Goal: Transaction & Acquisition: Purchase product/service

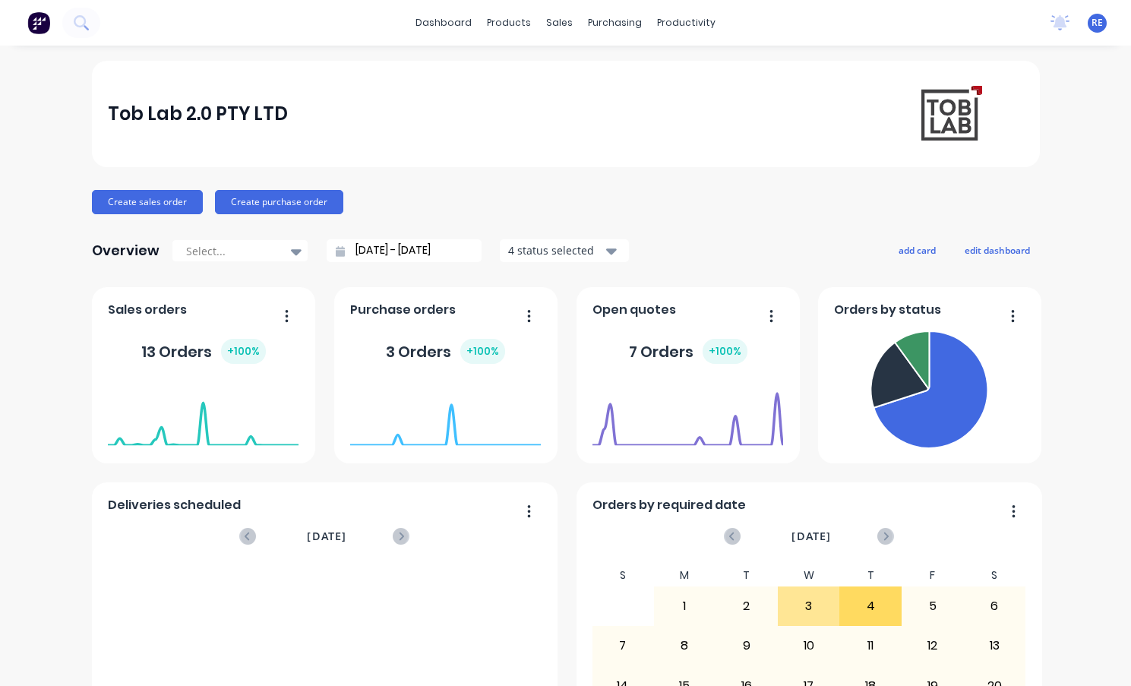
click at [446, 53] on div "dashboard products sales purchasing productivity dashboard products Product Cat…" at bounding box center [565, 343] width 1131 height 686
click at [651, 199] on div "Create sales order Create purchase order" at bounding box center [566, 202] width 948 height 24
click at [554, 25] on div "sales" at bounding box center [559, 22] width 42 height 23
click at [550, 16] on div "sales" at bounding box center [559, 22] width 42 height 23
click at [152, 195] on button "Create sales order" at bounding box center [147, 202] width 111 height 24
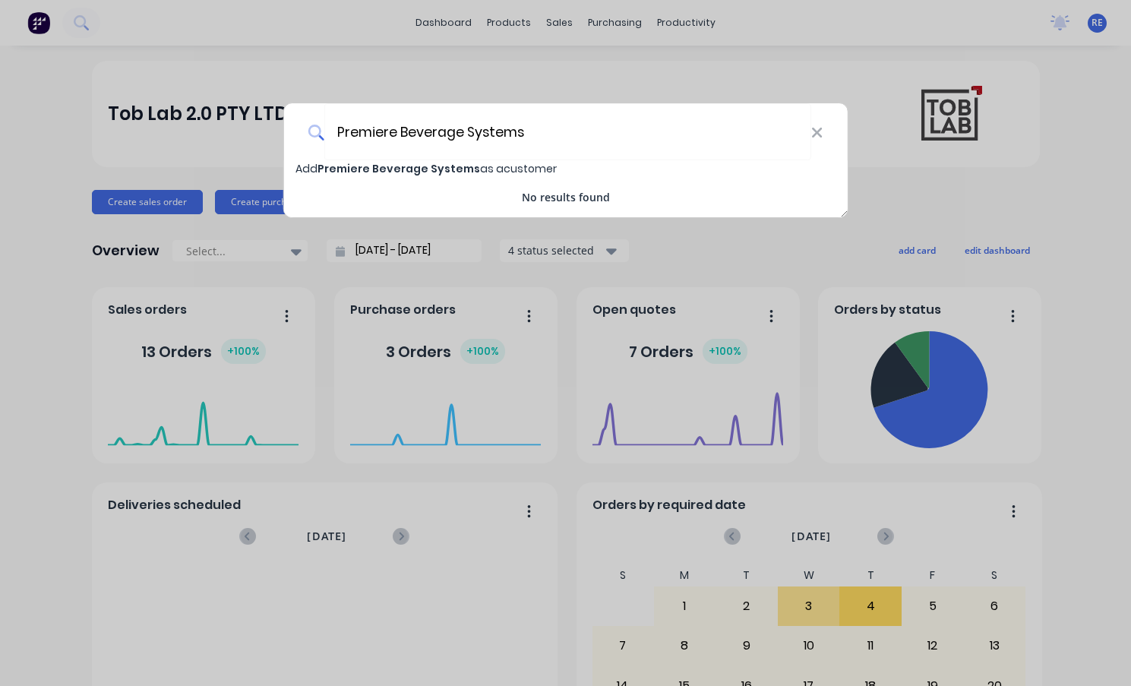
type input "Premiere Beverage Systems"
drag, startPoint x: 109, startPoint y: 90, endPoint x: 500, endPoint y: 174, distance: 400.6
click at [109, 90] on div "Premiere Beverage Systems Add Premiere Beverage Systems as a customer No result…" at bounding box center [565, 343] width 1131 height 686
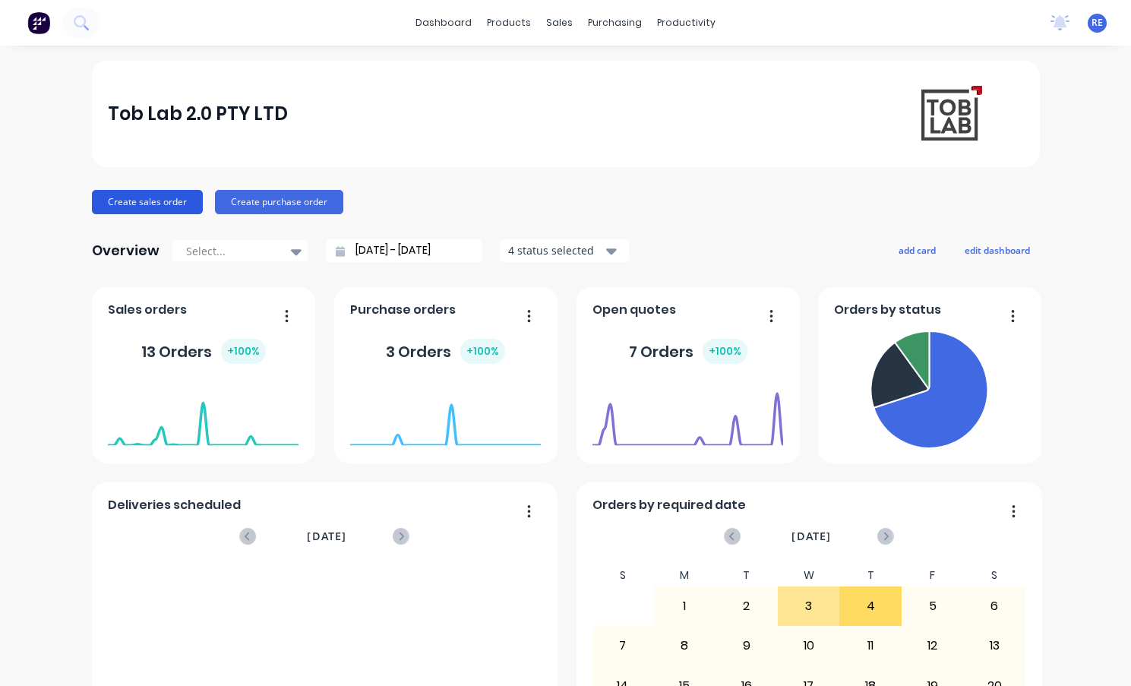
click at [171, 200] on button "Create sales order" at bounding box center [147, 202] width 111 height 24
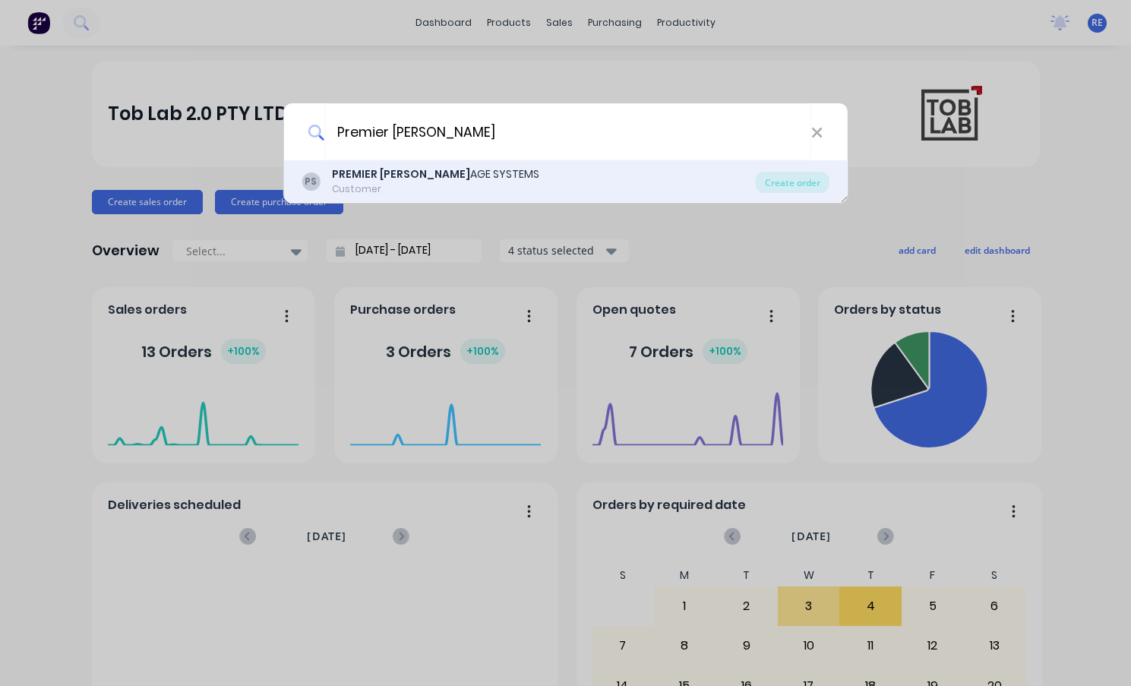
type input "Premier Bever"
click at [415, 183] on div "Customer" at bounding box center [435, 189] width 207 height 14
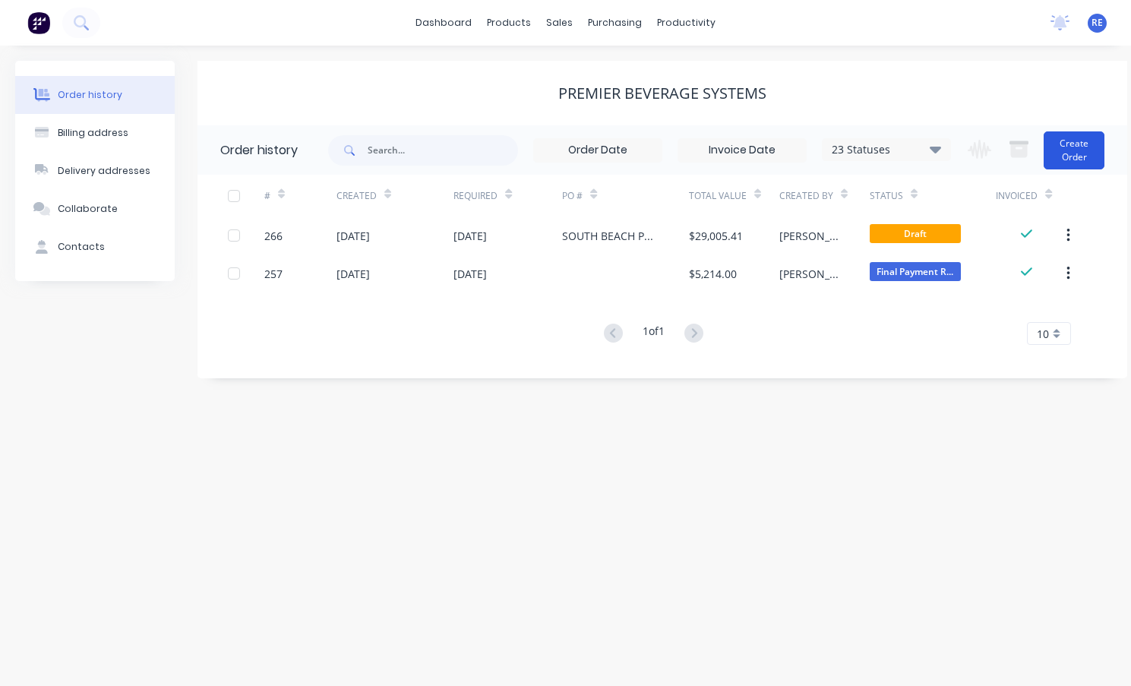
click at [1081, 144] on button "Create Order" at bounding box center [1073, 150] width 61 height 38
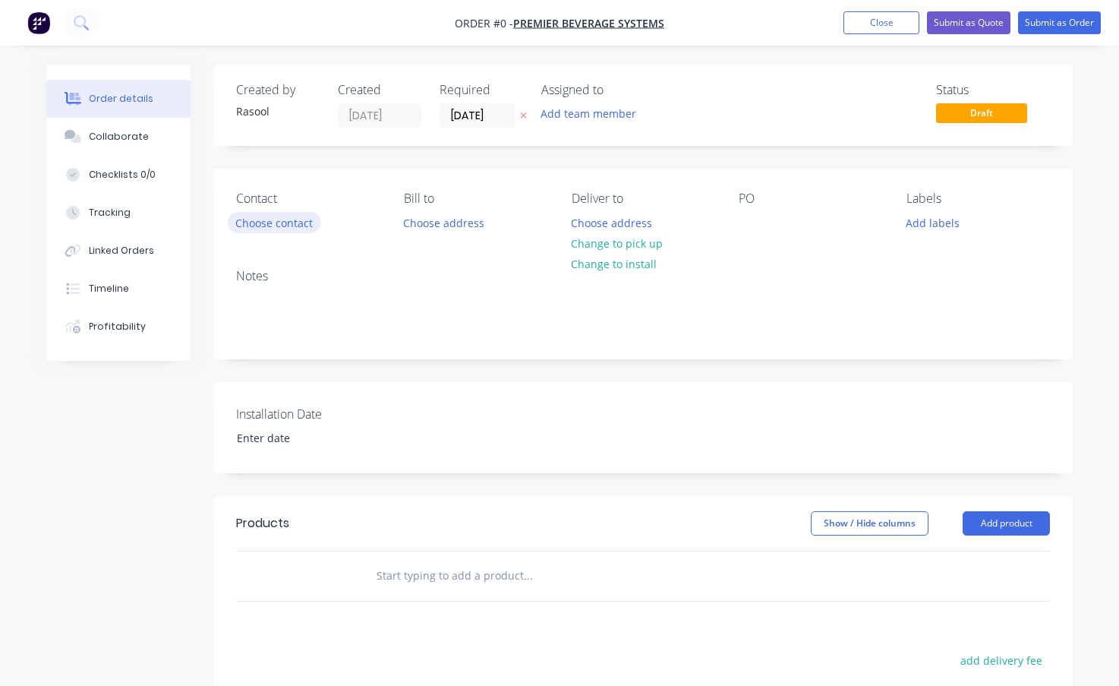
click at [270, 229] on button "Choose contact" at bounding box center [274, 222] width 93 height 21
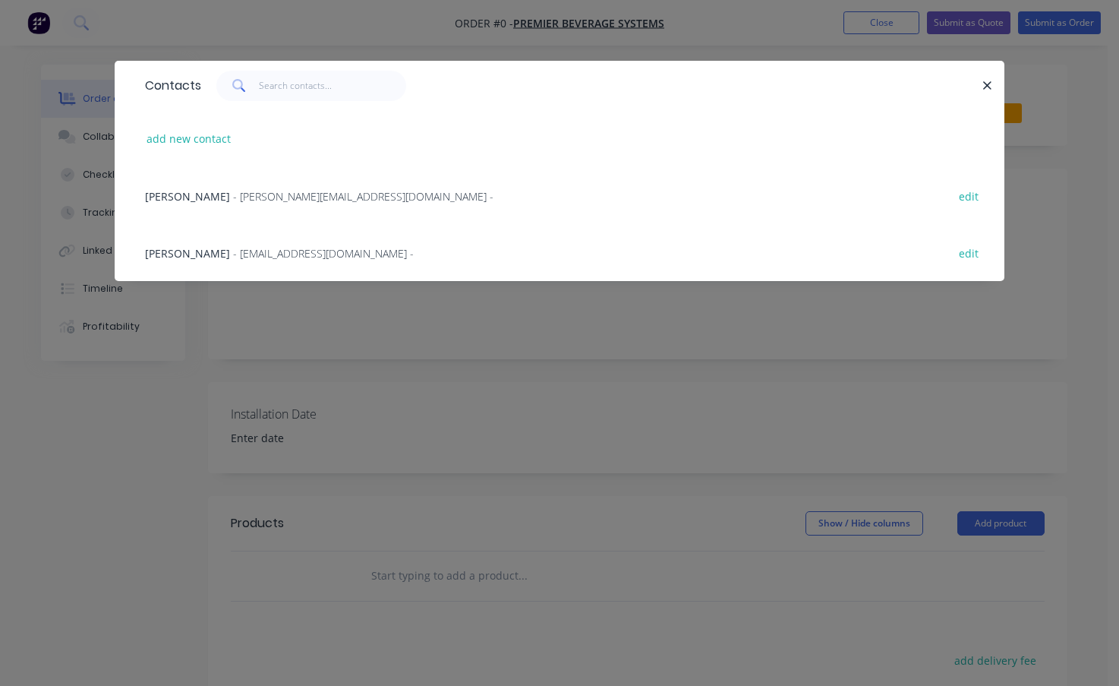
click at [170, 198] on span "[PERSON_NAME]" at bounding box center [187, 196] width 85 height 14
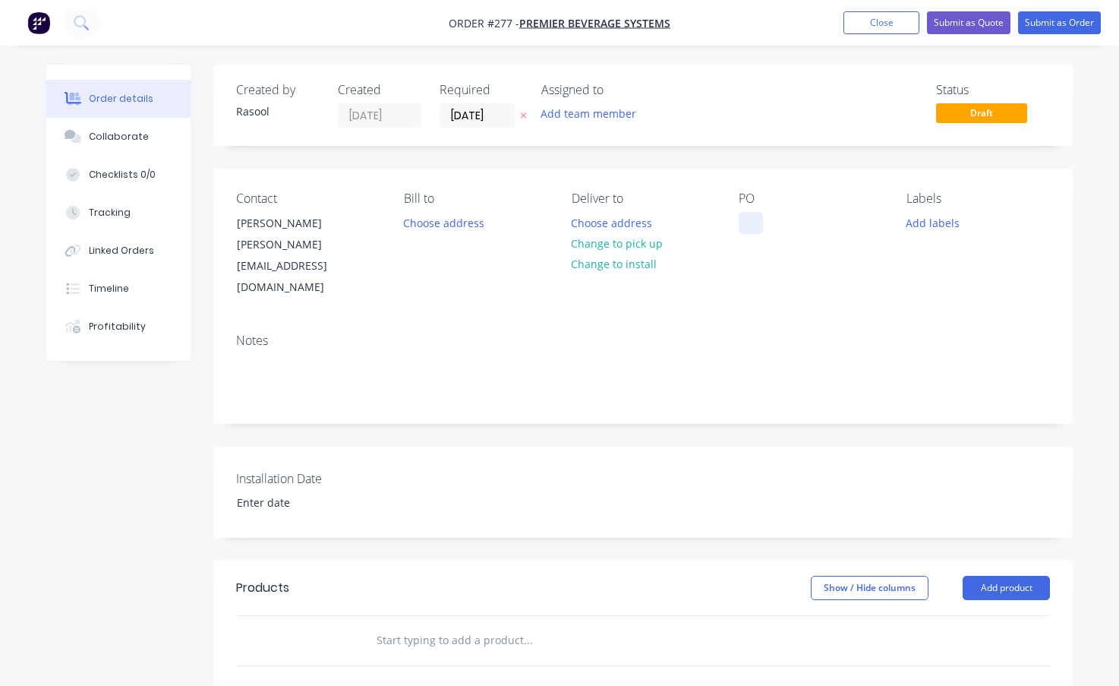
click at [739, 219] on div at bounding box center [751, 223] width 24 height 22
click at [756, 219] on div at bounding box center [751, 223] width 24 height 22
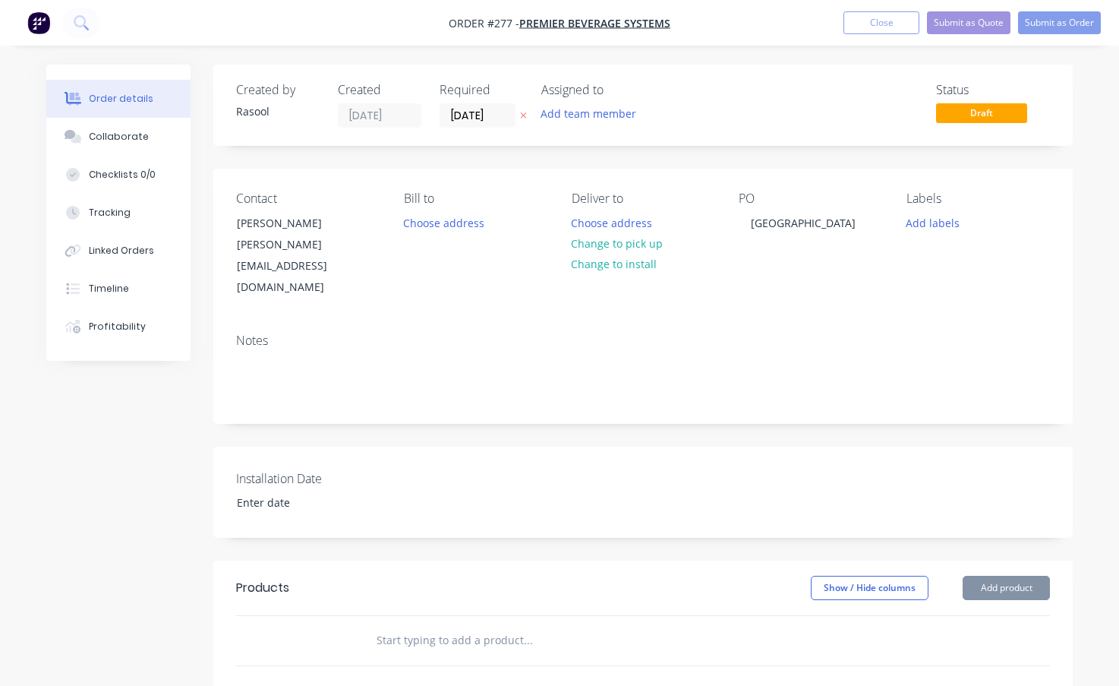
click at [799, 333] on div "Notes" at bounding box center [643, 340] width 814 height 14
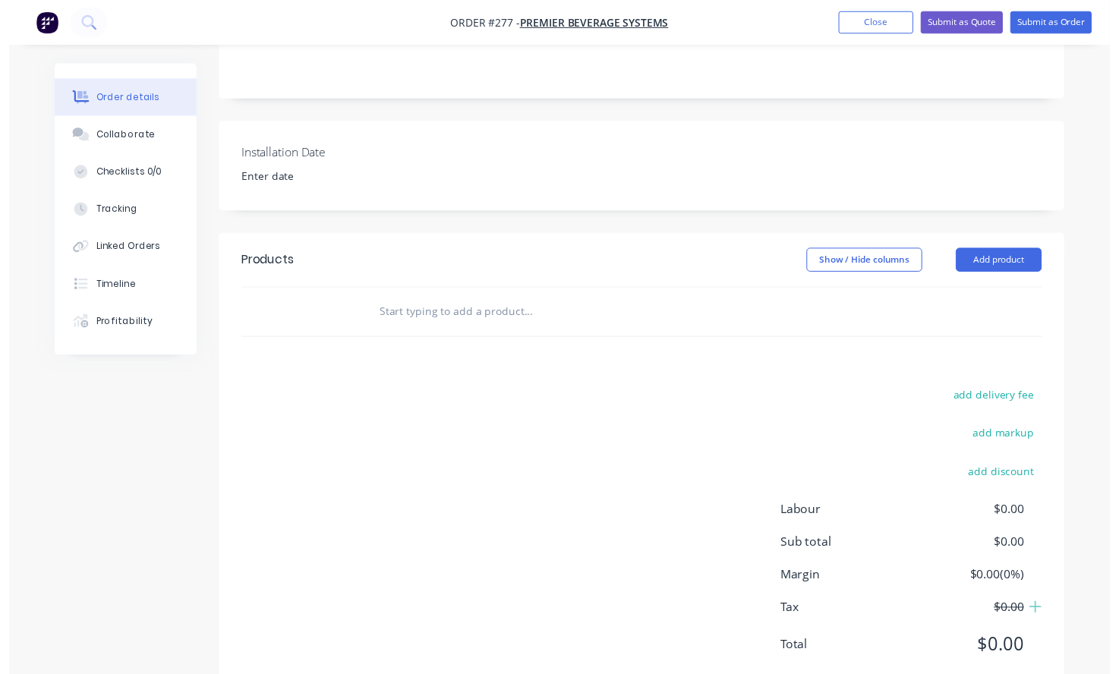
scroll to position [330, 0]
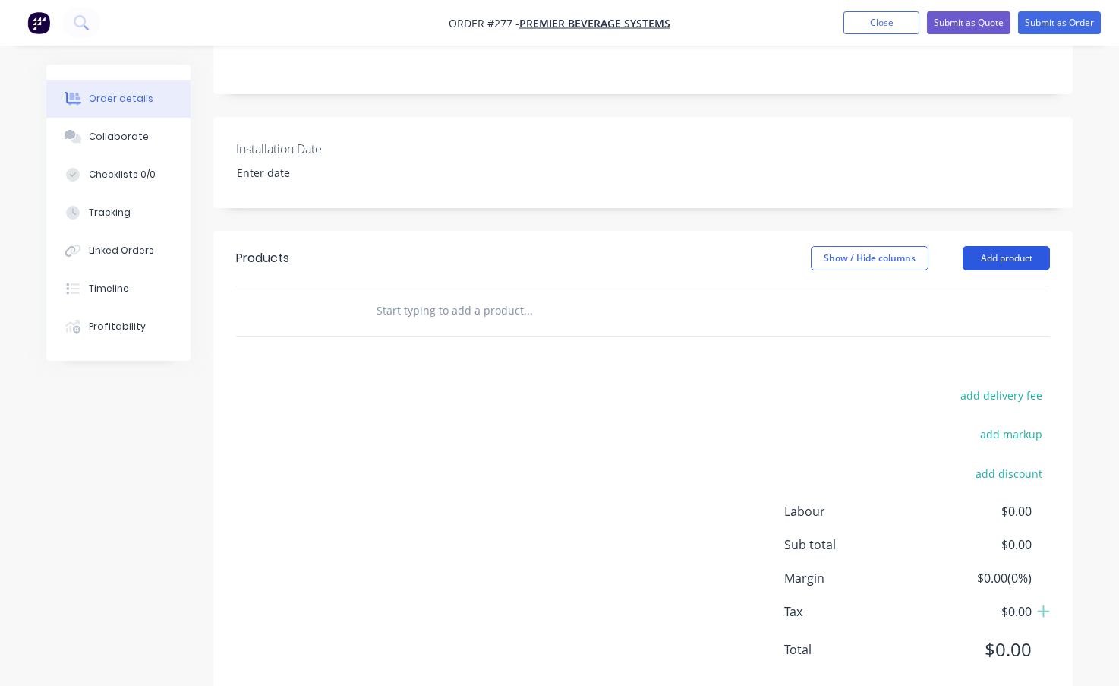
click at [1030, 246] on button "Add product" at bounding box center [1006, 258] width 87 height 24
click at [641, 295] on input "text" at bounding box center [528, 310] width 304 height 30
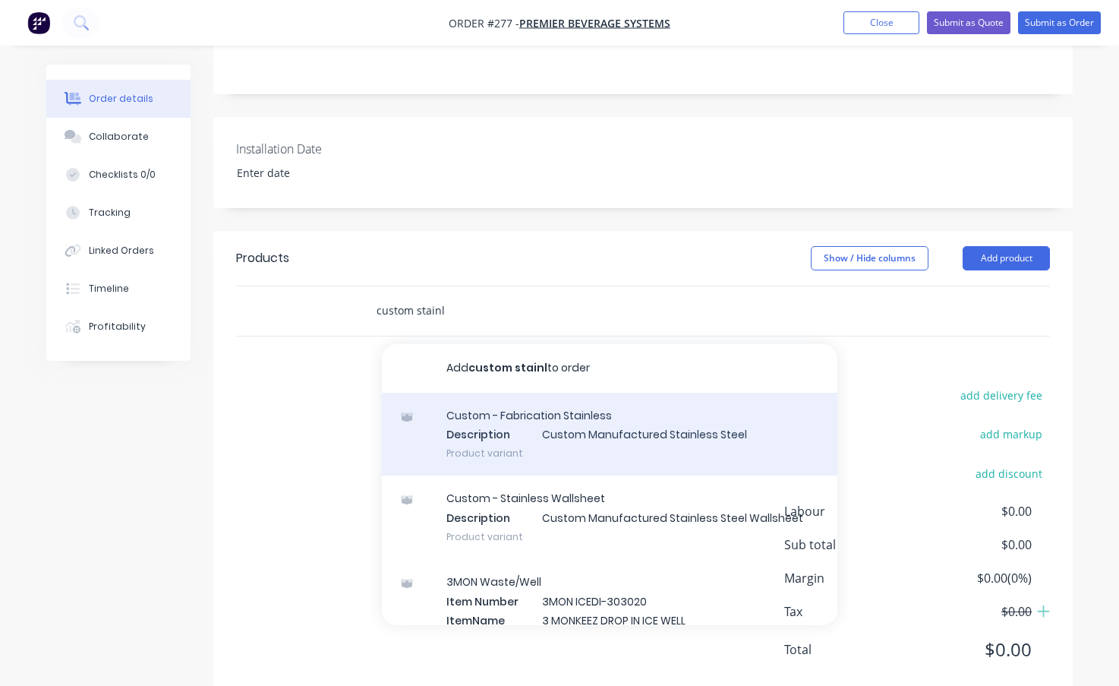
type input "custom stainl"
click at [622, 393] on div "Custom - Fabrication Stainless Description Custom Manufactured Stainless Steel …" at bounding box center [610, 435] width 456 height 84
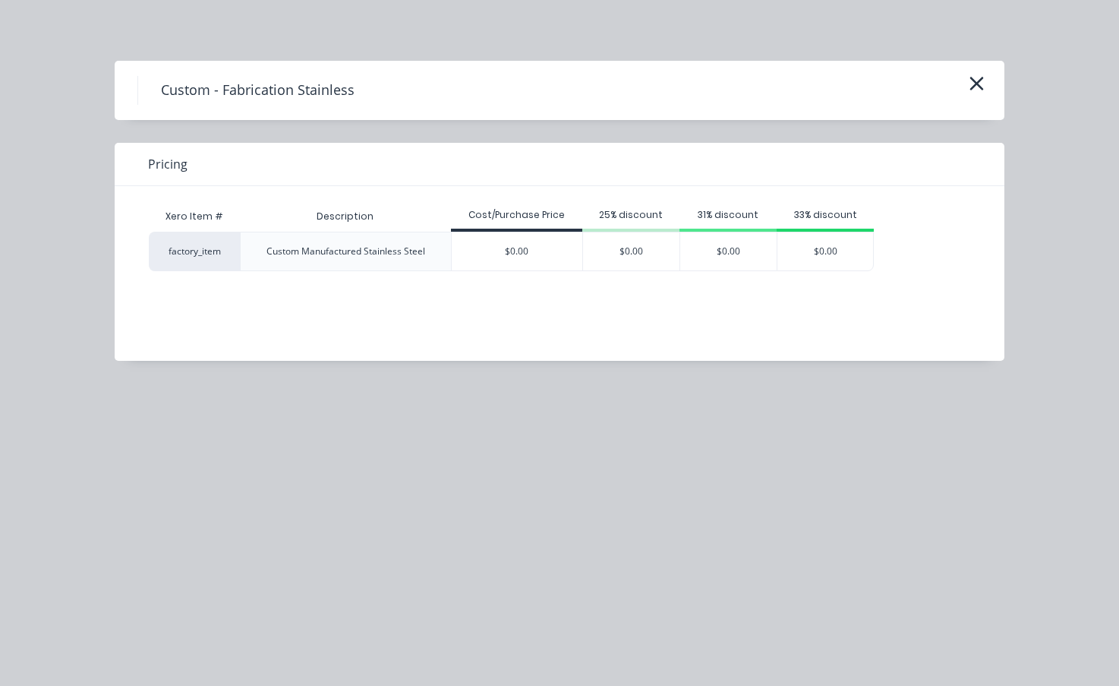
click at [538, 251] on div "$0.00" at bounding box center [517, 251] width 131 height 38
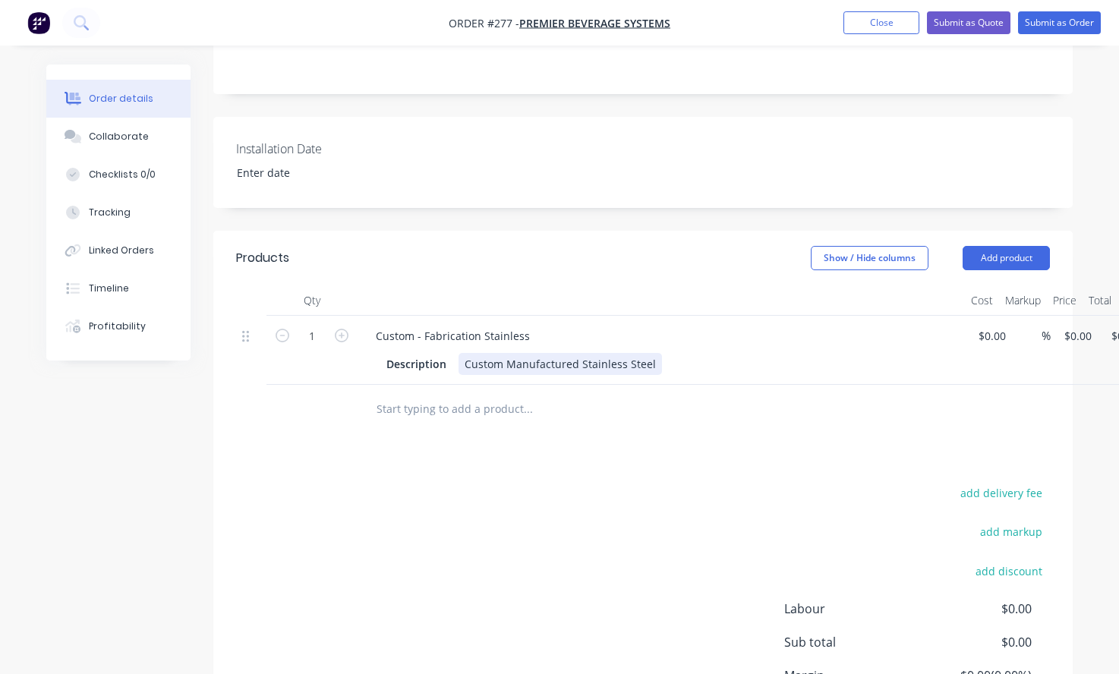
click at [683, 353] on div "Description Custom Manufactured Stainless Steel" at bounding box center [658, 364] width 556 height 22
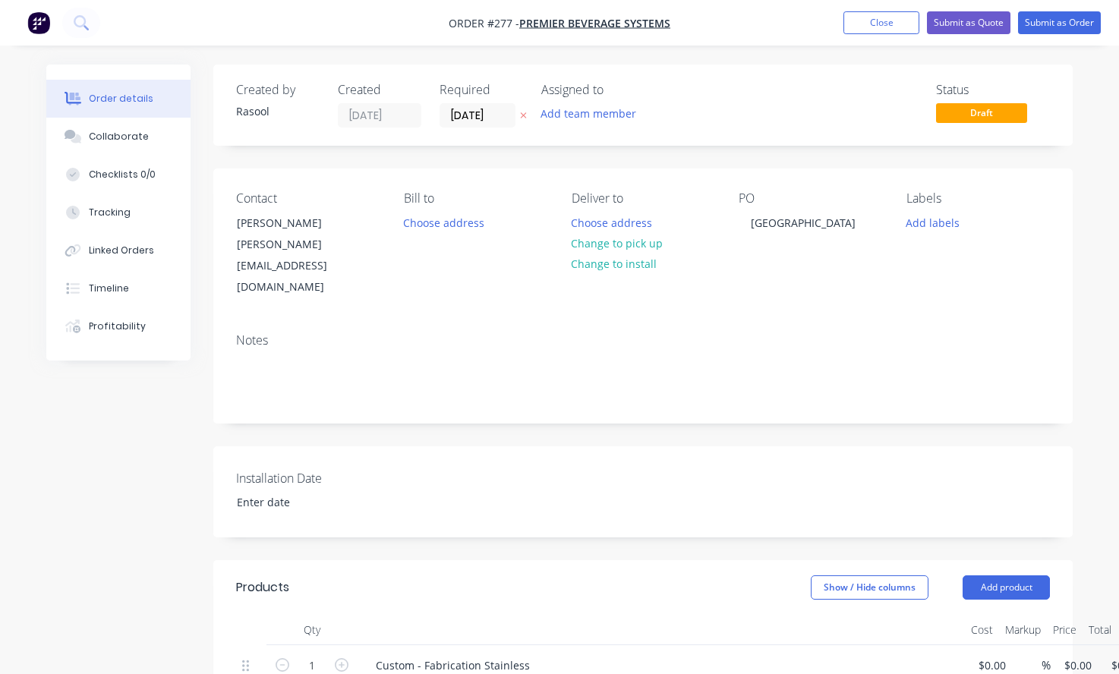
scroll to position [330, 0]
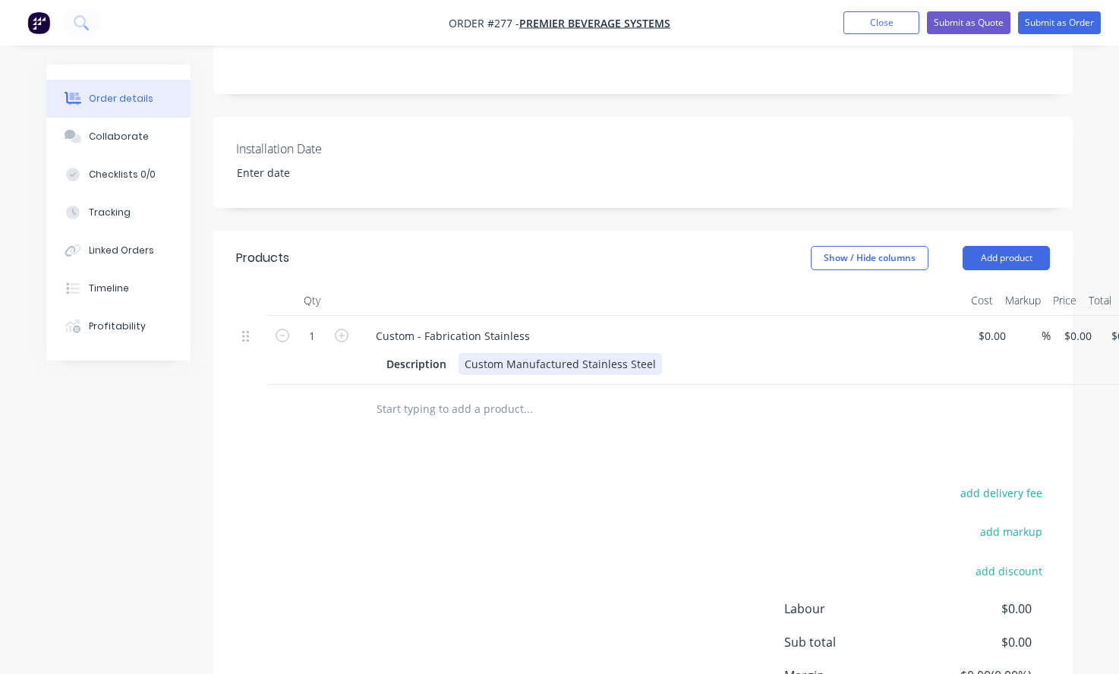
click at [676, 353] on div "Description Custom Manufactured Stainless Steel" at bounding box center [658, 364] width 556 height 22
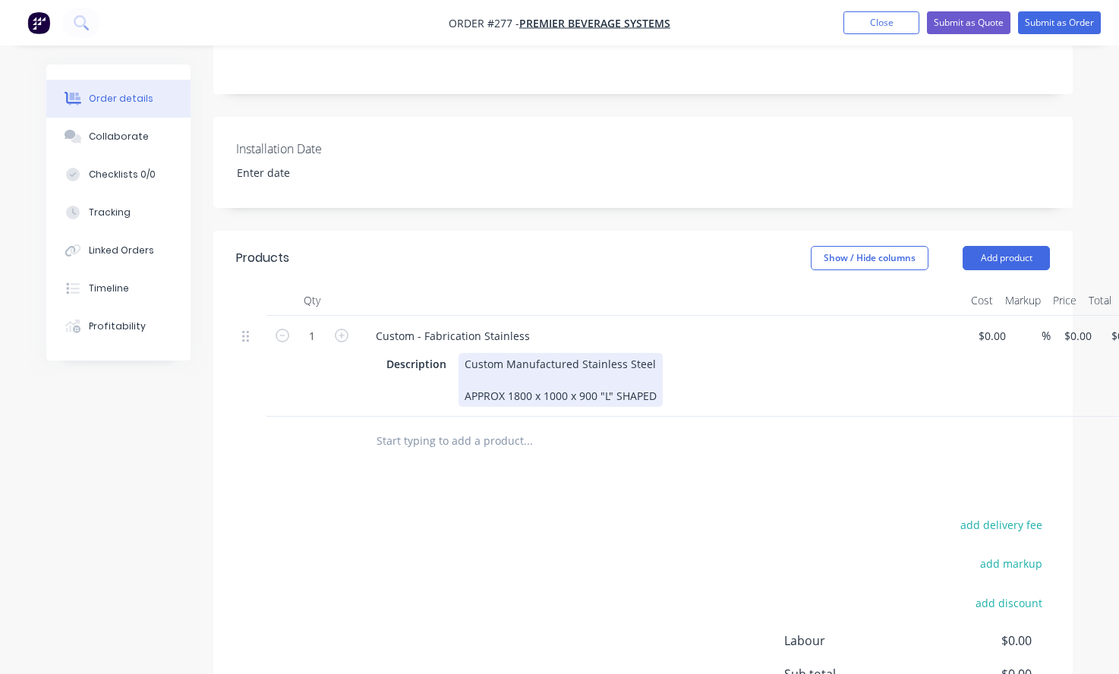
click at [661, 353] on div "Custom Manufactured Stainless Steel APPROX 1800 x 1000 x 900 "L" SHAPED" at bounding box center [561, 380] width 204 height 54
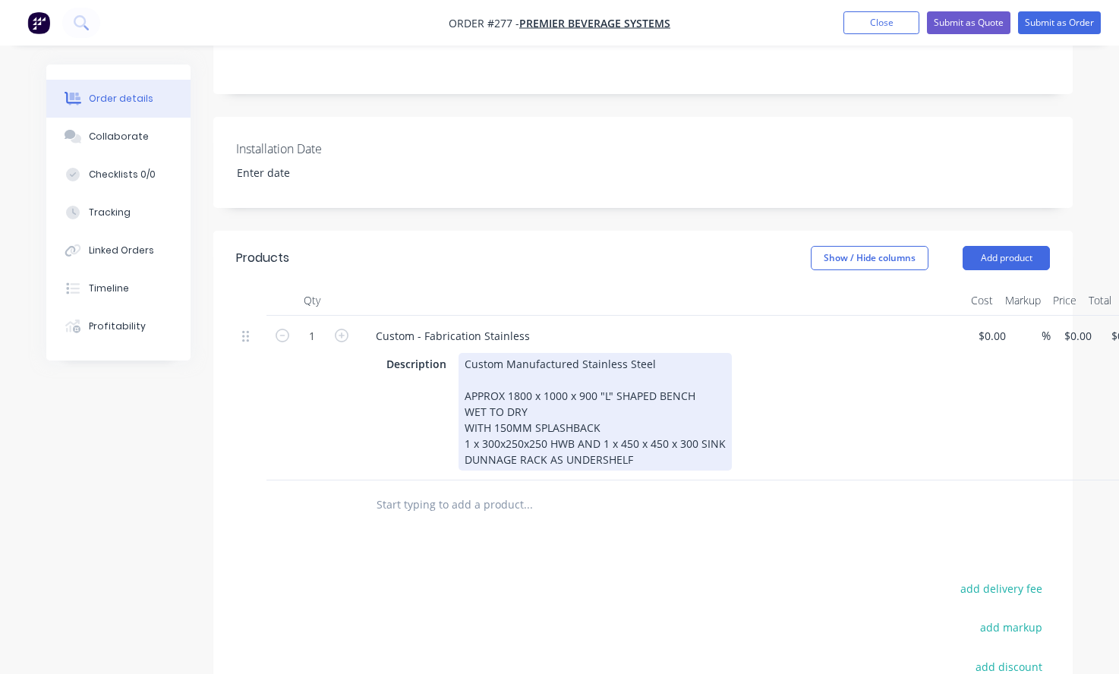
scroll to position [330, 64]
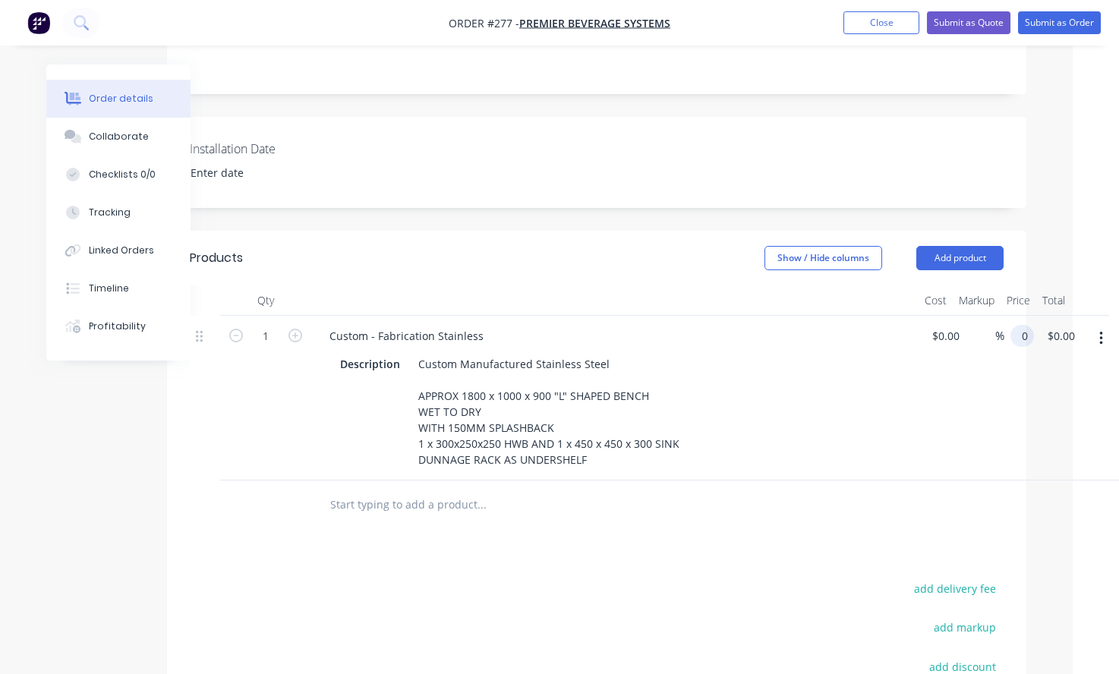
click at [1010, 316] on div "0 0" at bounding box center [1020, 398] width 30 height 165
type input "$3,851.00"
click at [780, 481] on div at bounding box center [584, 505] width 547 height 49
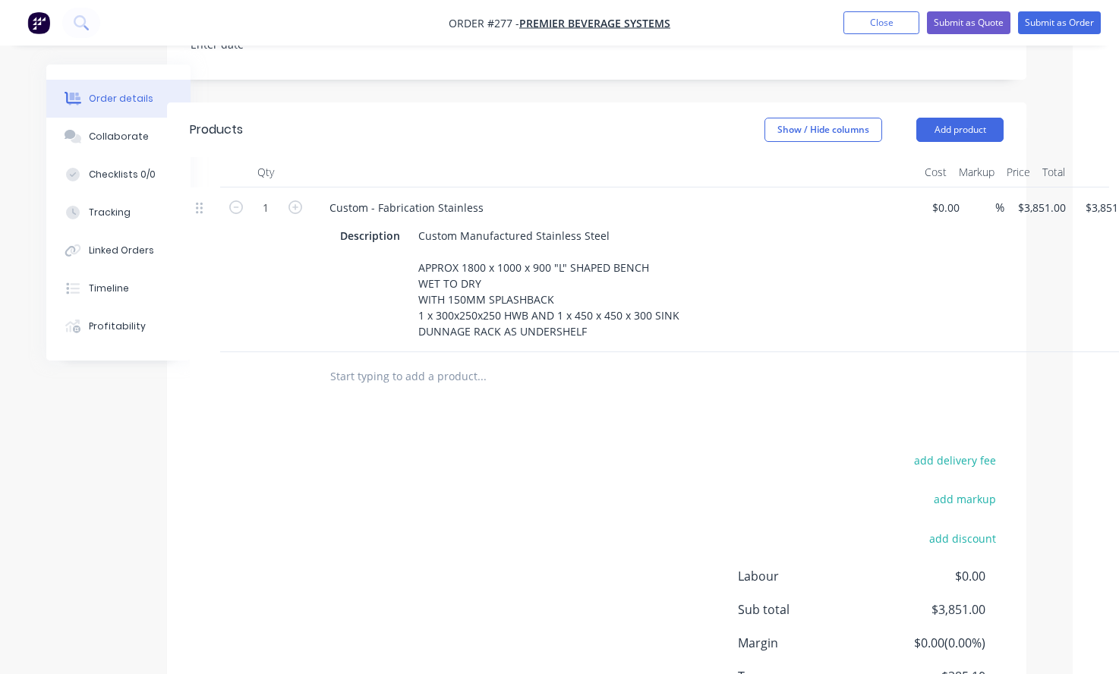
scroll to position [459, 46]
click at [363, 361] on input "text" at bounding box center [482, 376] width 304 height 30
type input "c"
type input "V"
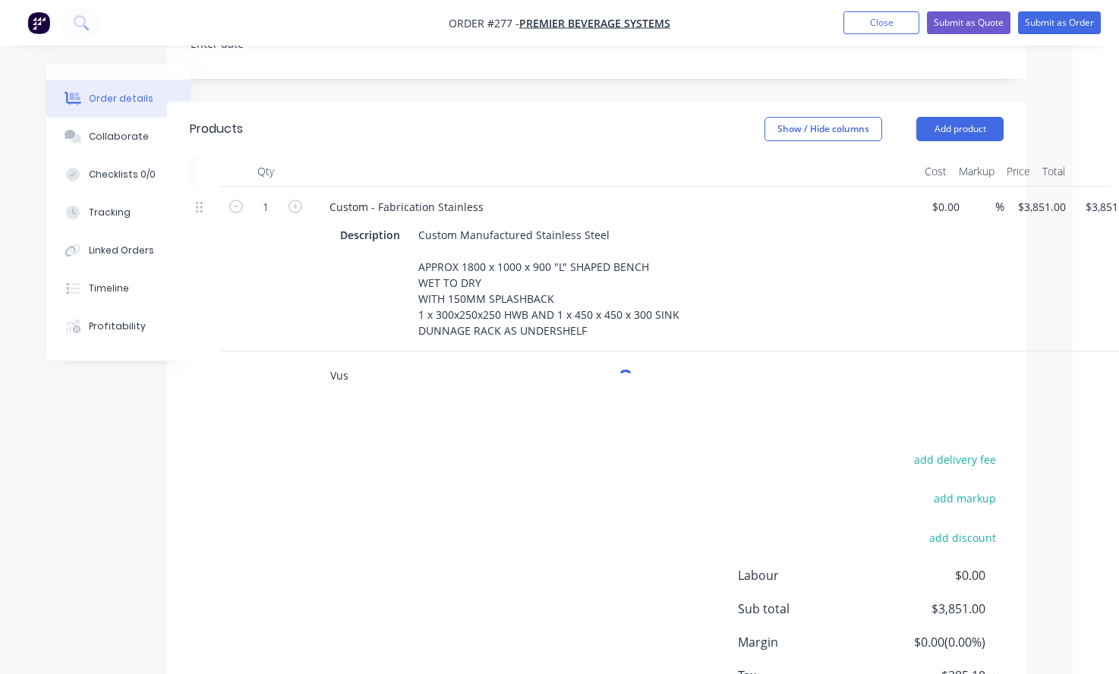
type input "Vus"
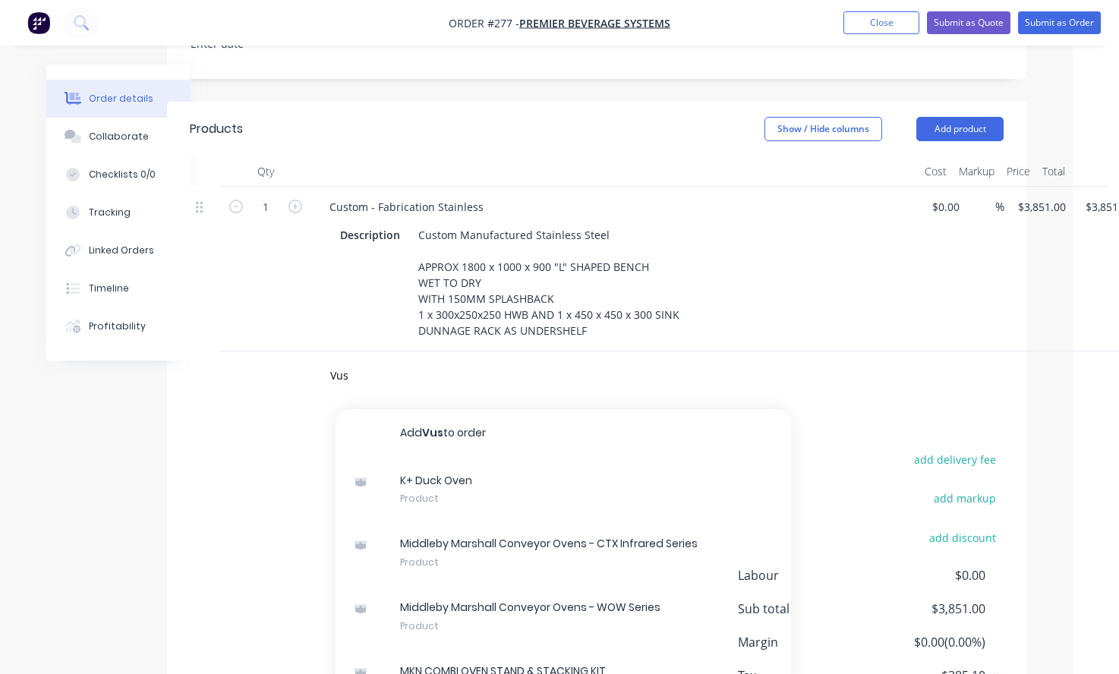
click at [272, 469] on div "add delivery fee add markup add discount Labour $0.00 Sub total $3,851.00 Margi…" at bounding box center [597, 596] width 814 height 293
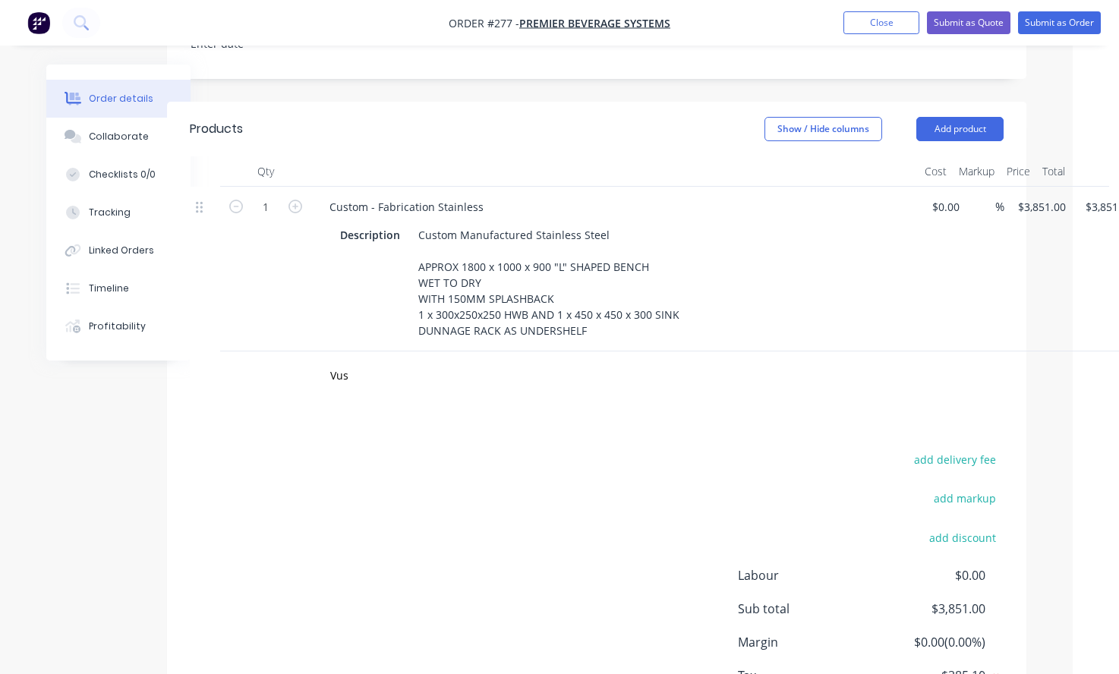
drag, startPoint x: 159, startPoint y: 378, endPoint x: 227, endPoint y: 308, distance: 97.7
click at [159, 378] on div "Created by Rasool Created [DATE] Required [DATE] Assigned to Add team member St…" at bounding box center [513, 197] width 1027 height 1182
drag, startPoint x: 420, startPoint y: 352, endPoint x: 352, endPoint y: 333, distance: 70.0
click at [420, 361] on input "Vus" at bounding box center [482, 376] width 304 height 30
click at [345, 361] on input "Vus" at bounding box center [482, 376] width 304 height 30
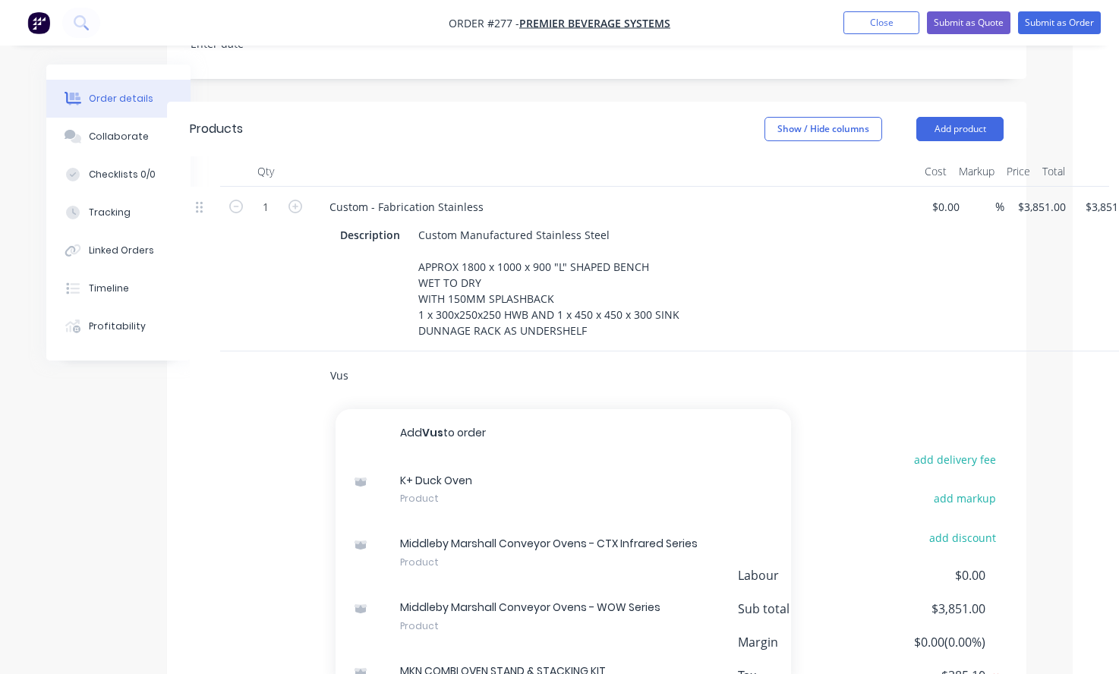
click at [352, 361] on input "Vus" at bounding box center [482, 376] width 304 height 30
click at [354, 361] on input "Vus" at bounding box center [482, 376] width 304 height 30
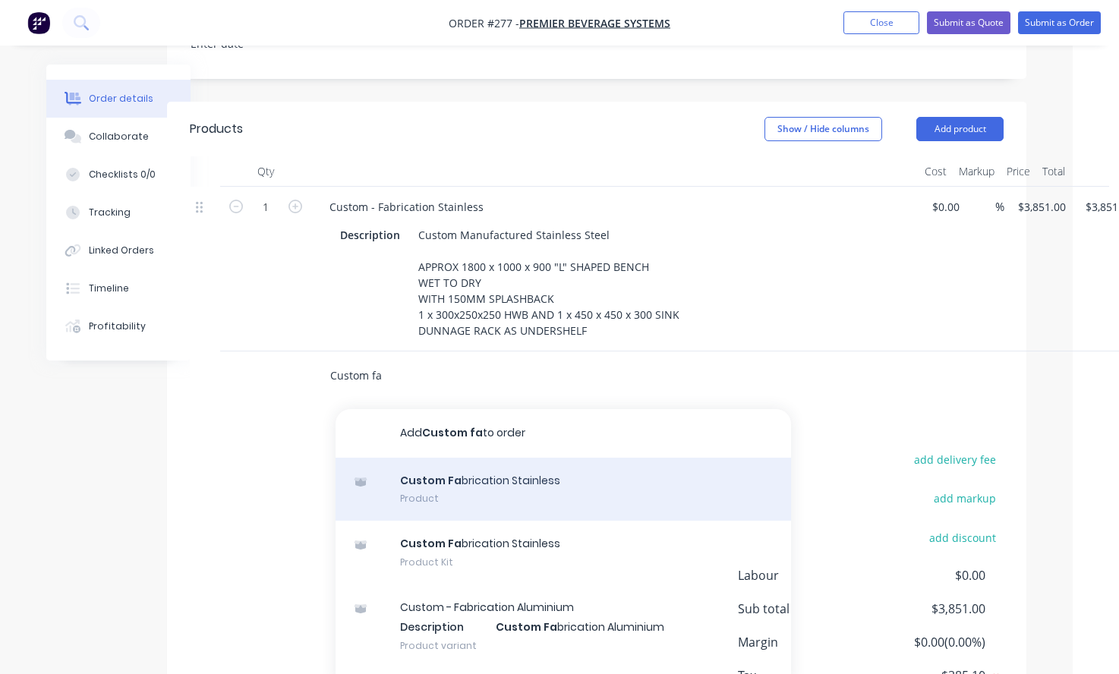
type input "Custom fa"
click at [463, 462] on div "Custom Fa brication Stainless Product" at bounding box center [564, 490] width 456 height 64
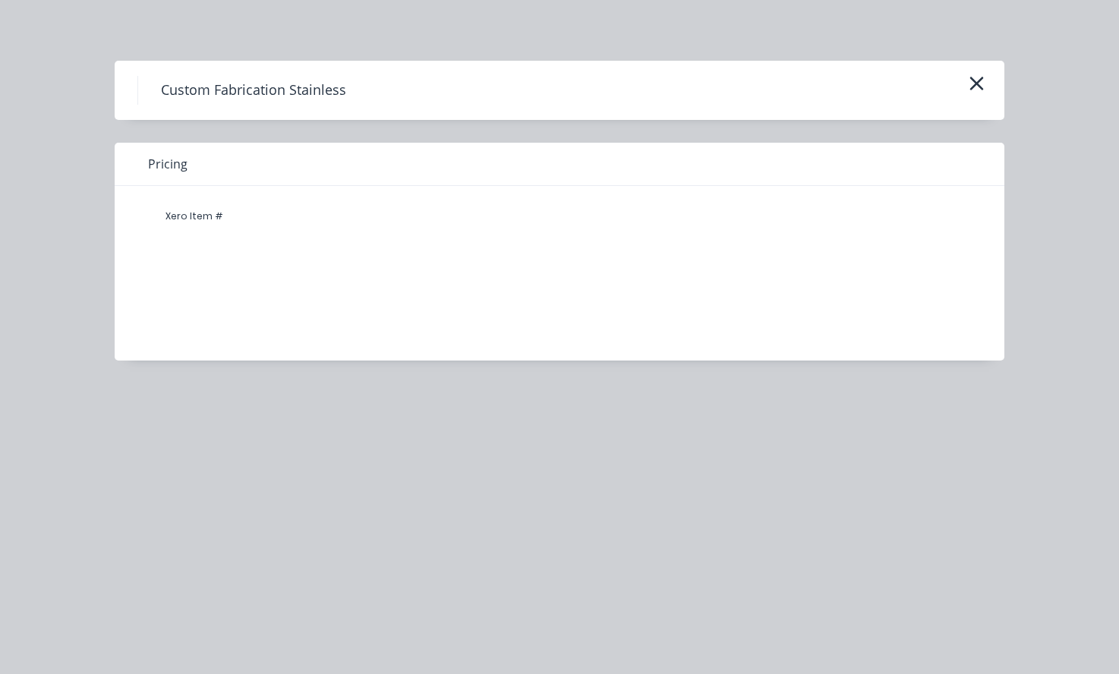
click at [995, 85] on div "Custom Fabrication Stainless" at bounding box center [560, 90] width 890 height 59
click at [979, 85] on icon "button" at bounding box center [977, 84] width 14 height 14
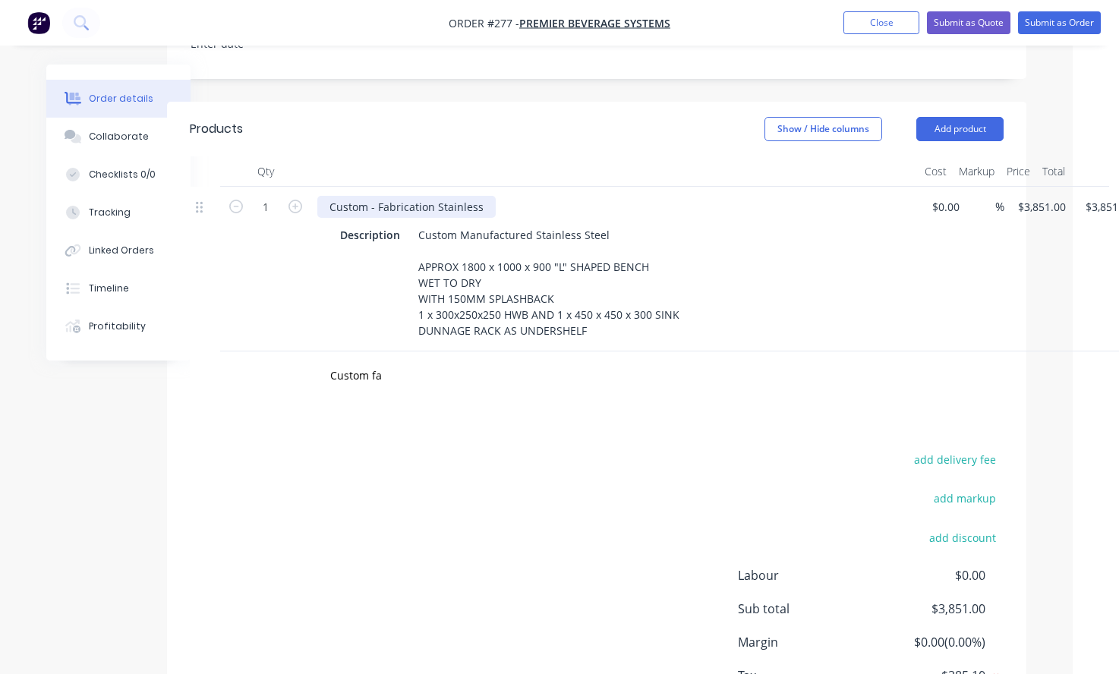
click at [471, 196] on div "Custom - Fabrication Stainless" at bounding box center [406, 207] width 178 height 22
click at [375, 374] on div "Products Show / Hide columns Add product Qty Cost Markup Price Total 1 Custom -…" at bounding box center [597, 434] width 860 height 664
click at [396, 361] on input "Custom fa" at bounding box center [482, 376] width 304 height 30
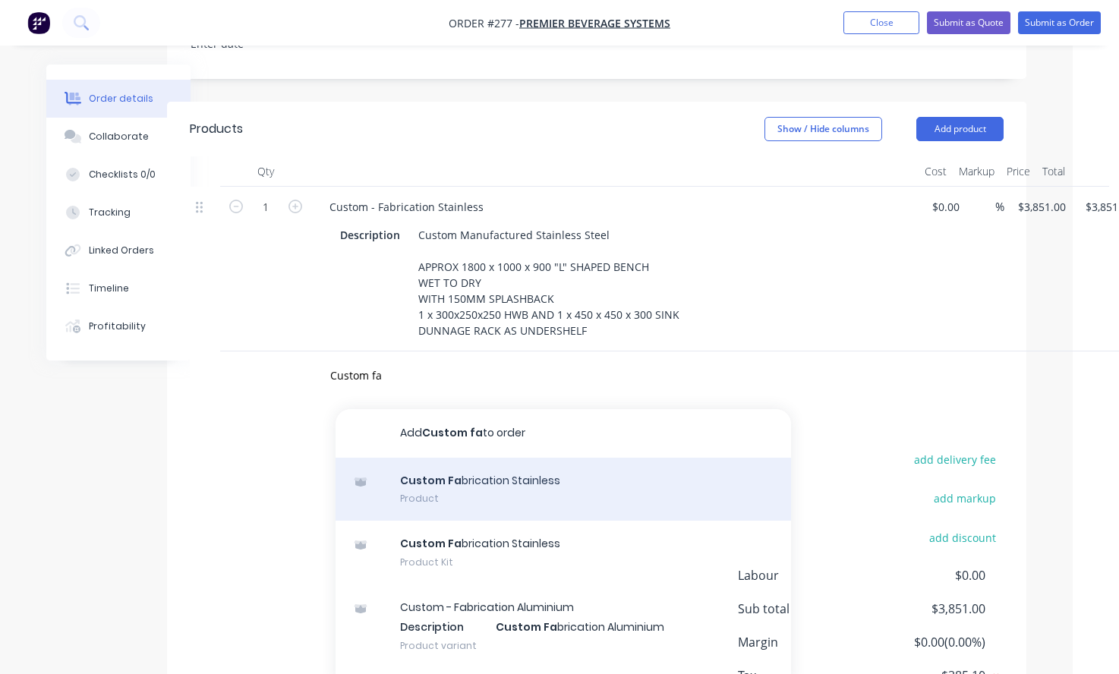
click at [454, 465] on div "Custom Fa brication Stainless Product" at bounding box center [564, 490] width 456 height 64
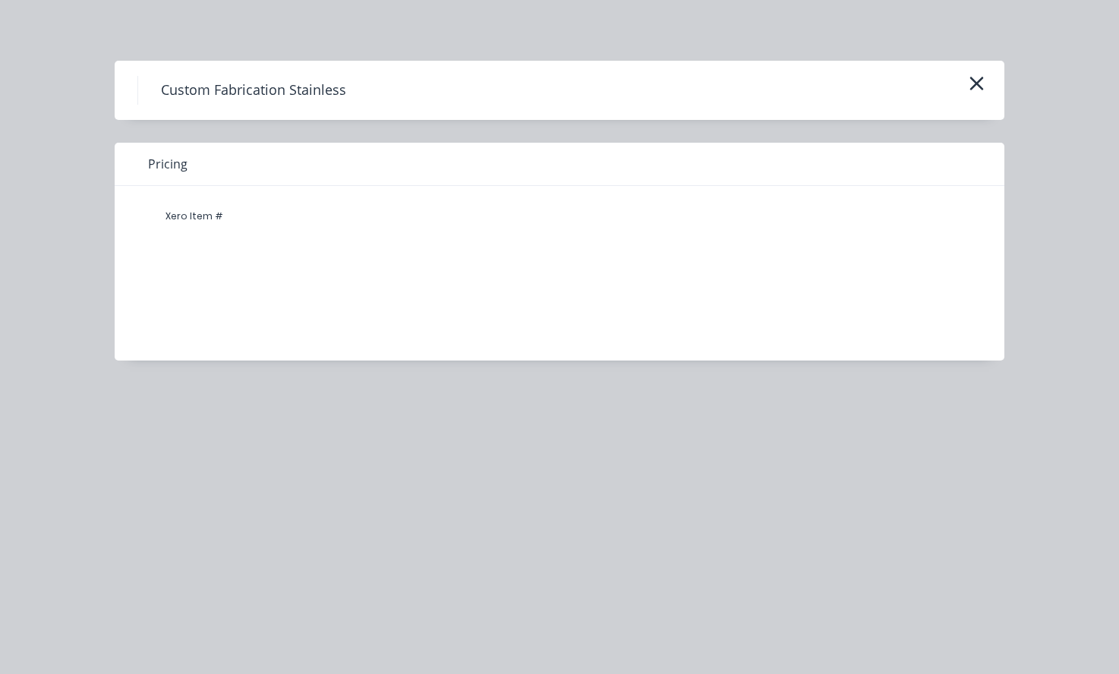
click at [970, 100] on div "Custom Fabrication Stainless" at bounding box center [559, 90] width 844 height 29
click at [986, 90] on button "button" at bounding box center [976, 84] width 25 height 24
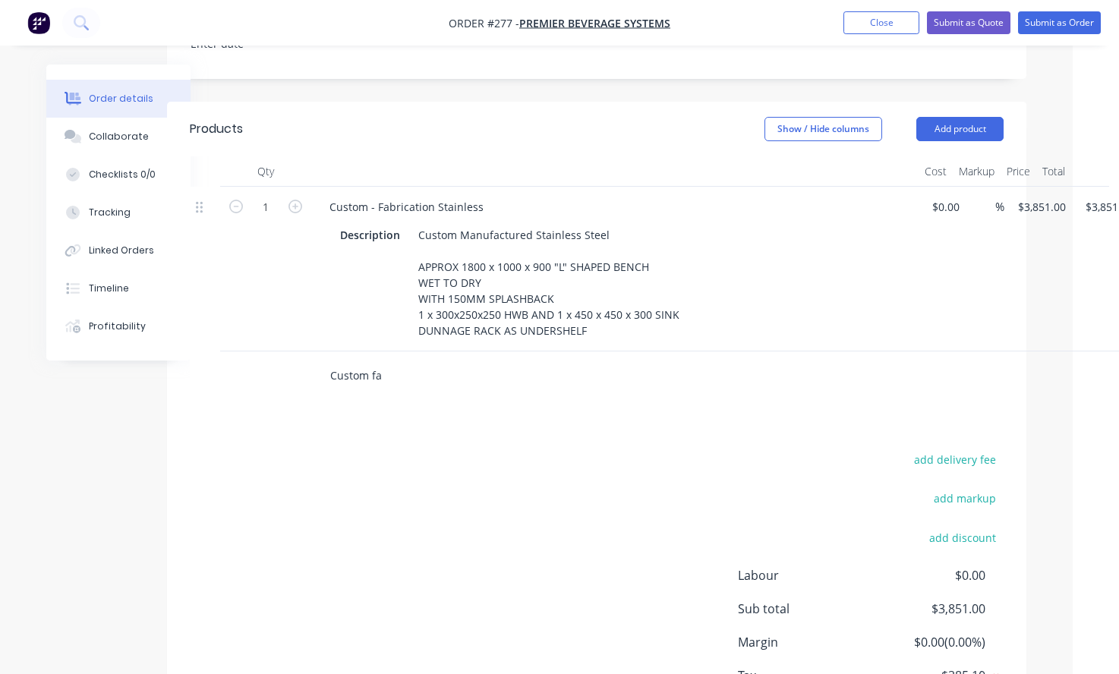
click at [468, 361] on input "Custom fa" at bounding box center [482, 376] width 304 height 30
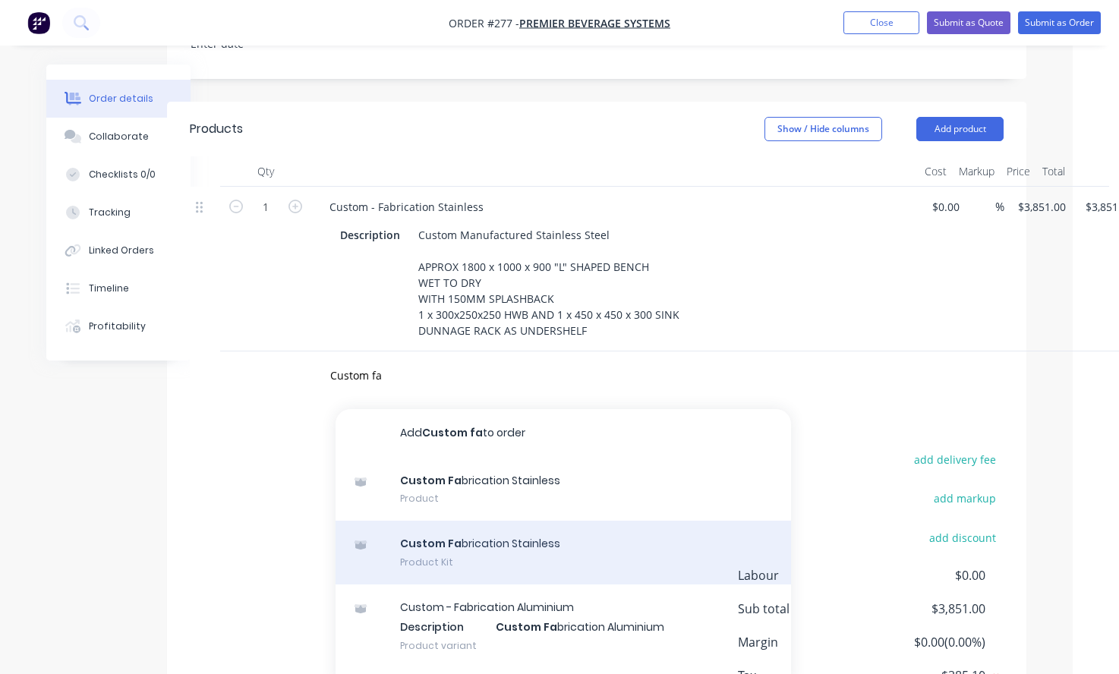
click at [495, 521] on div "Custom Fa brication Stainless Product Kit" at bounding box center [564, 553] width 456 height 64
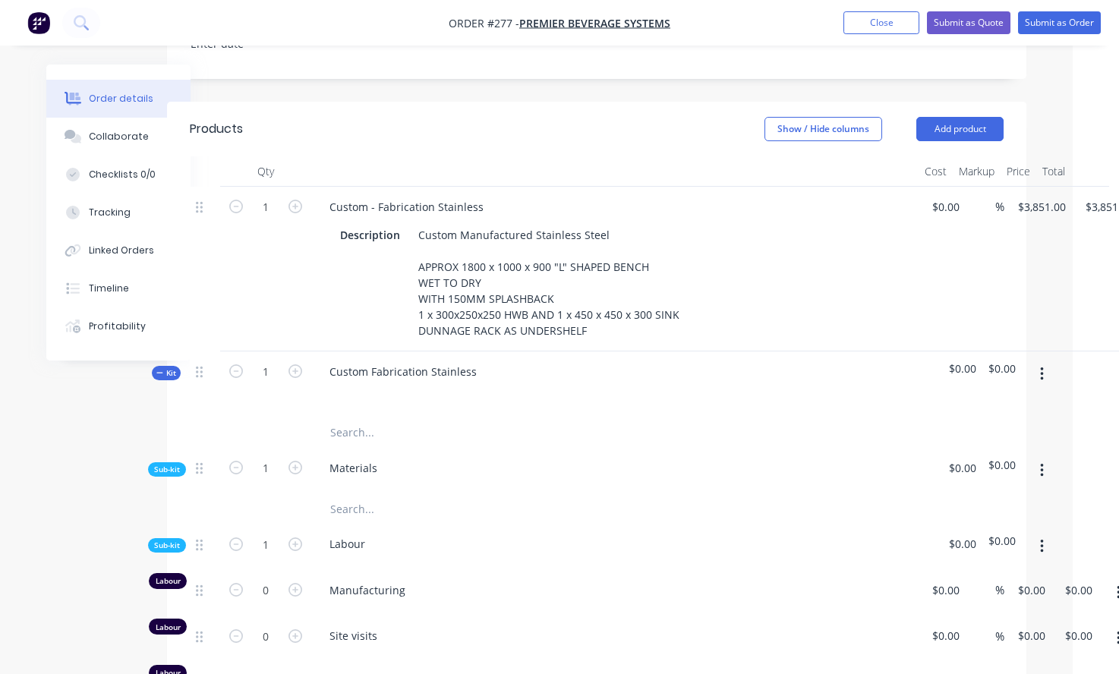
click at [497, 352] on div "Custom Fabrication Stainless" at bounding box center [614, 385] width 607 height 66
click at [502, 352] on div "Custom Fabrication Stainless" at bounding box center [614, 385] width 607 height 66
click at [463, 361] on div "Custom Fabrication Stainless" at bounding box center [403, 372] width 172 height 22
click at [472, 361] on div "Custom Fabrication Stainless" at bounding box center [403, 372] width 172 height 22
click at [241, 362] on button "button" at bounding box center [236, 370] width 20 height 16
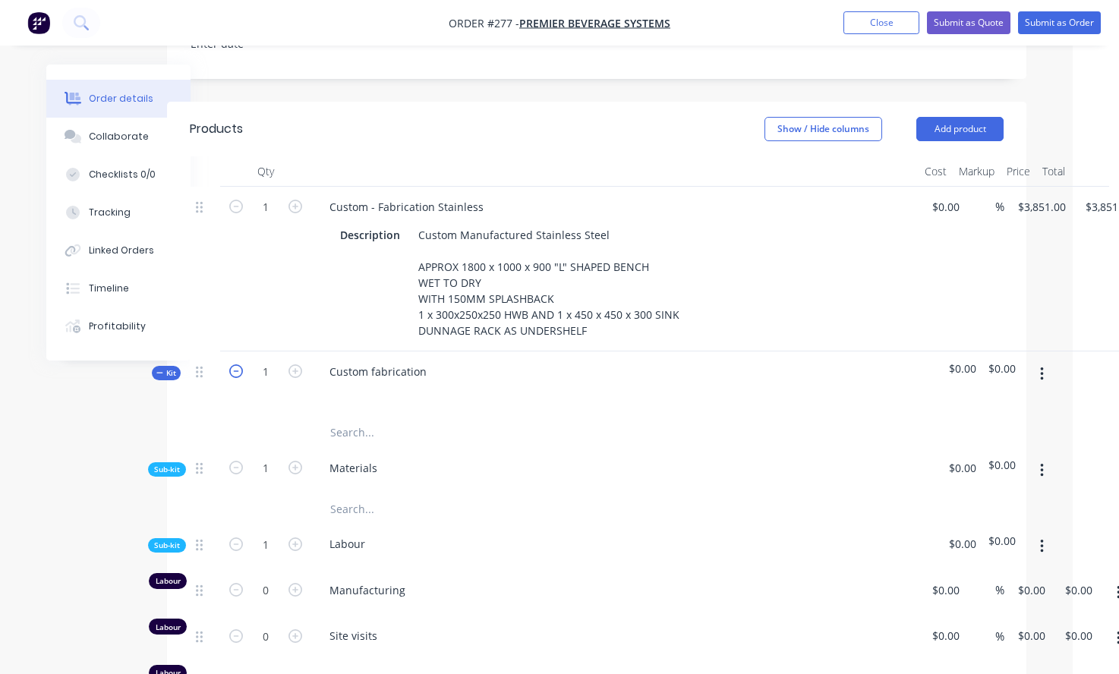
click at [235, 364] on icon "button" at bounding box center [236, 371] width 14 height 14
click at [232, 456] on form "1" at bounding box center [265, 467] width 79 height 23
click at [235, 461] on icon "button" at bounding box center [236, 468] width 14 height 14
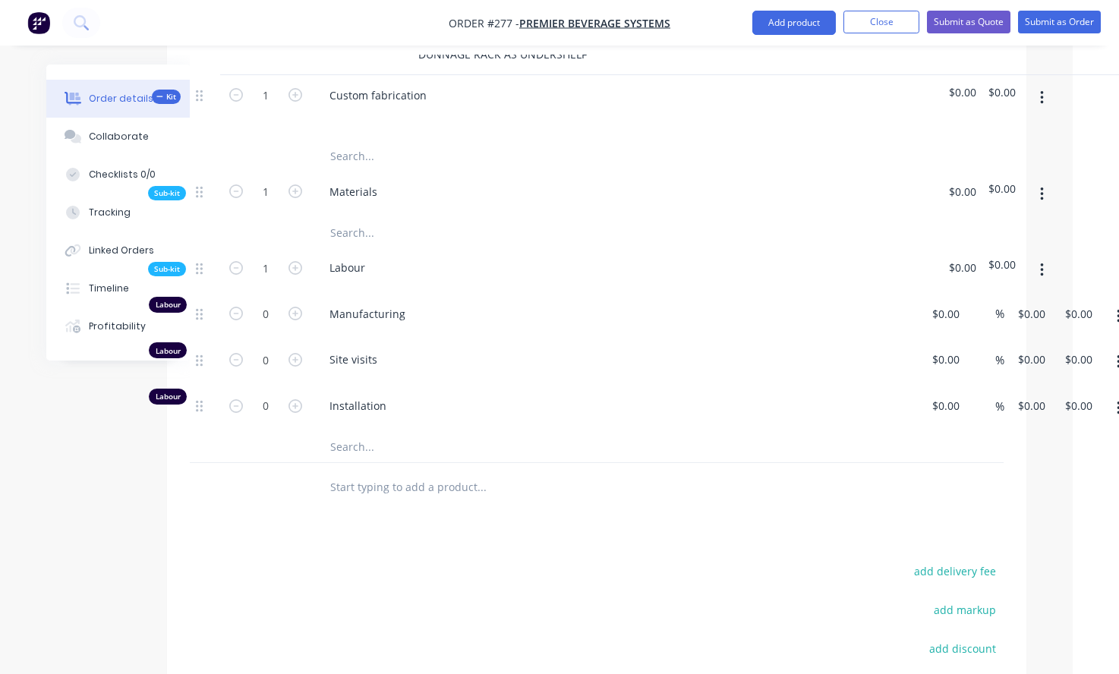
scroll to position [762, 46]
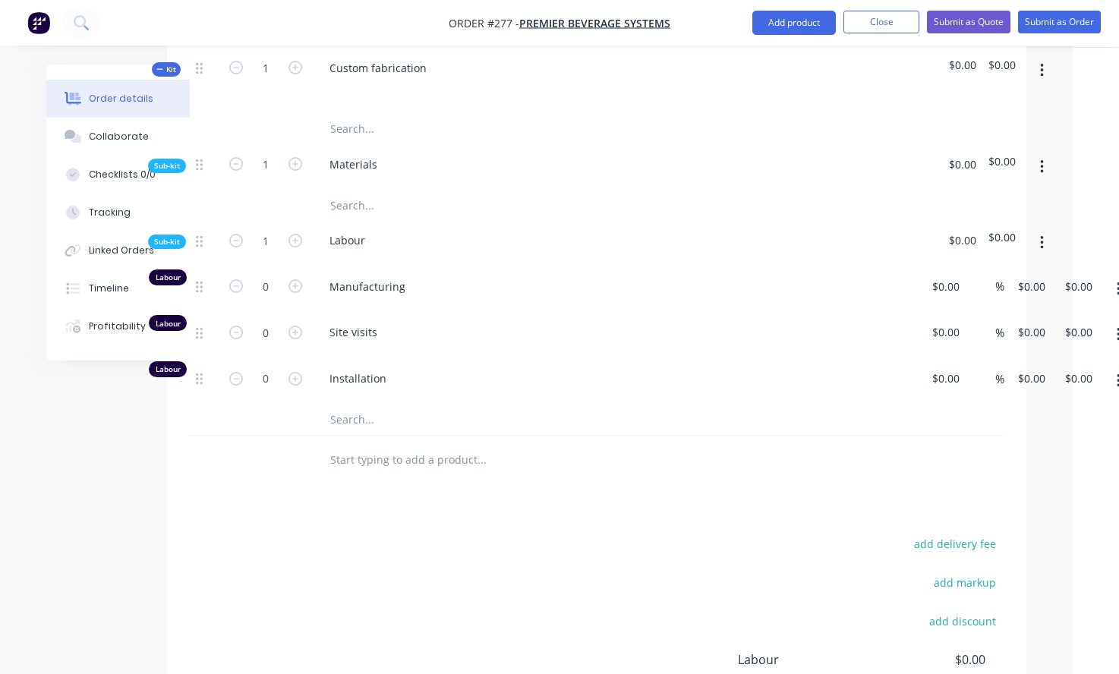
click at [203, 358] on div at bounding box center [205, 381] width 30 height 46
click at [194, 358] on div at bounding box center [205, 381] width 30 height 46
click at [196, 372] on icon at bounding box center [199, 379] width 7 height 14
click at [238, 372] on icon "button" at bounding box center [236, 379] width 14 height 14
click at [232, 234] on icon "button" at bounding box center [236, 241] width 14 height 14
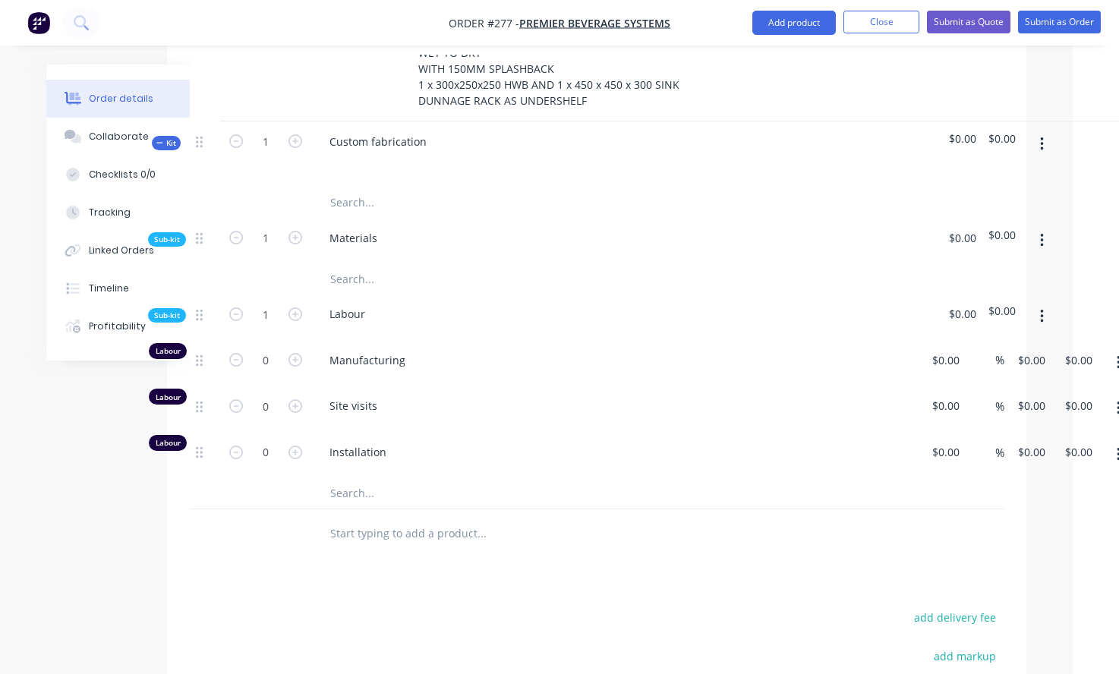
scroll to position [610, 46]
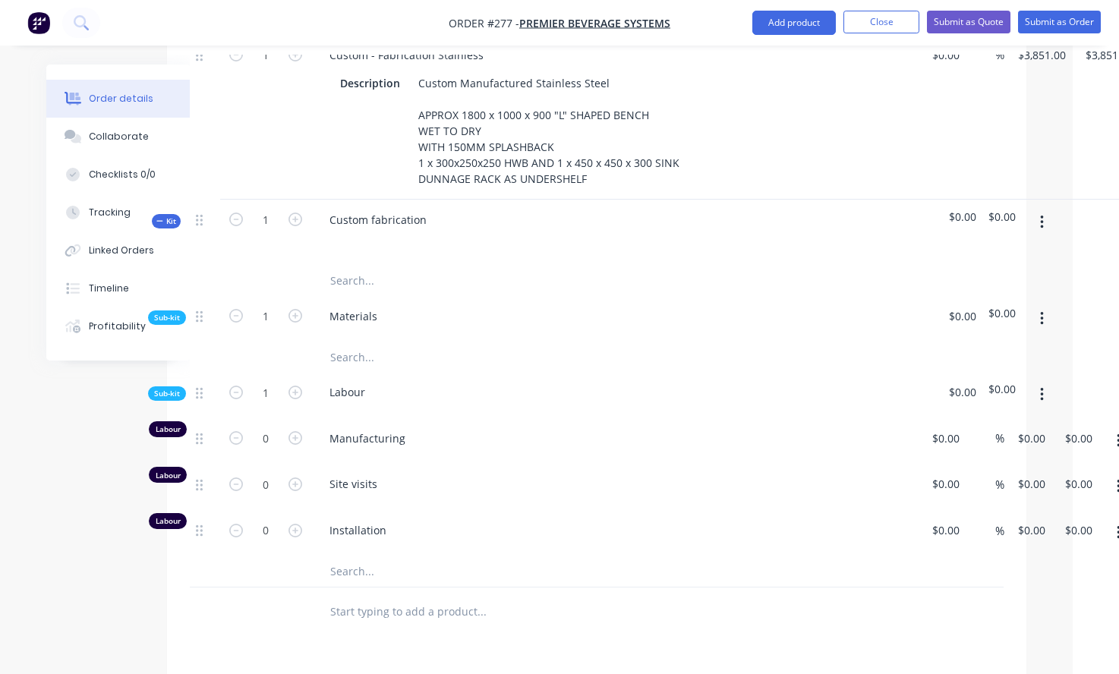
drag, startPoint x: 355, startPoint y: 352, endPoint x: 413, endPoint y: 305, distance: 74.6
click at [413, 342] on input "text" at bounding box center [482, 357] width 304 height 30
click at [364, 305] on div "Materials" at bounding box center [353, 316] width 72 height 22
click at [1044, 305] on button "button" at bounding box center [1042, 318] width 36 height 27
click at [992, 378] on div "Delete" at bounding box center [987, 389] width 117 height 22
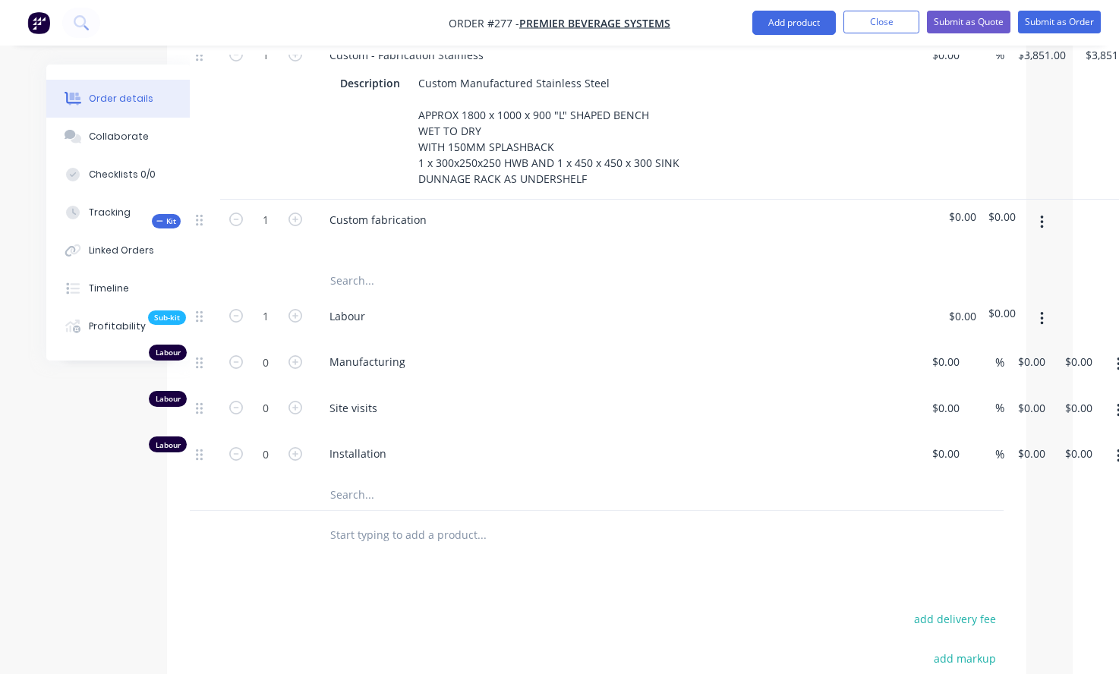
click at [1041, 311] on icon "button" at bounding box center [1042, 319] width 4 height 17
click at [1014, 378] on div "Delete" at bounding box center [987, 389] width 117 height 22
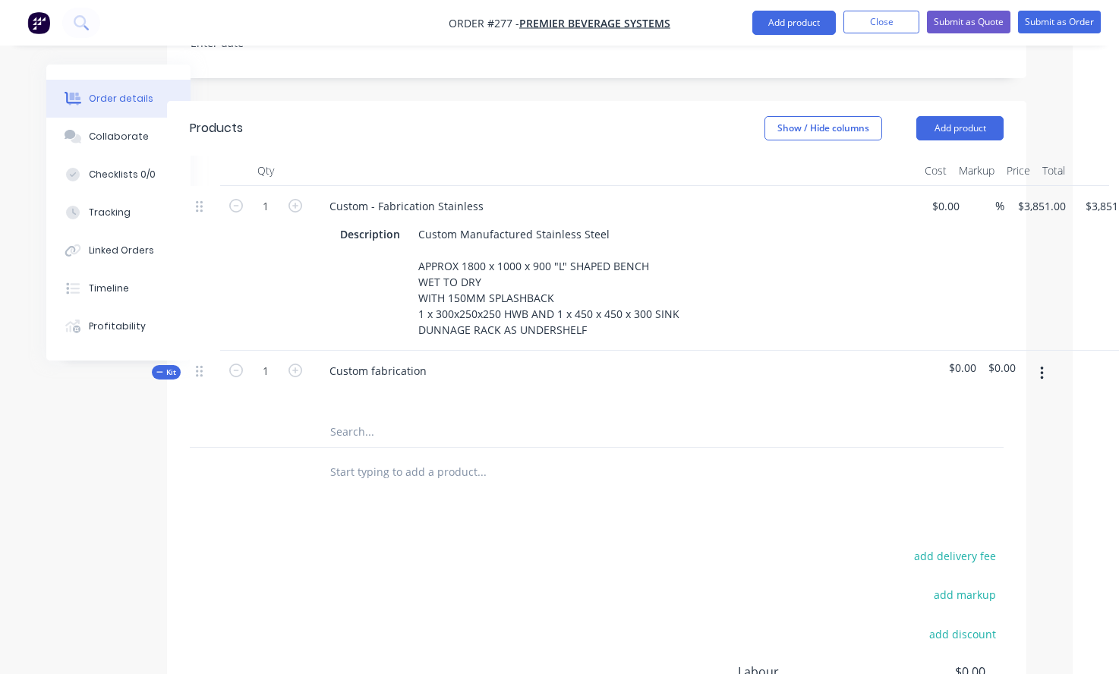
scroll to position [459, 46]
click at [418, 361] on div "Custom fabrication" at bounding box center [377, 372] width 121 height 22
click at [1049, 361] on button "button" at bounding box center [1042, 374] width 36 height 27
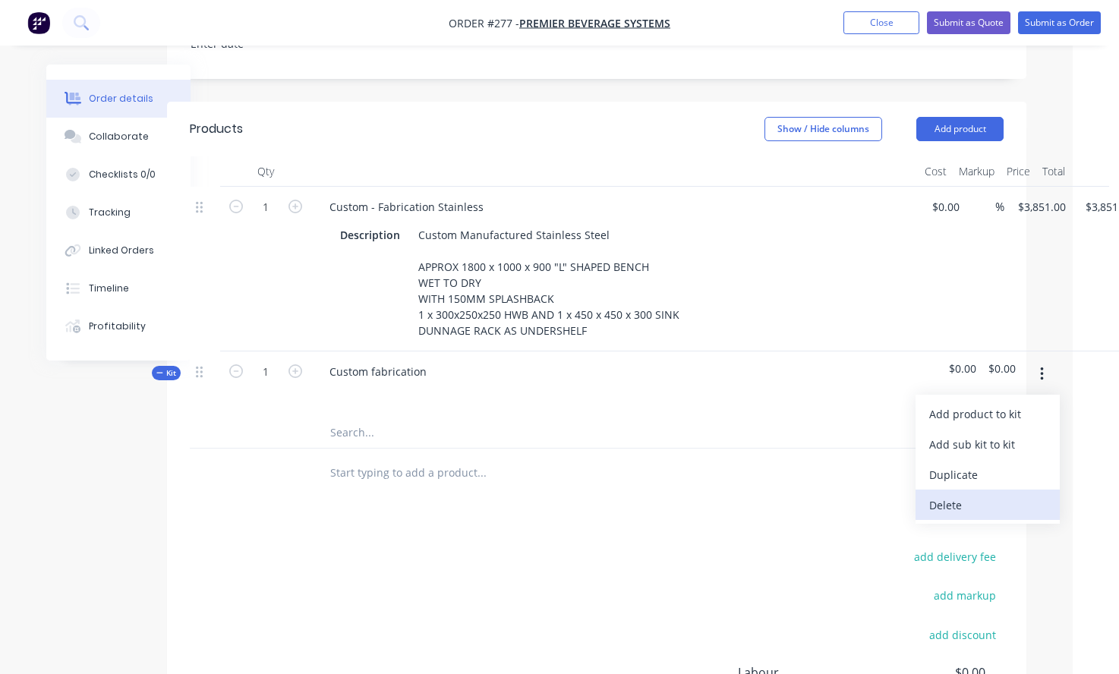
click at [967, 494] on div "Delete" at bounding box center [987, 505] width 117 height 22
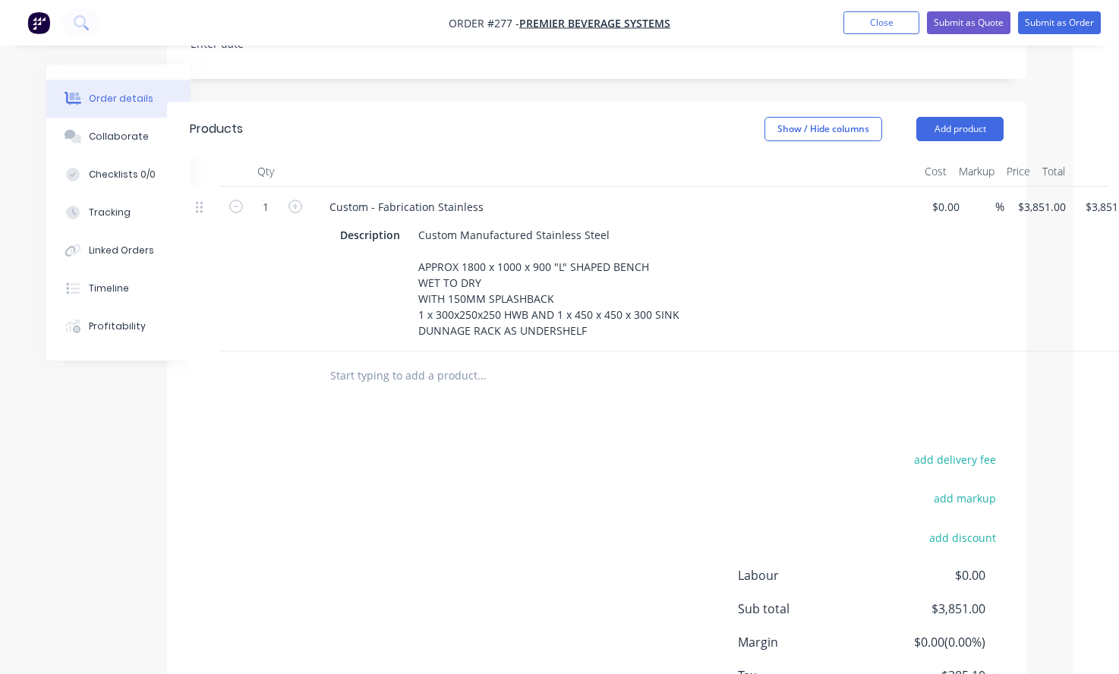
scroll to position [459, 105]
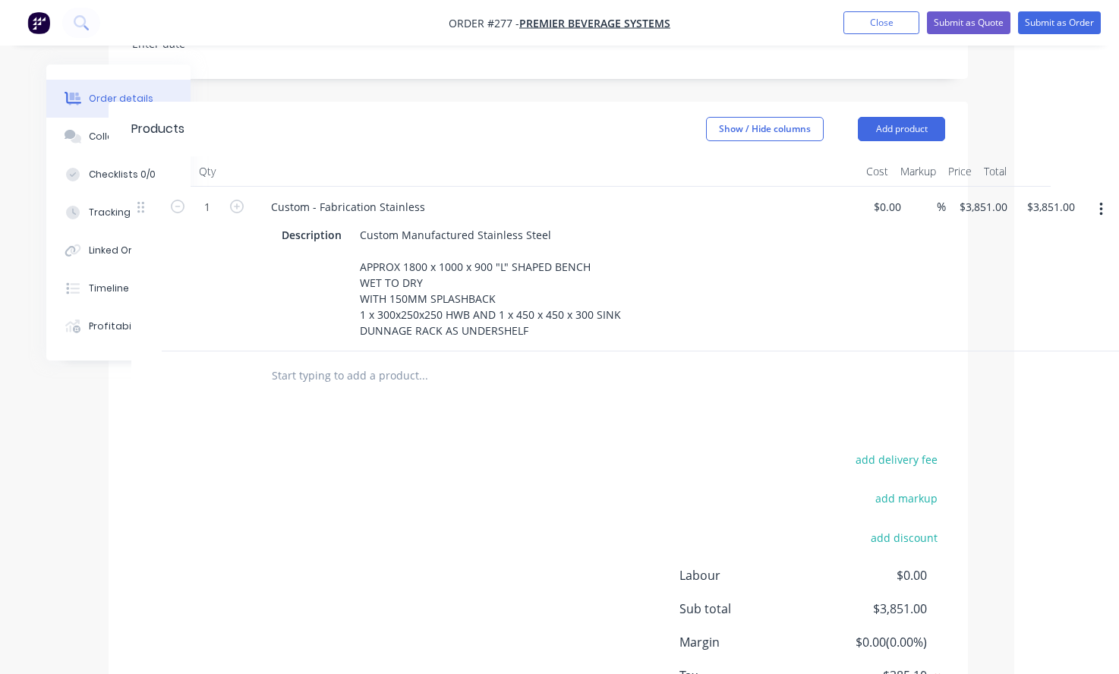
click at [1096, 196] on button "button" at bounding box center [1102, 209] width 36 height 27
click at [1046, 269] on div "Duplicate" at bounding box center [1047, 280] width 117 height 22
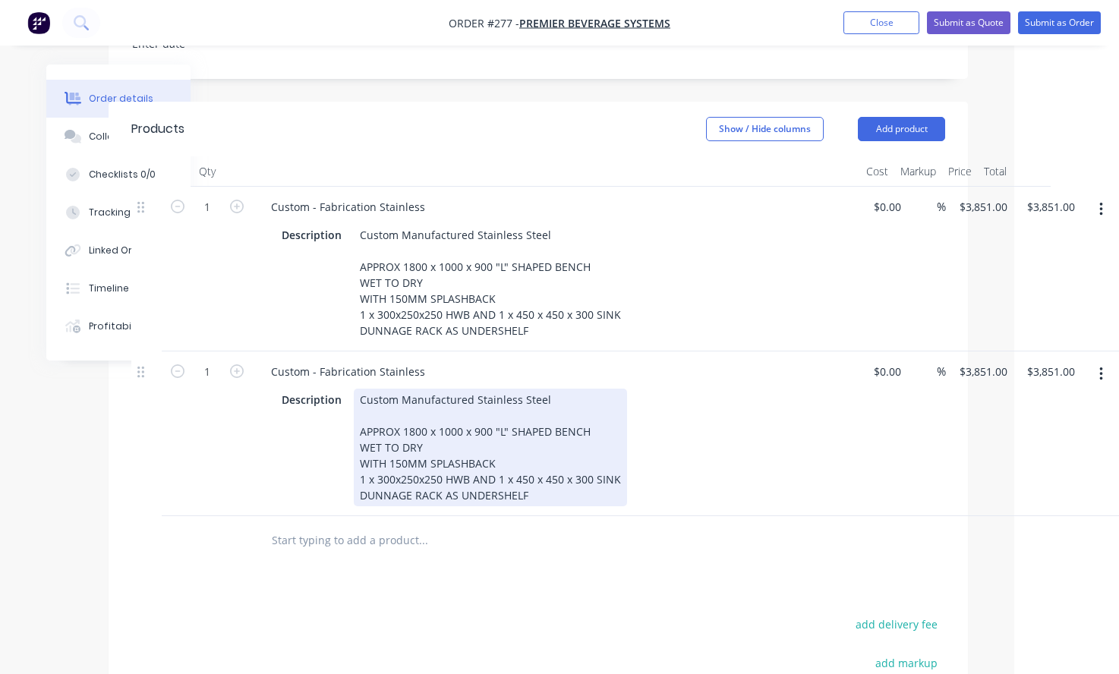
click at [395, 389] on div "Custom Manufactured Stainless Steel APPROX 1800 x 1000 x 900 "L" SHAPED BENCH W…" at bounding box center [490, 448] width 273 height 118
click at [455, 397] on div "Custom Manufactured Stainless Steel APPROX 1800 x 1000 x 900 "L" SHAPED BENCH W…" at bounding box center [490, 448] width 273 height 118
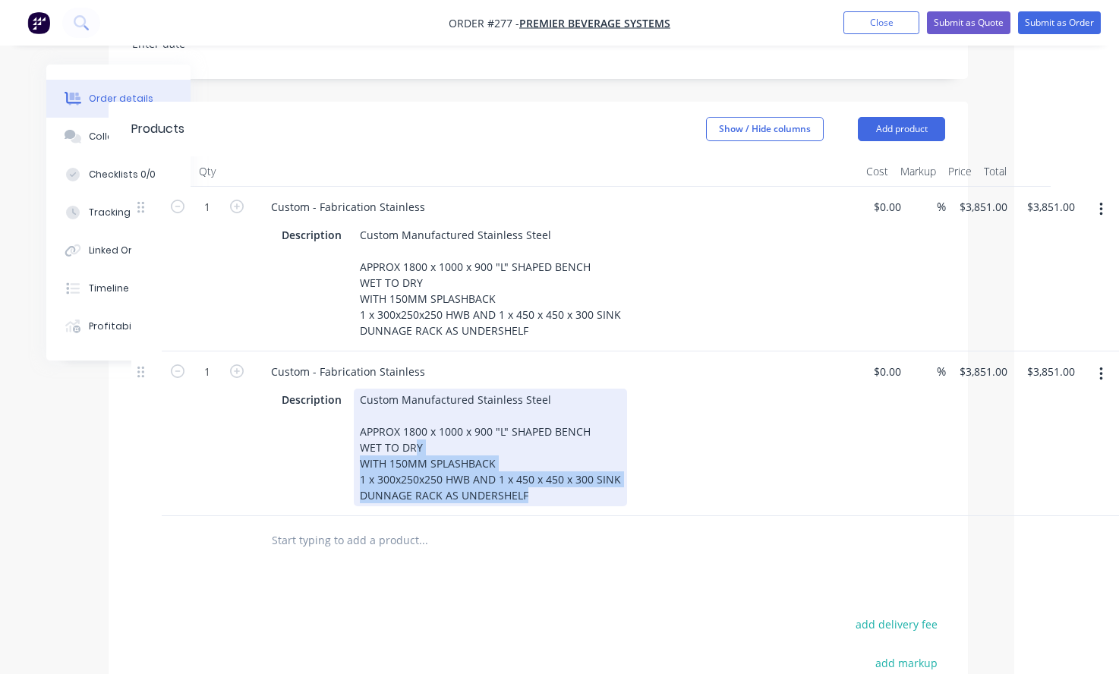
drag, startPoint x: 525, startPoint y: 459, endPoint x: 416, endPoint y: 404, distance: 121.6
click at [416, 404] on div "Custom Manufactured Stainless Steel APPROX 1800 x 1000 x 900 "L" SHAPED BENCH W…" at bounding box center [490, 448] width 273 height 118
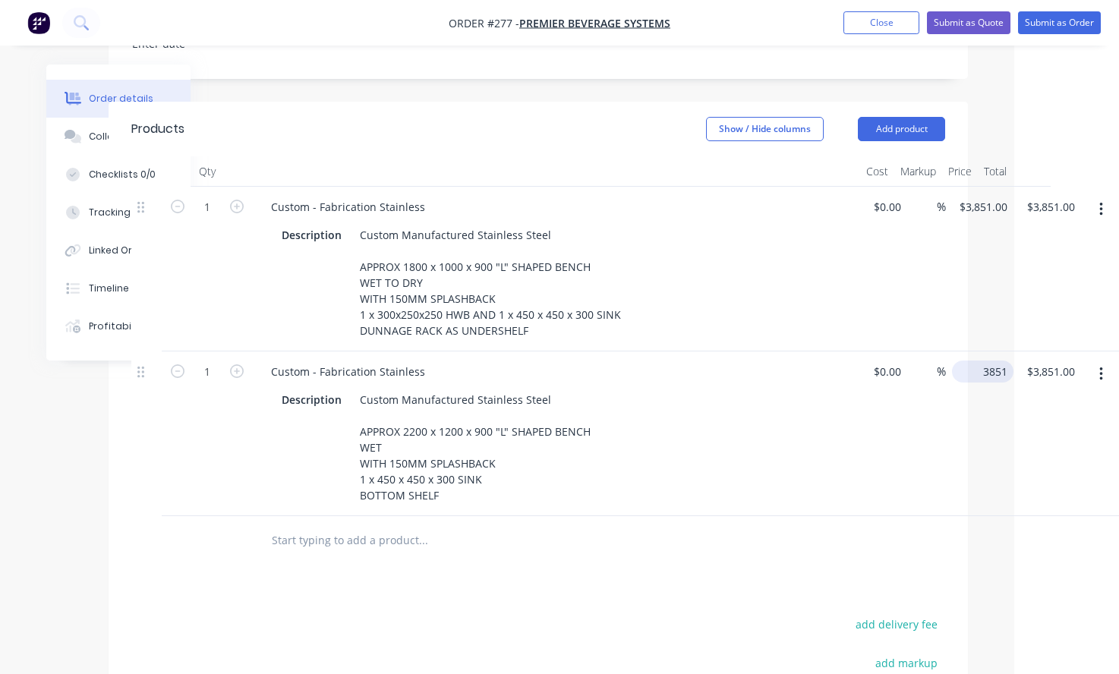
click at [987, 361] on input "3851" at bounding box center [985, 372] width 55 height 22
type input "$3,851.00"
click at [982, 364] on div "$3,851.00 $3,851.00" at bounding box center [980, 434] width 68 height 165
click at [899, 352] on div "1 Custom - Fabrication Stainless Description Custom Manufactured Stainless Stee…" at bounding box center [538, 434] width 814 height 165
type input "$0.00"
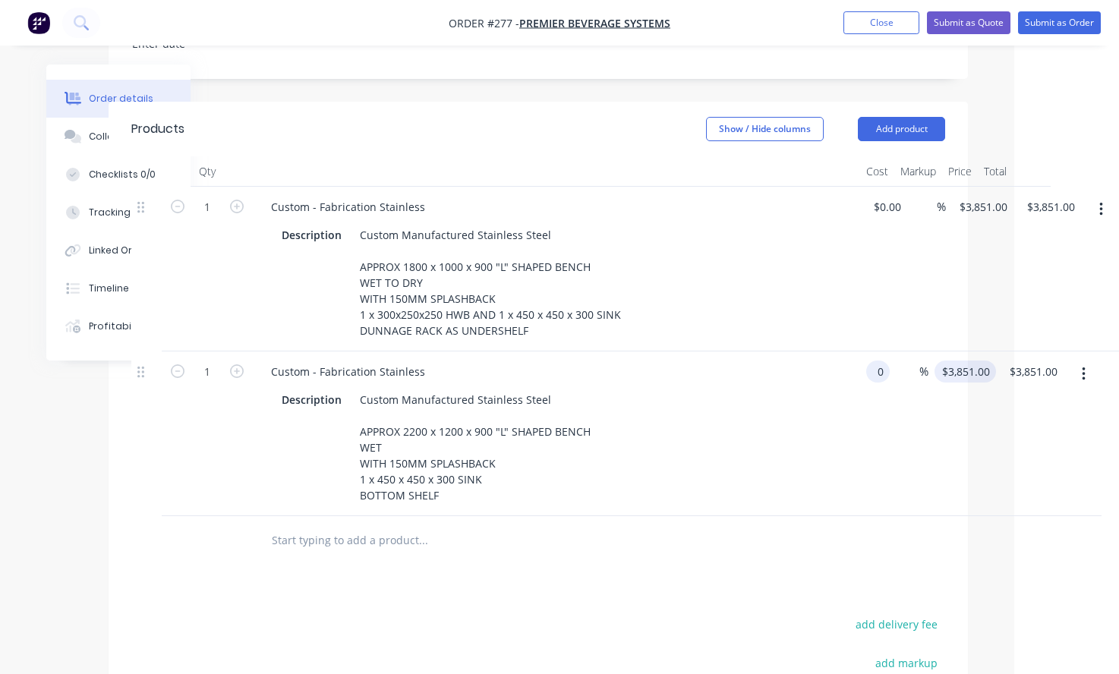
type input "0"
type input "$0.00"
click at [945, 352] on div "1 Custom - Fabrication Stainless Description Custom Manufactured Stainless Stee…" at bounding box center [538, 434] width 814 height 165
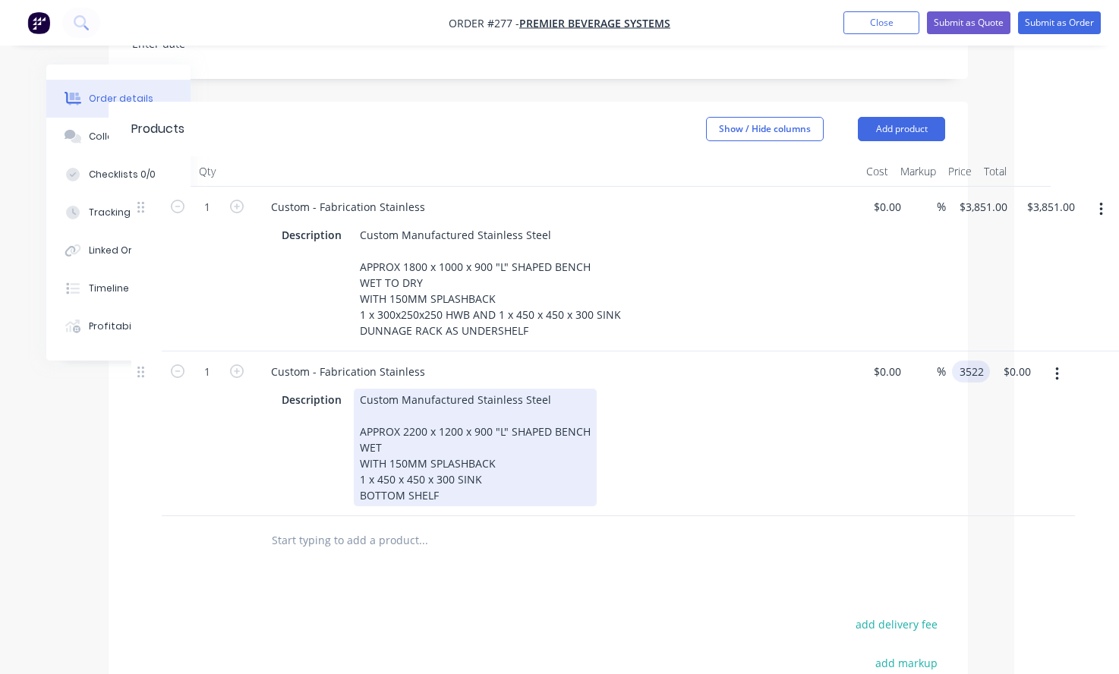
type input "$3,522.00"
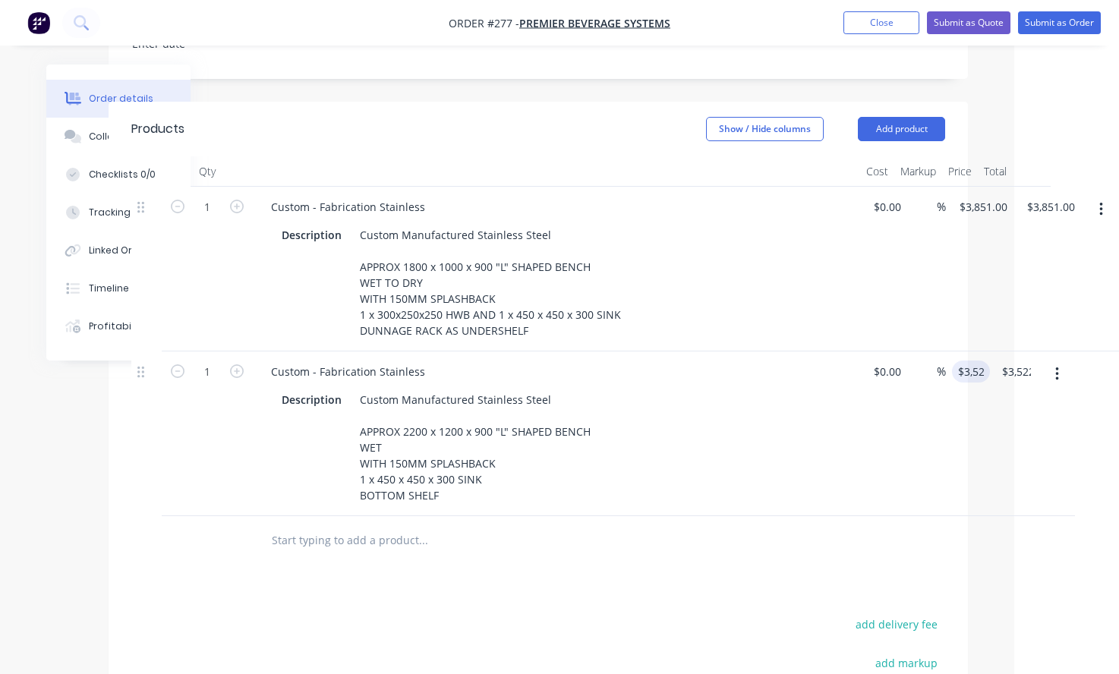
click at [725, 421] on div "Description Custom Manufactured Stainless Steel APPROX 2200 x 1200 x 900 "L" SH…" at bounding box center [554, 448] width 556 height 118
click at [1095, 361] on button "button" at bounding box center [1102, 374] width 36 height 27
click at [1017, 434] on div "Duplicate" at bounding box center [1047, 445] width 117 height 22
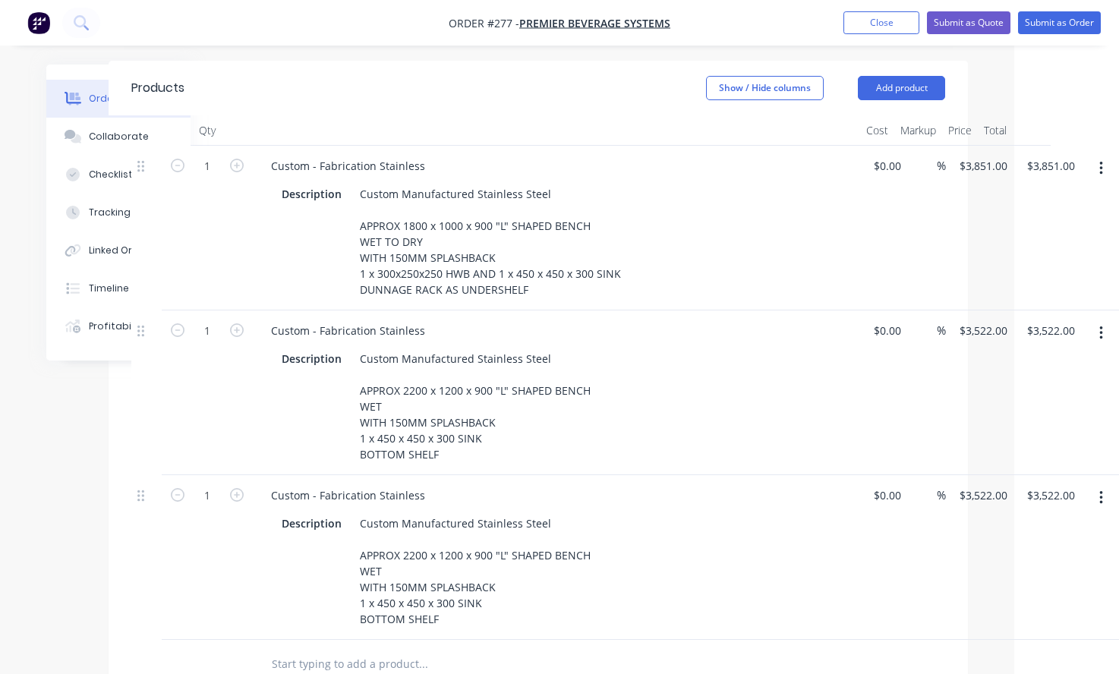
scroll to position [535, 105]
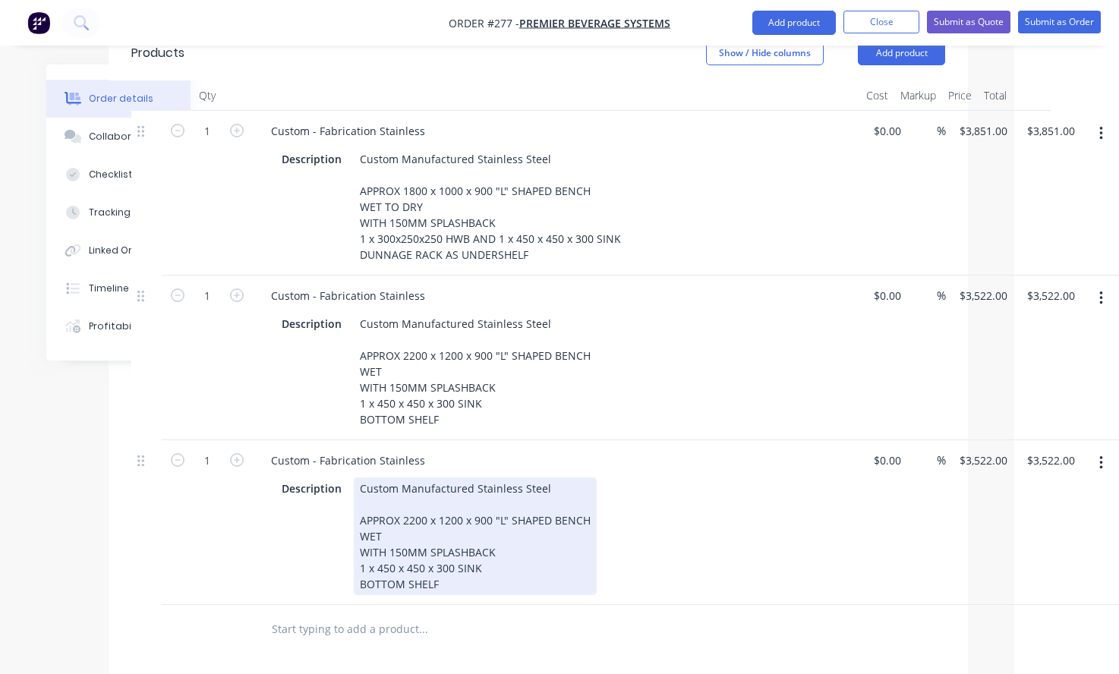
click at [426, 480] on div "Custom Manufactured Stainless Steel APPROX 2200 x 1200 x 900 "L" SHAPED BENCH W…" at bounding box center [475, 537] width 243 height 118
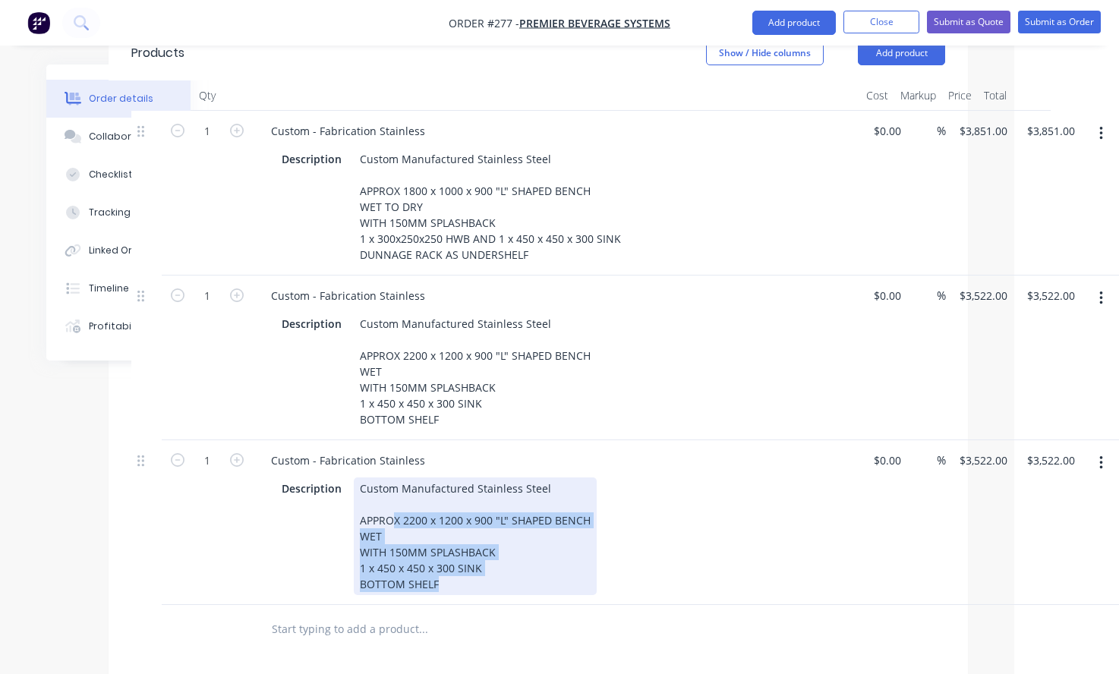
drag, startPoint x: 470, startPoint y: 547, endPoint x: 396, endPoint y: 477, distance: 102.6
click at [396, 478] on div "Custom Manufactured Stainless Steel APPROX 2200 x 1200 x 900 "L" SHAPED BENCH W…" at bounding box center [475, 537] width 243 height 118
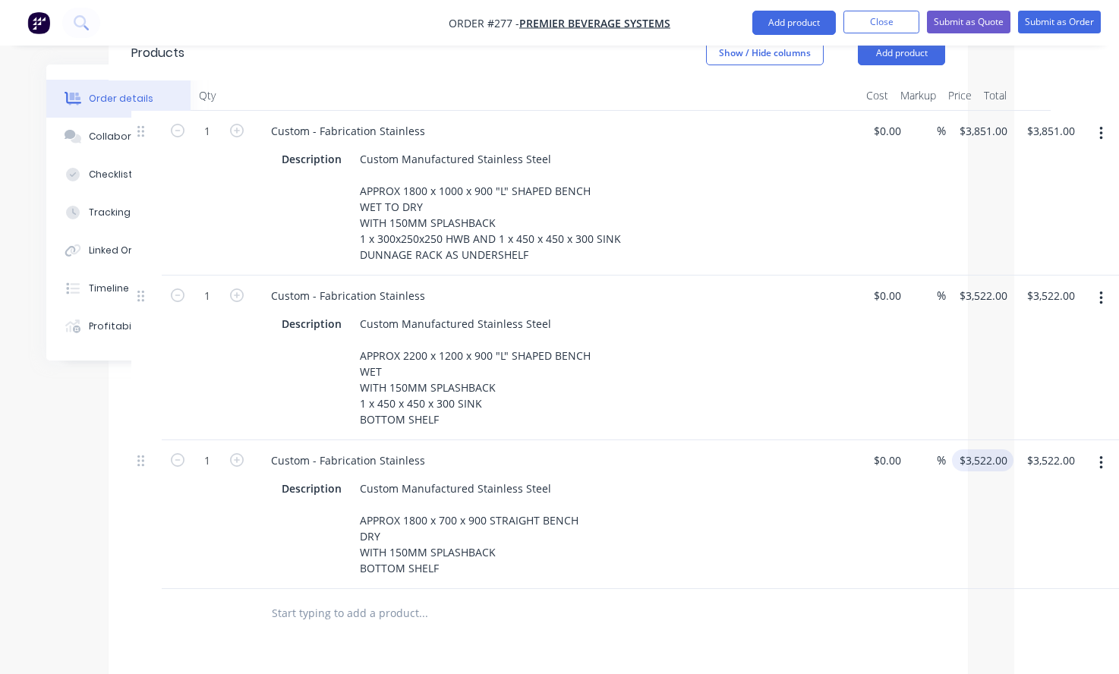
type input "3522"
click at [967, 450] on input "3522" at bounding box center [985, 461] width 55 height 22
type input "$2,088.00"
click at [951, 495] on div "$2,088.00 2088" at bounding box center [968, 514] width 44 height 149
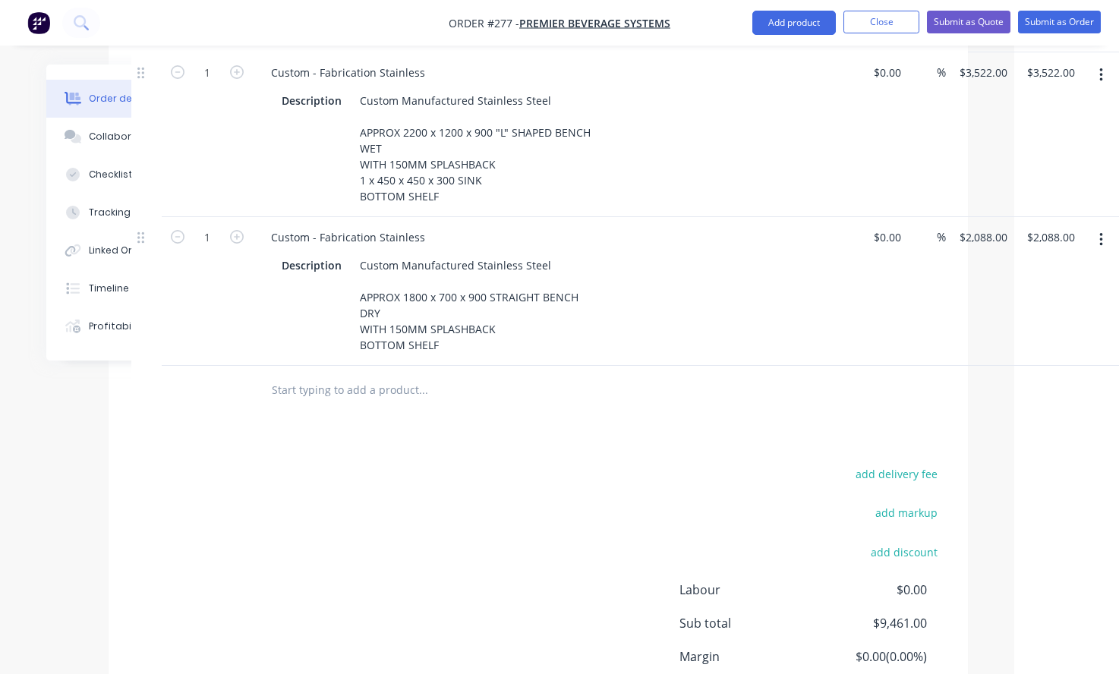
scroll to position [762, 105]
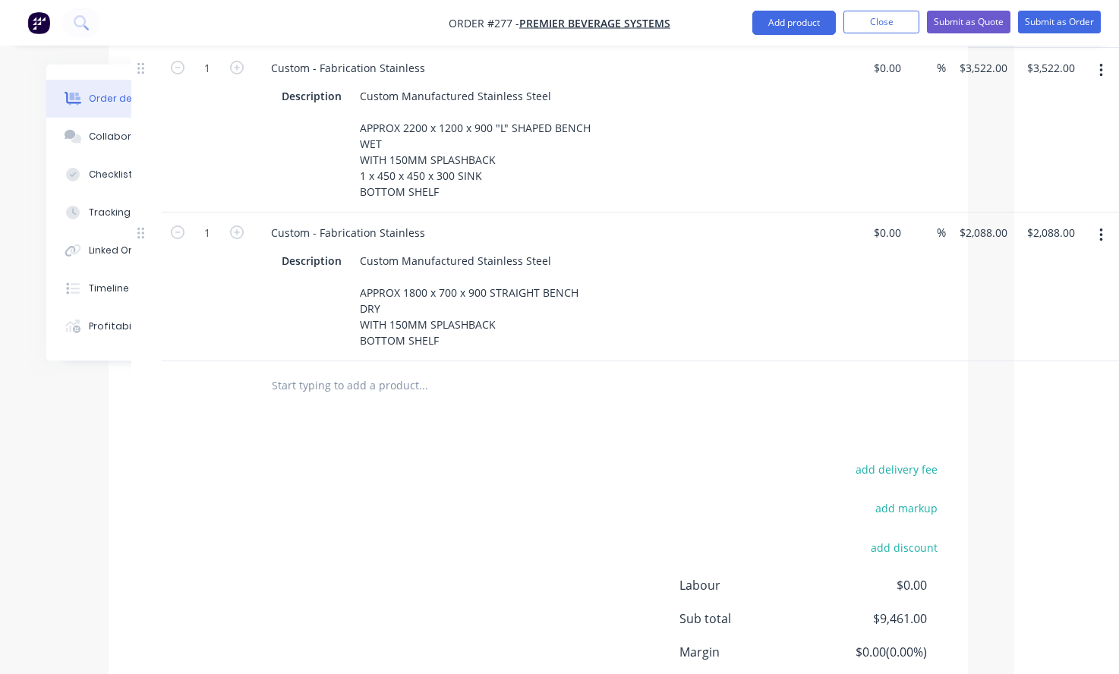
click at [342, 371] on input "text" at bounding box center [423, 386] width 304 height 30
click at [1096, 222] on button "button" at bounding box center [1102, 235] width 36 height 27
click at [1043, 295] on div "Duplicate" at bounding box center [1047, 306] width 117 height 22
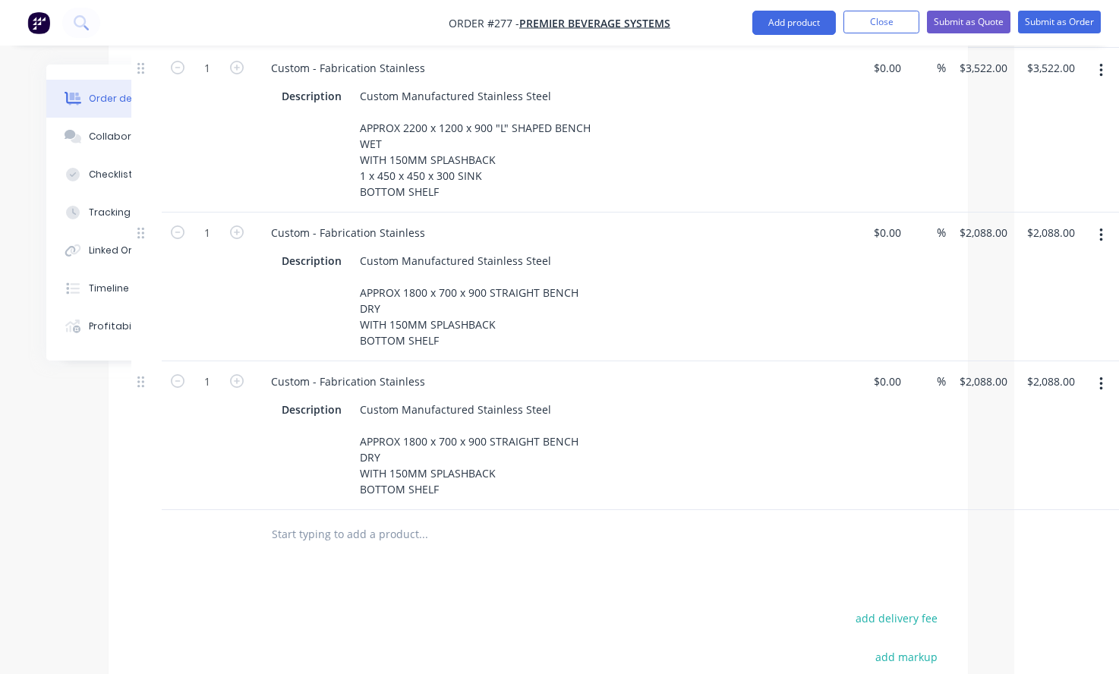
click at [1106, 371] on button "button" at bounding box center [1102, 384] width 36 height 27
click at [1035, 443] on div "Duplicate" at bounding box center [1047, 454] width 117 height 22
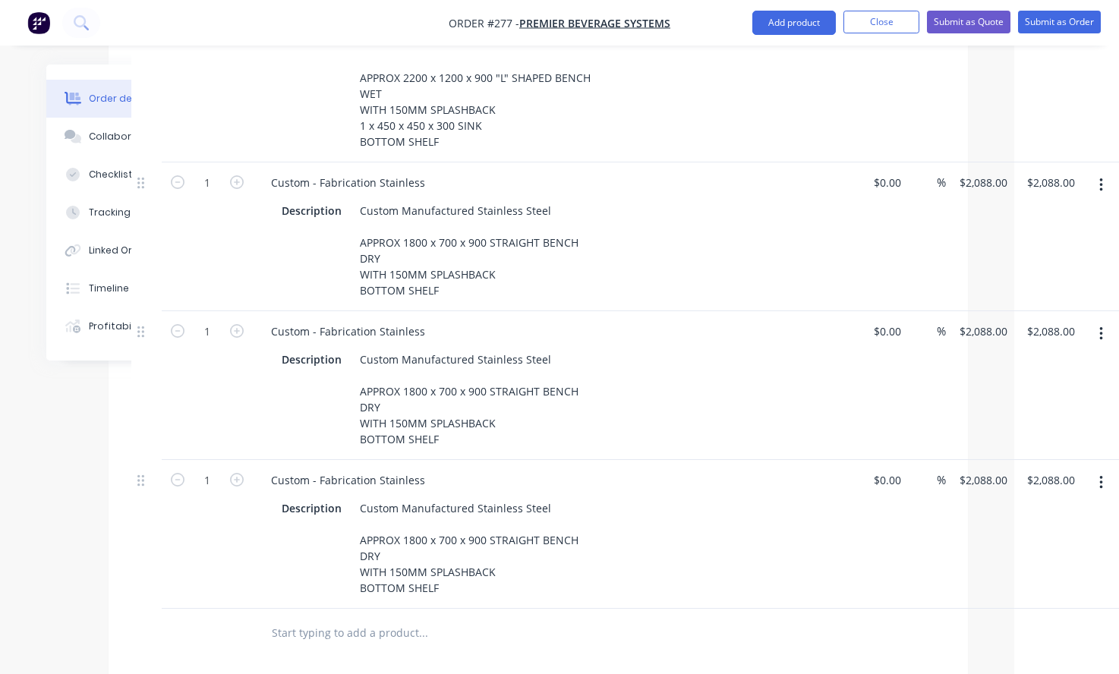
scroll to position [914, 105]
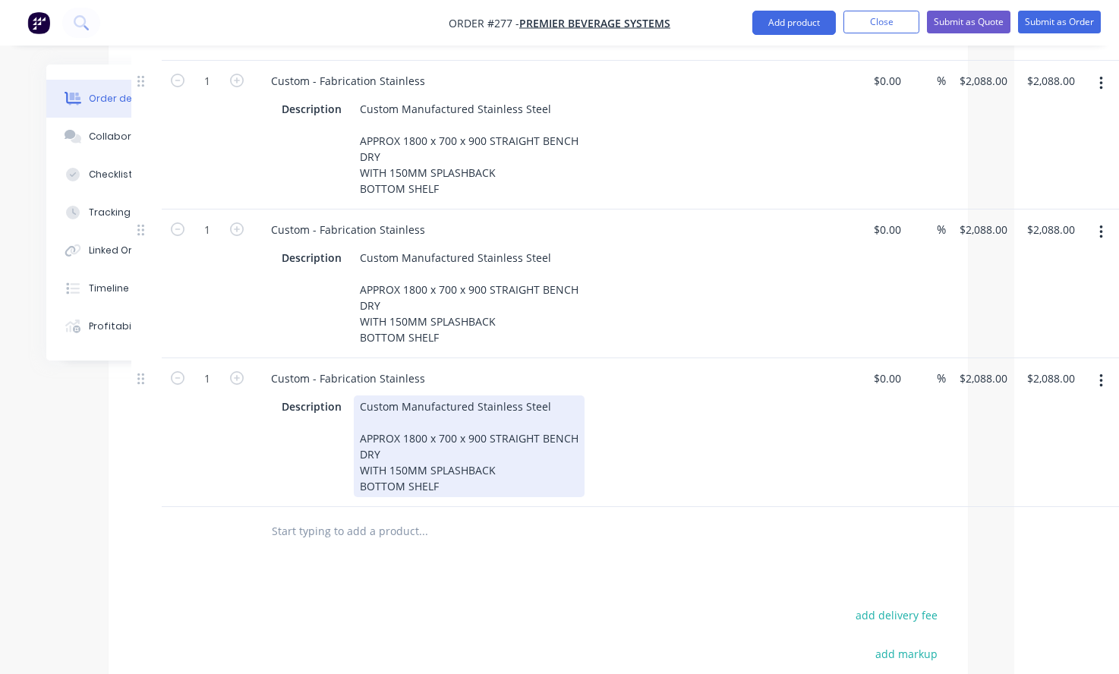
click at [427, 410] on div "Custom Manufactured Stainless Steel APPROX 1800 x 700 x 900 STRAIGHT BENCH DRY …" at bounding box center [469, 447] width 231 height 102
drag, startPoint x: 449, startPoint y: 448, endPoint x: 368, endPoint y: 405, distance: 91.4
click at [368, 405] on div "Custom Manufactured Stainless Steel APPROX 1800 x 700 x 900 STRAIGHT BENCH DRY …" at bounding box center [469, 447] width 231 height 102
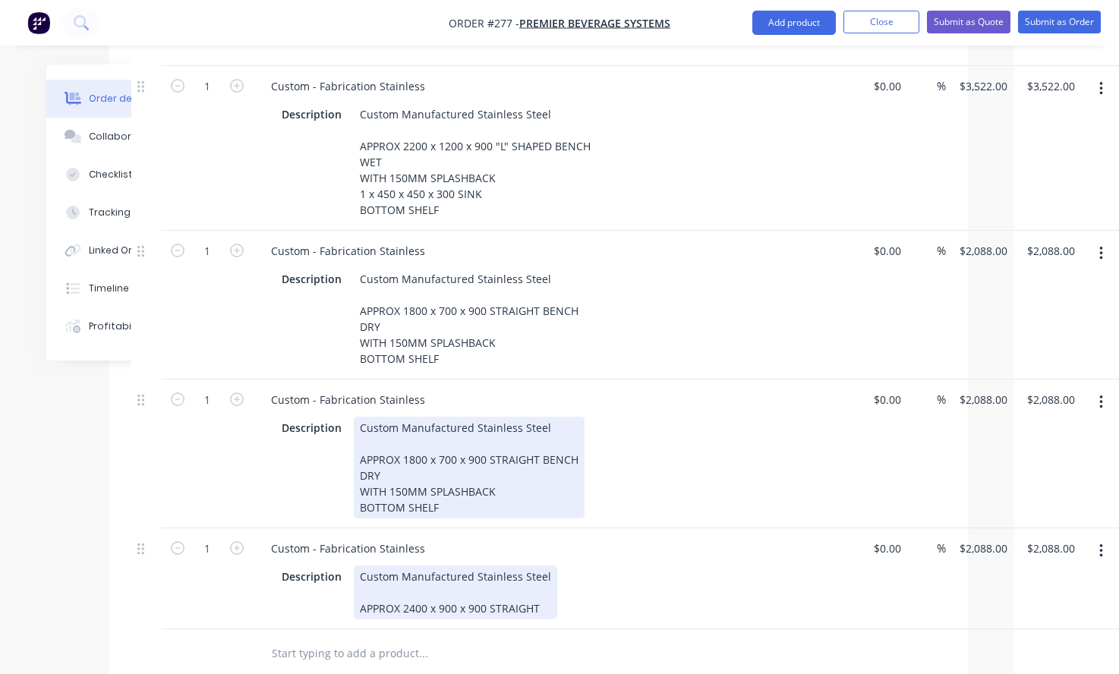
scroll to position [762, 105]
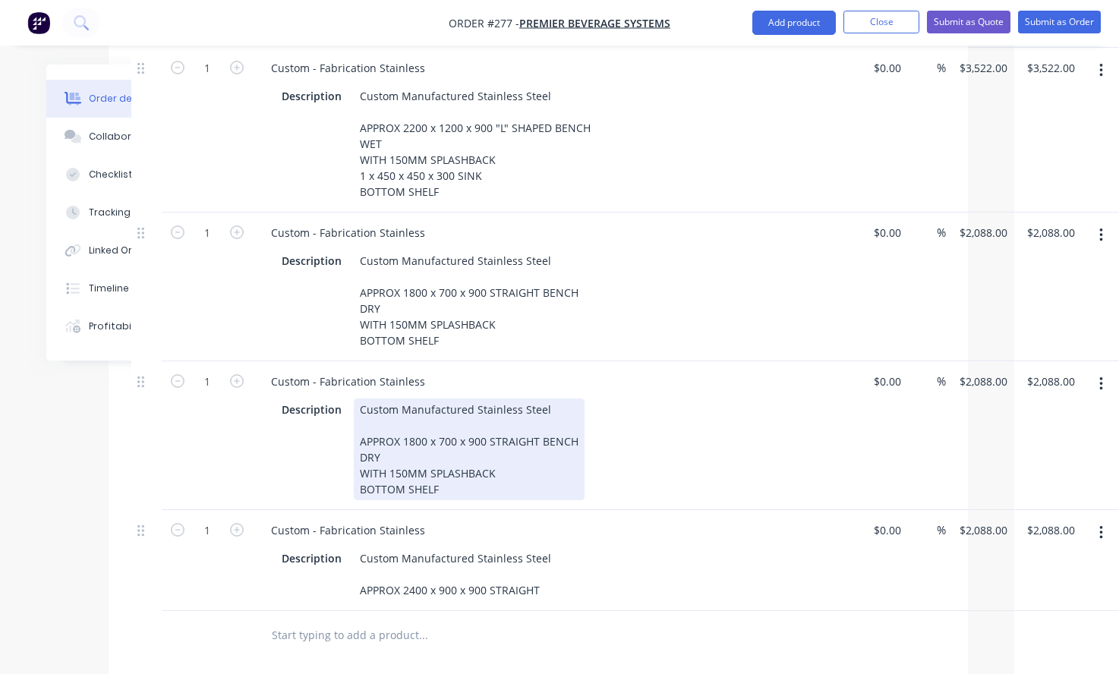
click at [424, 399] on div "Custom Manufactured Stainless Steel APPROX 1800 x 700 x 900 STRAIGHT BENCH DRY …" at bounding box center [469, 450] width 231 height 102
click at [427, 399] on div "Custom Manufactured Stainless Steel APPROX 1800 x 700 x 900 STRAIGHT BENCH DRY …" at bounding box center [469, 450] width 231 height 102
click at [616, 406] on div "Description Custom Manufactured Stainless Steel APPROX 2400 x 900 x 900 STRAIGH…" at bounding box center [554, 450] width 556 height 102
click at [686, 434] on div "Description Custom Manufactured Stainless Steel APPROX 2400 x 900 x 900 STRAIGH…" at bounding box center [554, 450] width 556 height 102
click at [788, 399] on div "Description Custom Manufactured Stainless Steel APPROX 2400 x 900 x 900 STRAIGH…" at bounding box center [554, 450] width 556 height 102
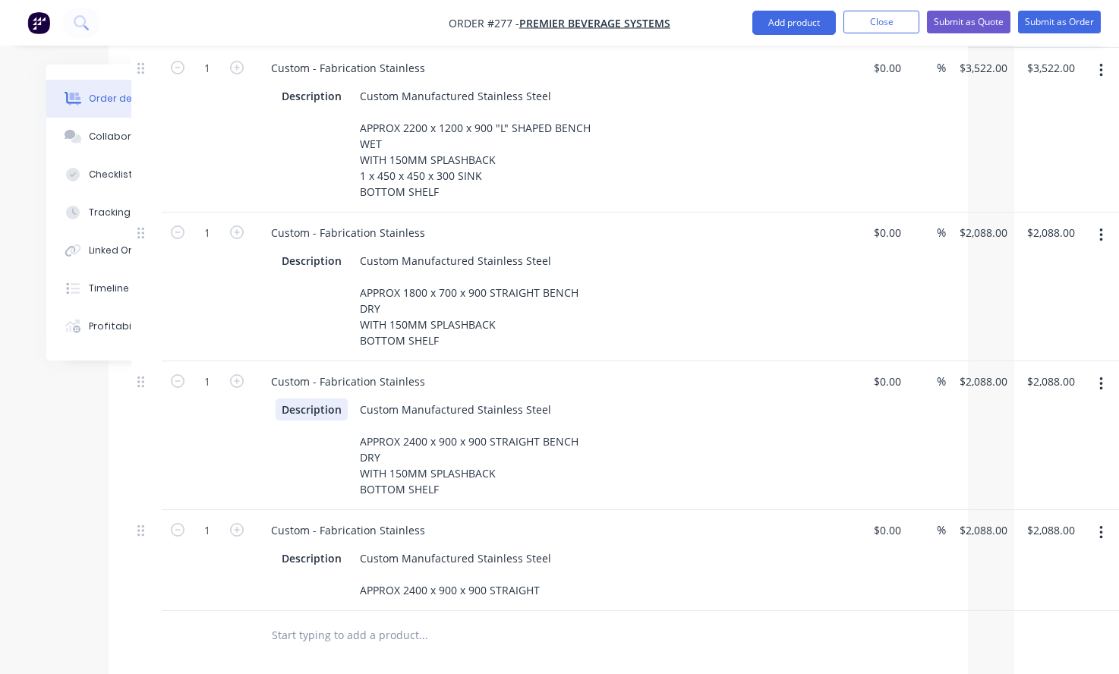
click at [259, 396] on div "Description Custom Manufactured Stainless Steel APPROX 2400 x 900 x 900 STRAIGH…" at bounding box center [556, 448] width 595 height 105
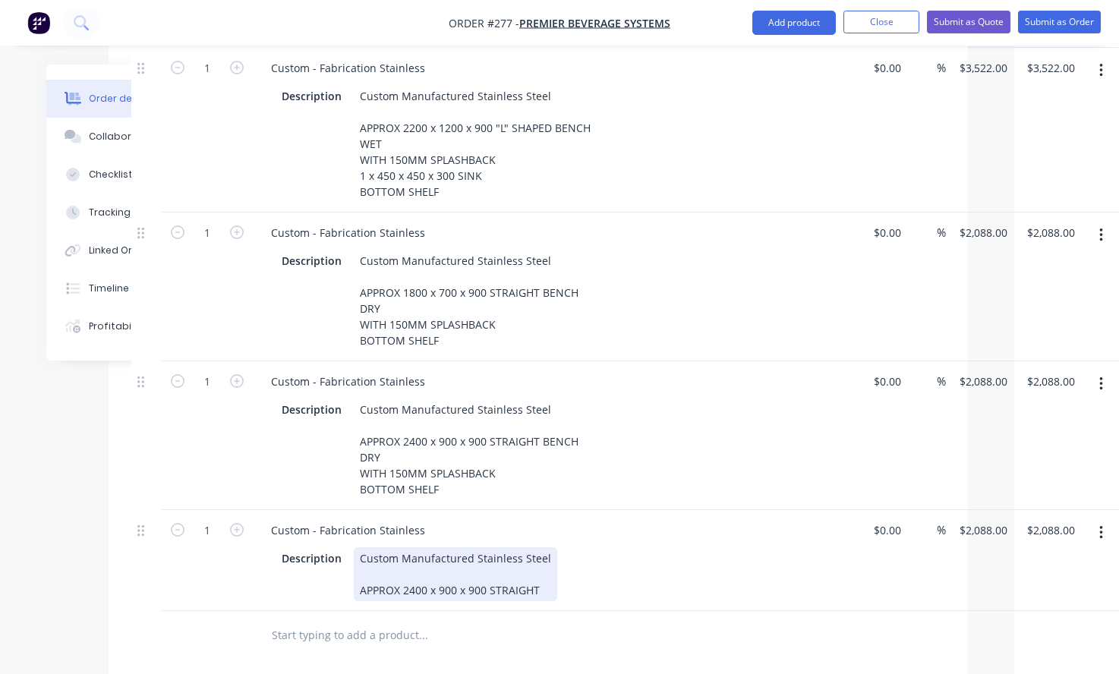
click at [659, 547] on div "Description Custom Manufactured Stainless Steel APPROX 2400 x 900 x 900 STRAIGHT" at bounding box center [554, 574] width 556 height 54
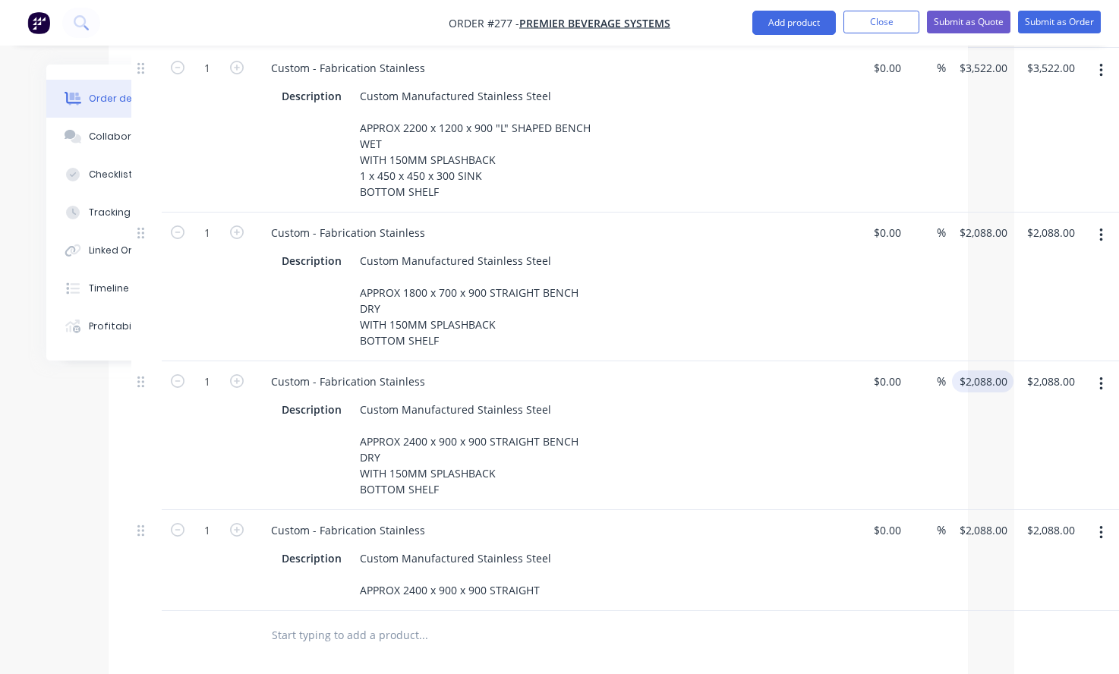
type input "2088"
click at [980, 371] on input "2088" at bounding box center [985, 382] width 55 height 22
click at [971, 371] on input "2088" at bounding box center [974, 382] width 32 height 22
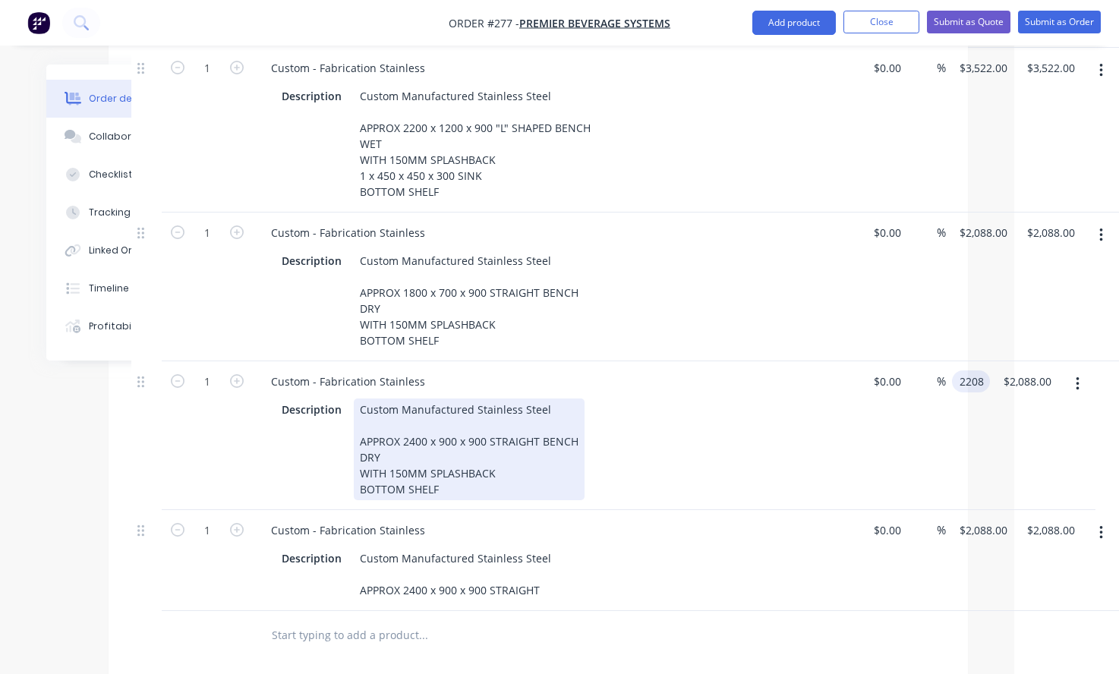
type input "$2,208.00"
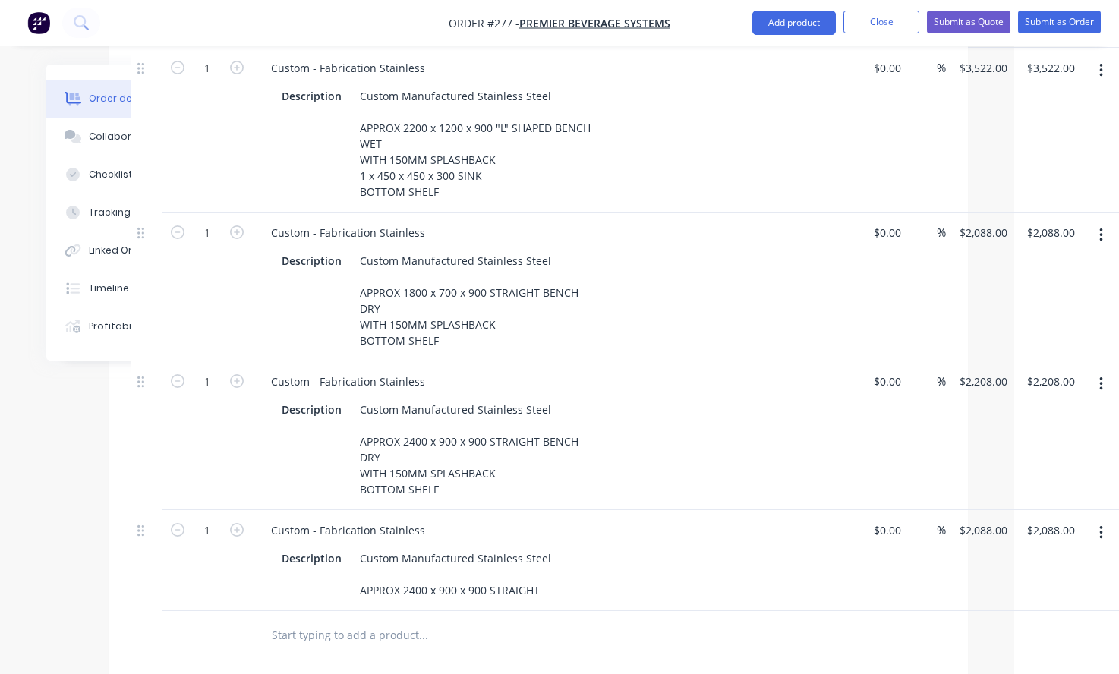
click at [771, 450] on div "Description Custom Manufactured Stainless Steel APPROX 2400 x 900 x 900 STRAIGH…" at bounding box center [554, 450] width 556 height 102
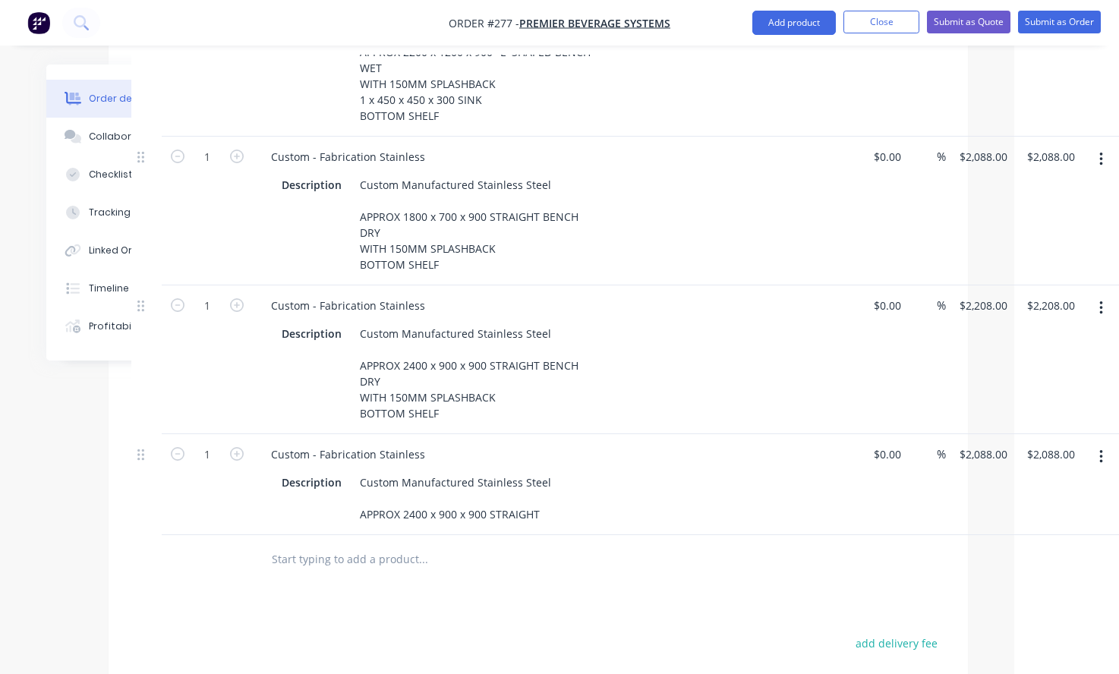
scroll to position [914, 105]
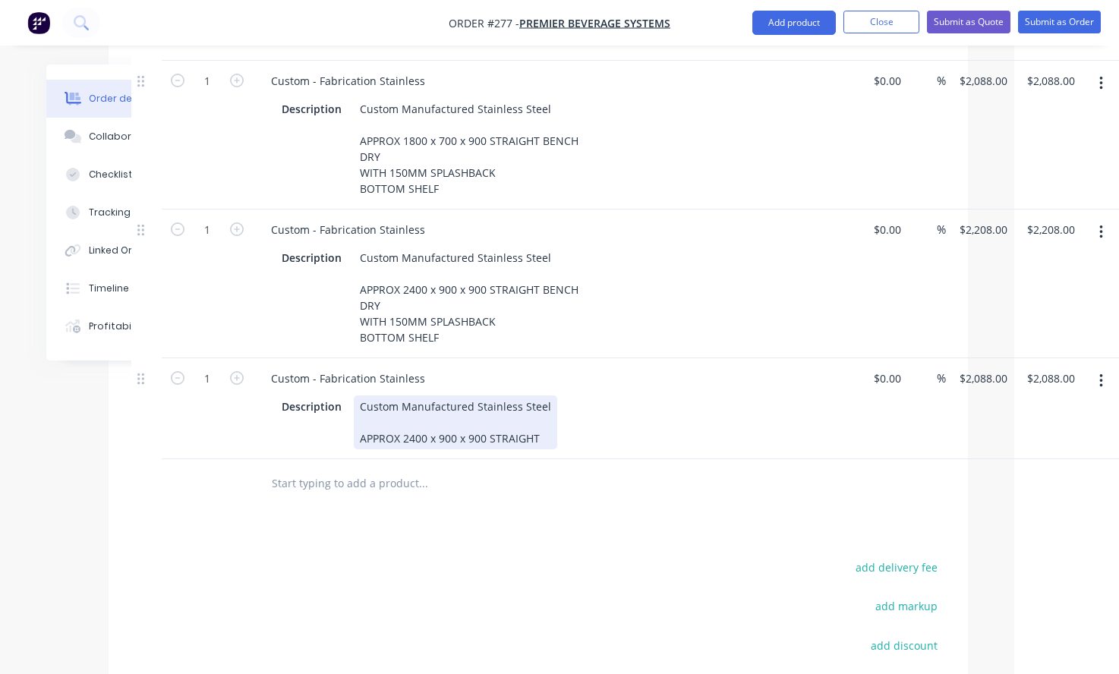
click at [470, 396] on div "Custom Manufactured Stainless Steel APPROX 2400 x 900 x 900 STRAIGHT" at bounding box center [455, 423] width 203 height 54
click at [543, 403] on div "Custom Manufactured Stainless Steel APPROX 2400 x 900 x 900 STRAIGHT" at bounding box center [455, 423] width 203 height 54
drag, startPoint x: 543, startPoint y: 403, endPoint x: 450, endPoint y: 407, distance: 92.7
click at [450, 407] on div "Custom Manufactured Stainless Steel APPROX 2400 x 900 x 900 STRAIGHT" at bounding box center [455, 423] width 203 height 54
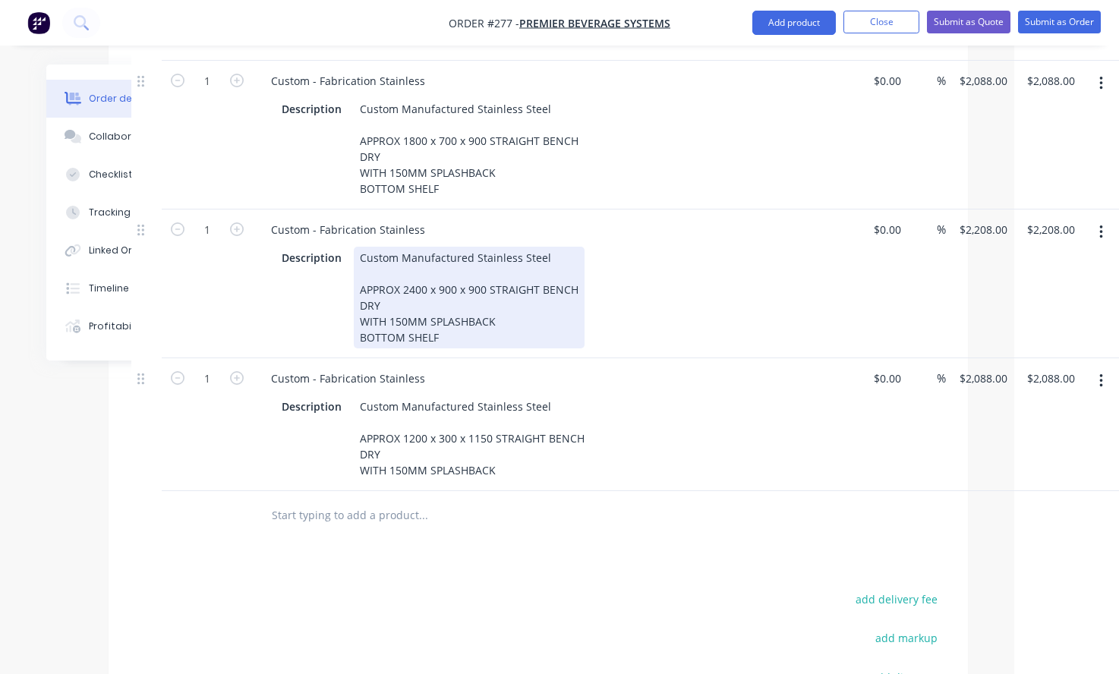
click at [430, 256] on div "Custom Manufactured Stainless Steel APPROX 2400 x 900 x 900 STRAIGHT BENCH DRY …" at bounding box center [469, 298] width 231 height 102
click at [495, 282] on div "Custom Manufactured Stainless Steel APPROX 2400 x 900 x 900 STRAIGHT BENCH DRY …" at bounding box center [469, 298] width 231 height 102
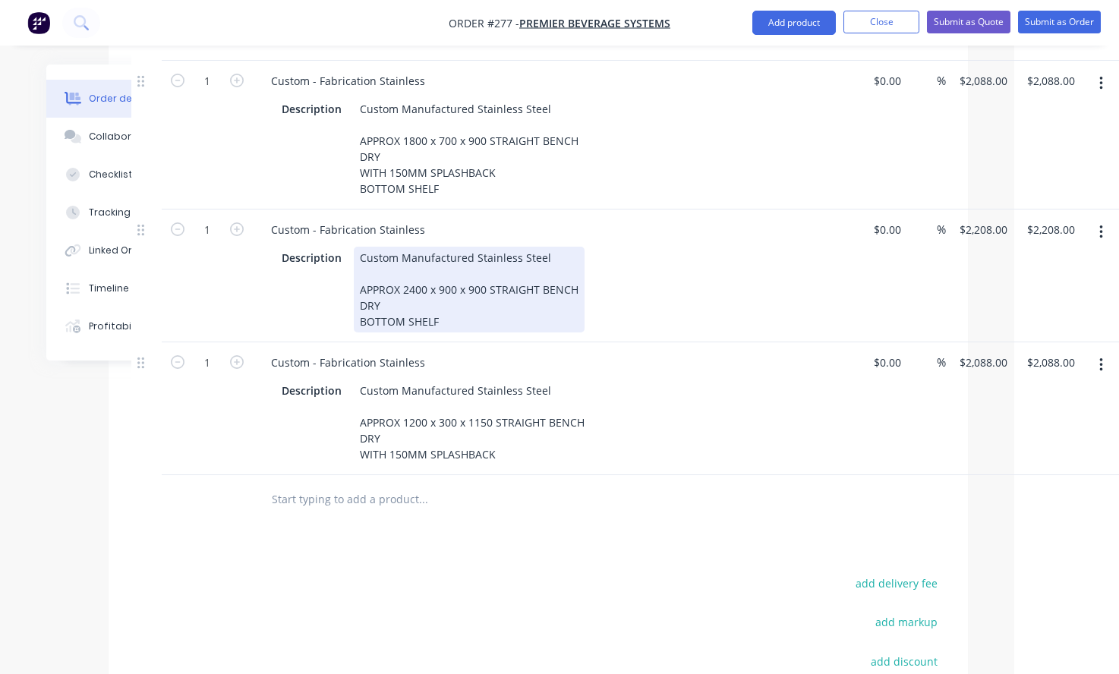
click at [634, 247] on div "Description Custom Manufactured Stainless Steel APPROX 2400 x 900 x 900 STRAIGH…" at bounding box center [554, 290] width 556 height 86
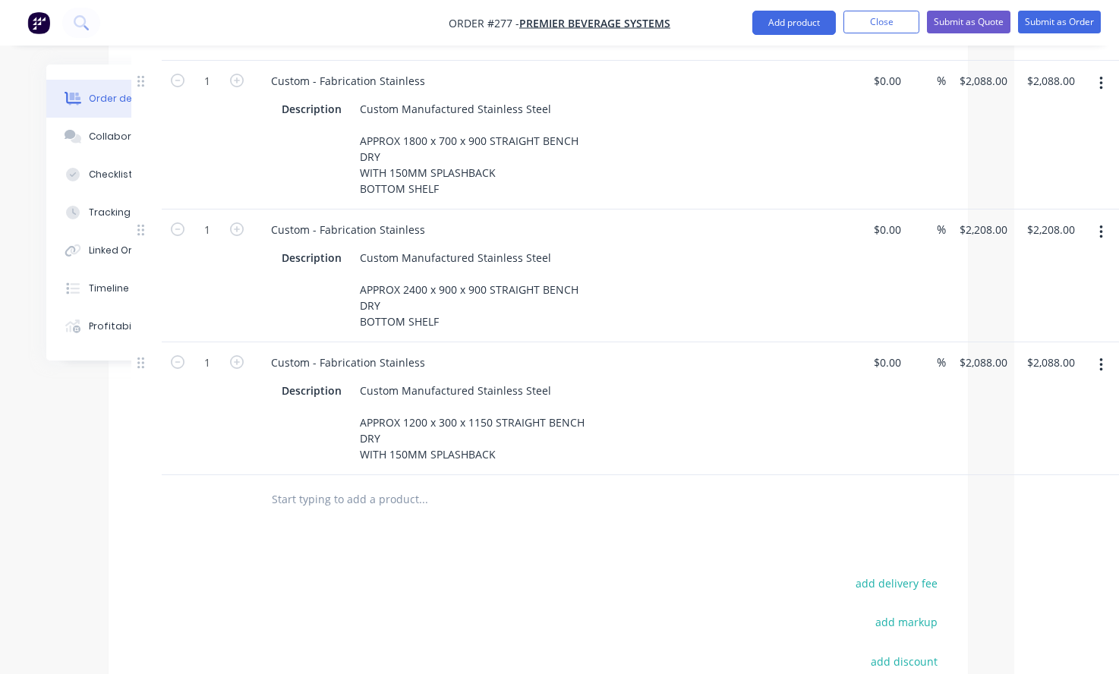
click at [570, 352] on div "Custom - Fabrication Stainless" at bounding box center [556, 363] width 595 height 22
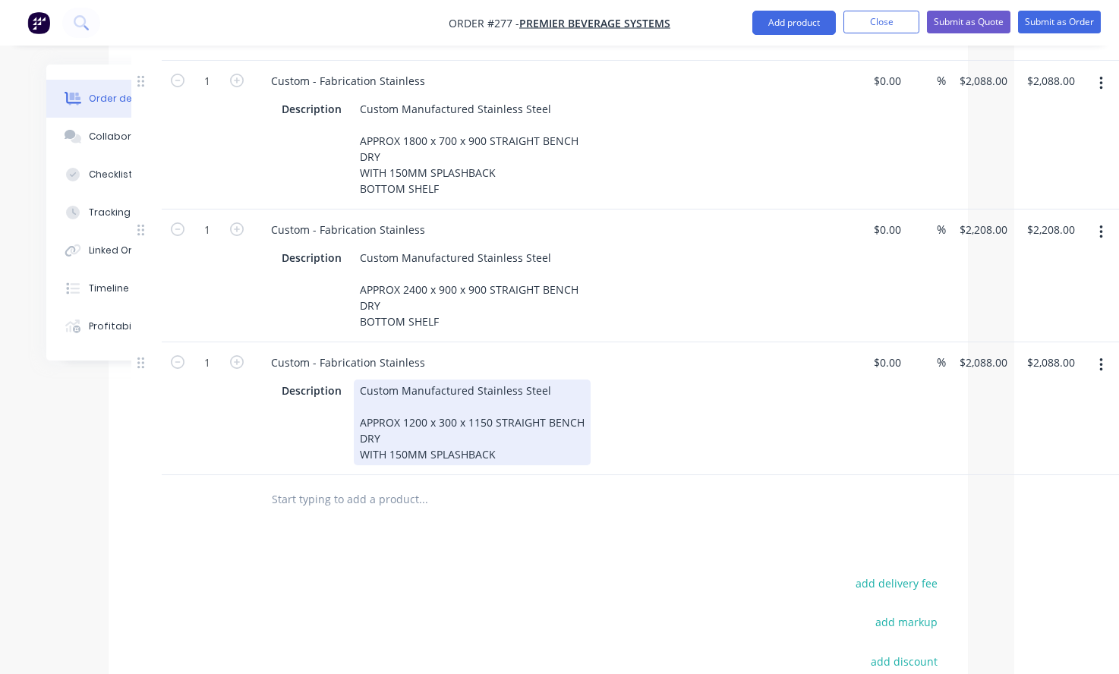
click at [513, 411] on div "Custom Manufactured Stainless Steel APPROX 1200 x 300 x 1150 STRAIGHT BENCH DRY…" at bounding box center [472, 423] width 237 height 86
click at [601, 380] on div "Description Custom Manufactured Stainless Steel APPROX 1200 x 300 x 1150 STRAIG…" at bounding box center [554, 423] width 556 height 86
click at [742, 415] on div "Description Custom Manufactured Stainless Steel APPROX 1200 x 300 x 1150 STRAIG…" at bounding box center [554, 423] width 556 height 86
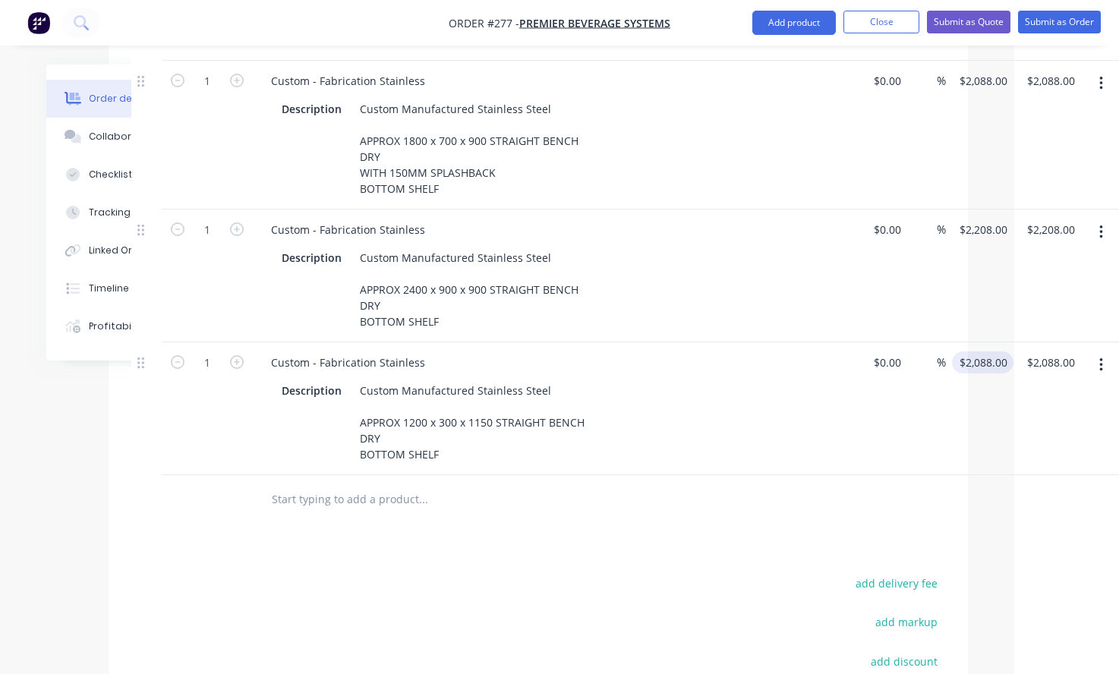
type input "2088"
click at [986, 352] on input "2088" at bounding box center [985, 363] width 55 height 22
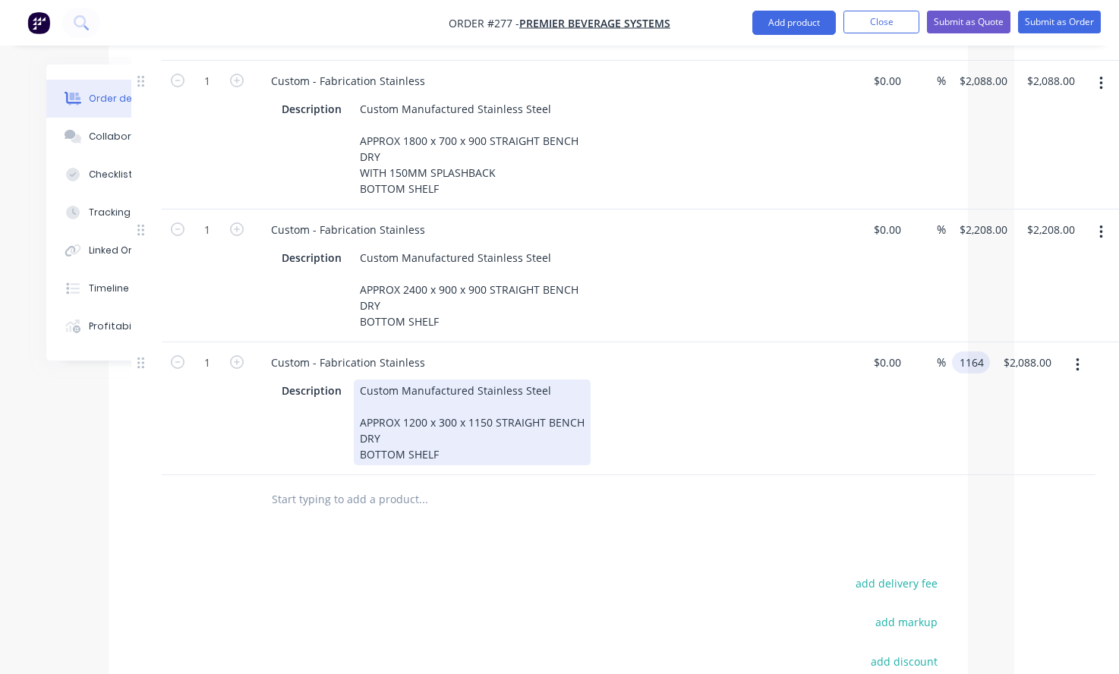
type input "$1,164.00"
click at [809, 380] on div "Description Custom Manufactured Stainless Steel APPROX 1200 x 300 x 1150 STRAIG…" at bounding box center [554, 423] width 556 height 86
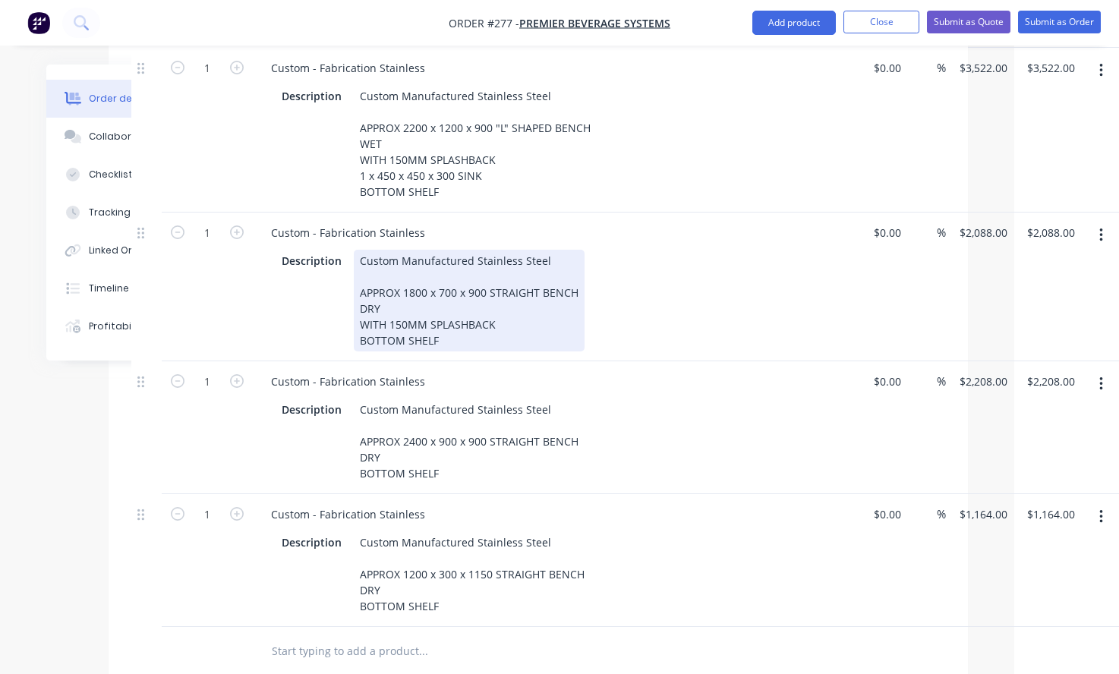
scroll to position [838, 105]
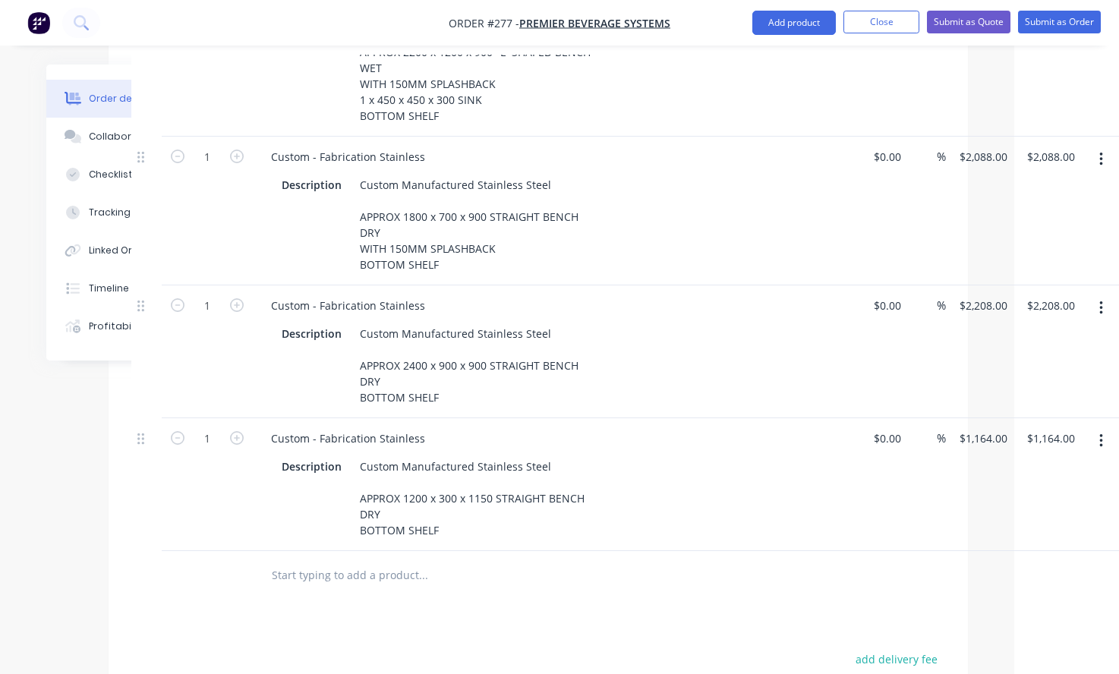
click at [365, 560] on input "text" at bounding box center [423, 575] width 304 height 30
drag, startPoint x: 1070, startPoint y: 43, endPoint x: 1024, endPoint y: 144, distance: 110.8
click at [1070, 43] on nav "Order #277 - PREMIER BEVERAGE SYSTEMS Add product Close Submit as Quote Submit …" at bounding box center [559, 23] width 1119 height 46
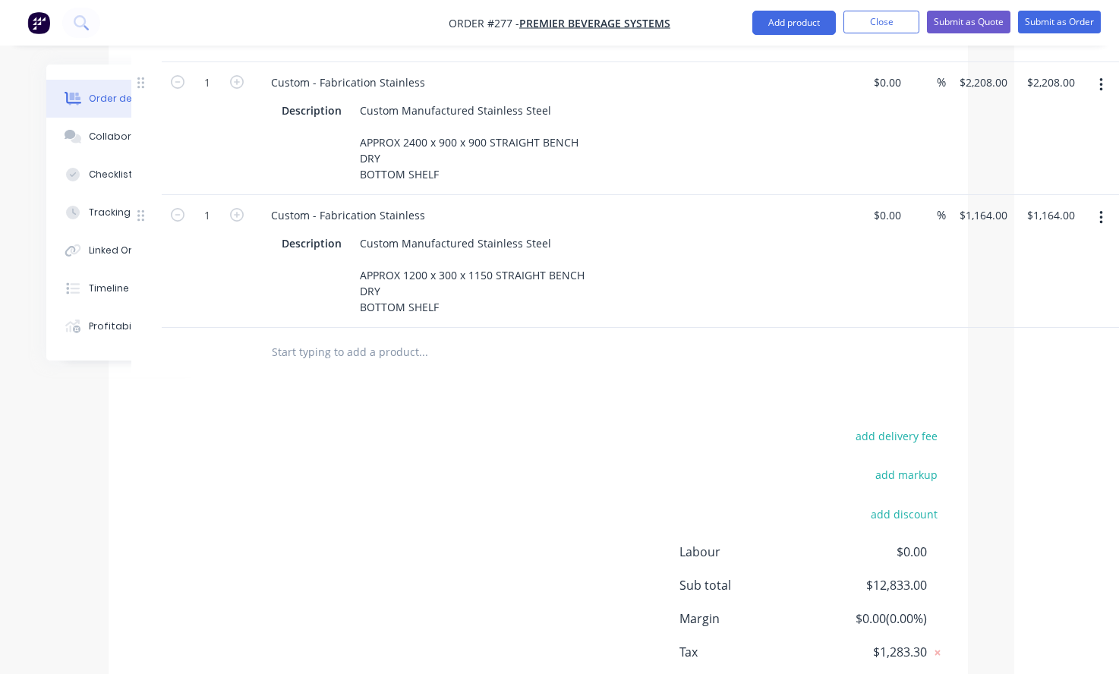
scroll to position [1066, 105]
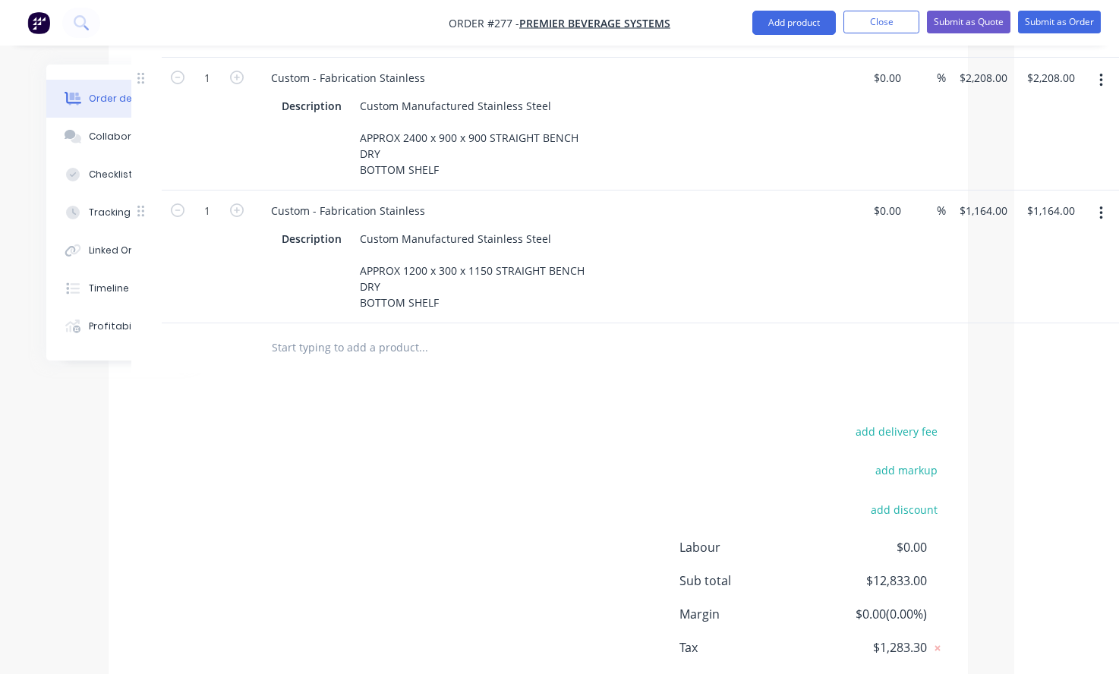
click at [662, 502] on div "add delivery fee add markup add discount Labour $0.00 Sub total $12,833.00 Marg…" at bounding box center [538, 567] width 814 height 293
click at [306, 333] on input "text" at bounding box center [423, 348] width 304 height 30
type input "d"
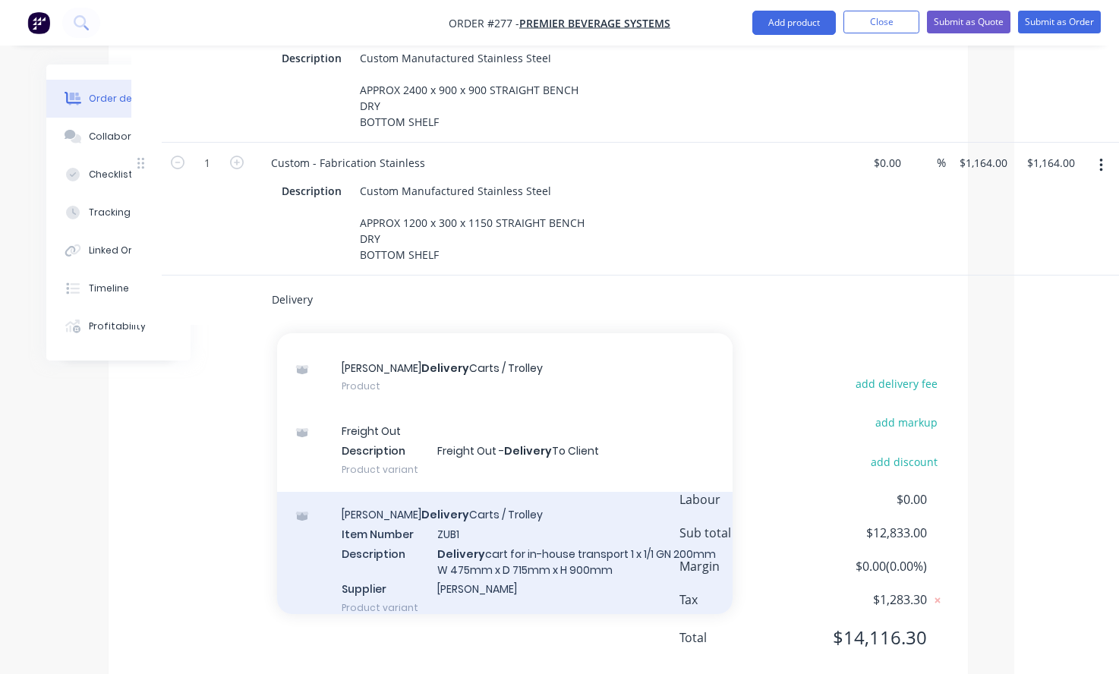
scroll to position [0, 0]
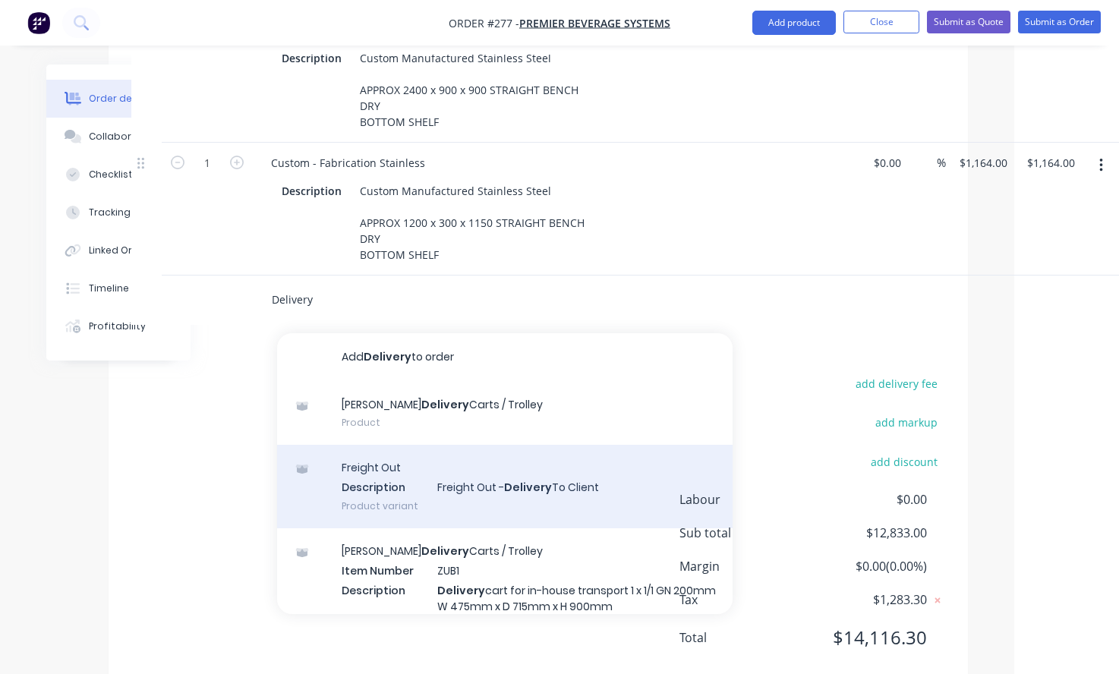
type input "Delivery"
click at [409, 445] on div "Freight Out Description Freight Out - Delivery To Client Product variant" at bounding box center [505, 487] width 456 height 84
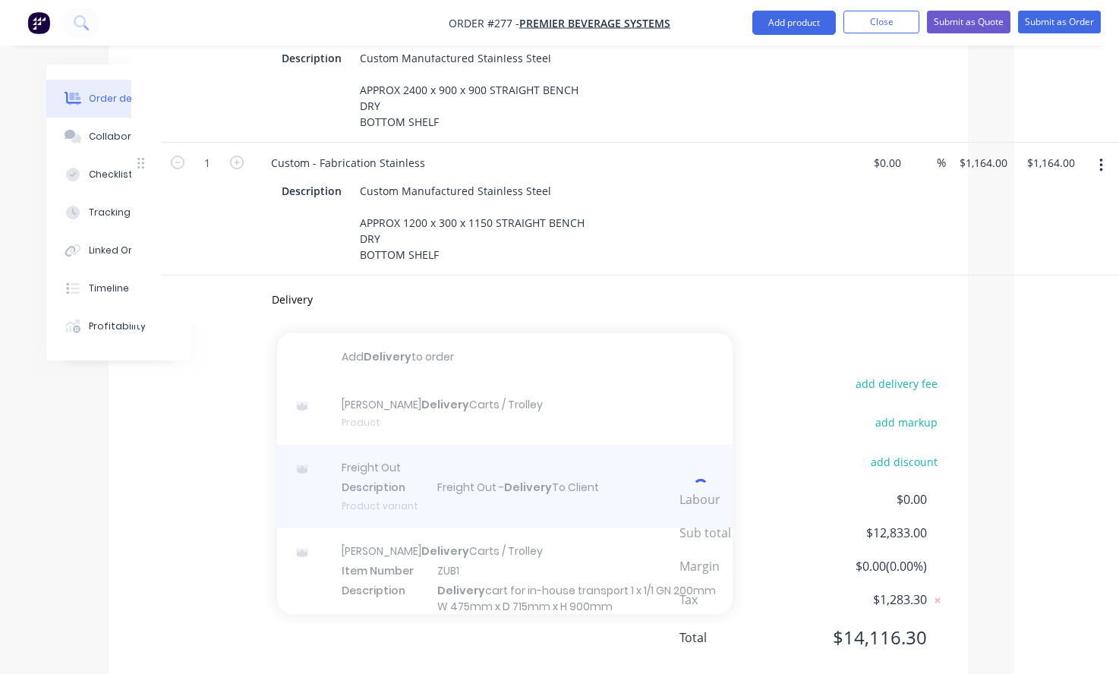
scroll to position [1114, 99]
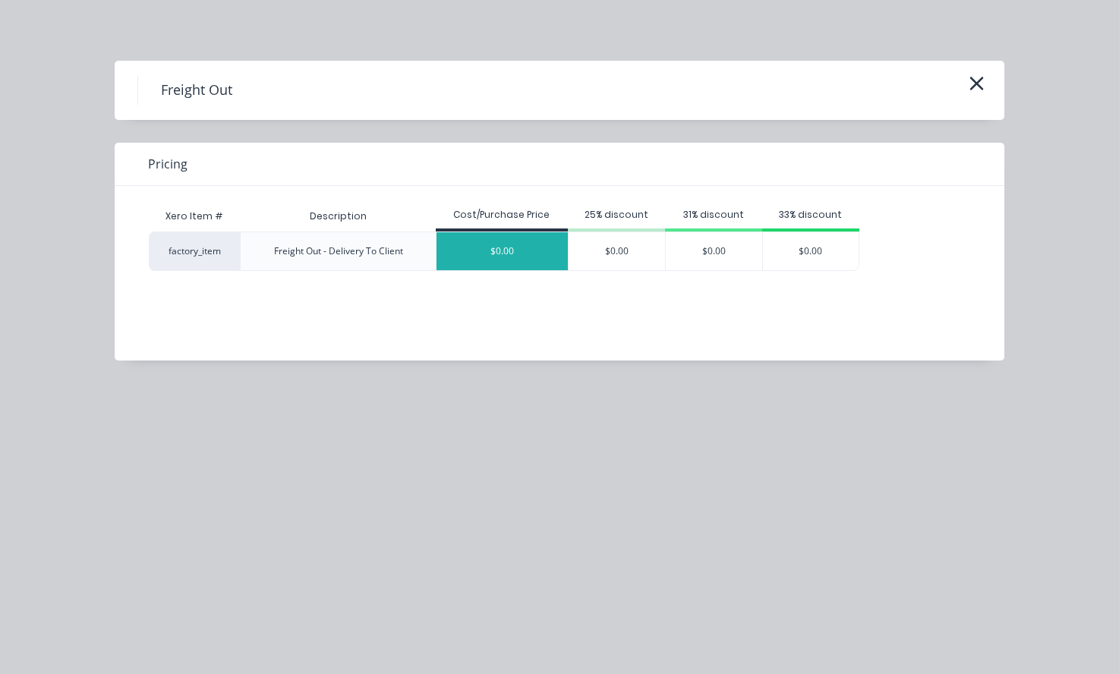
click at [510, 254] on div "$0.00" at bounding box center [502, 251] width 131 height 38
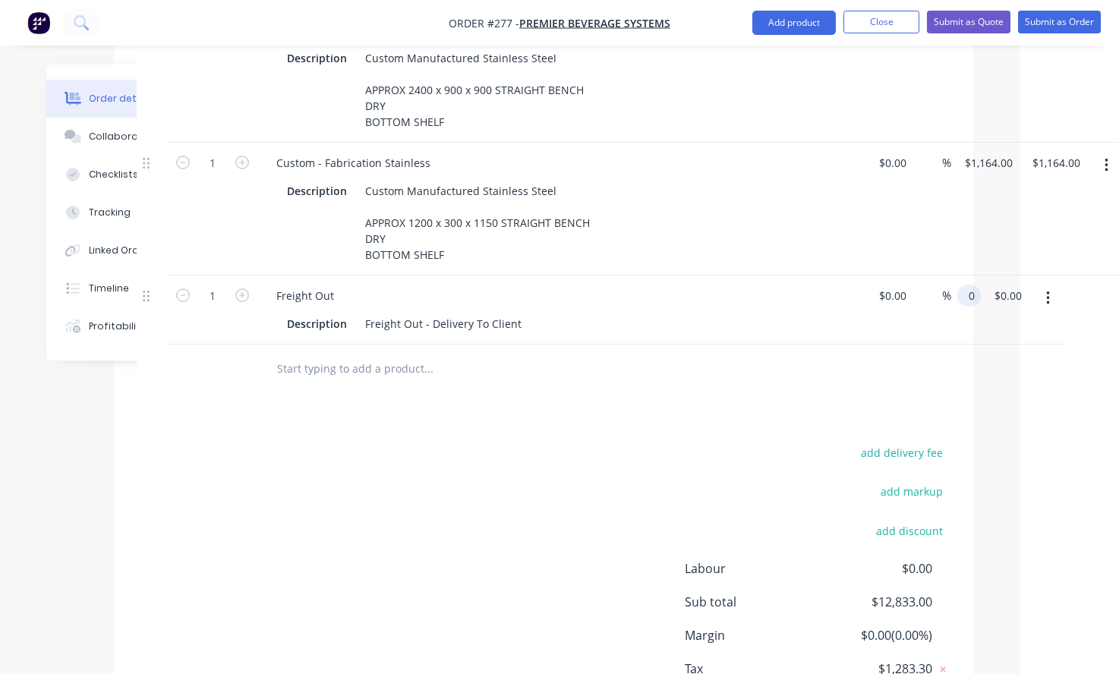
click at [979, 285] on div "0 0" at bounding box center [972, 296] width 17 height 22
type input "$470.59"
click at [928, 345] on div at bounding box center [544, 369] width 814 height 49
click at [383, 354] on input "text" at bounding box center [428, 369] width 304 height 30
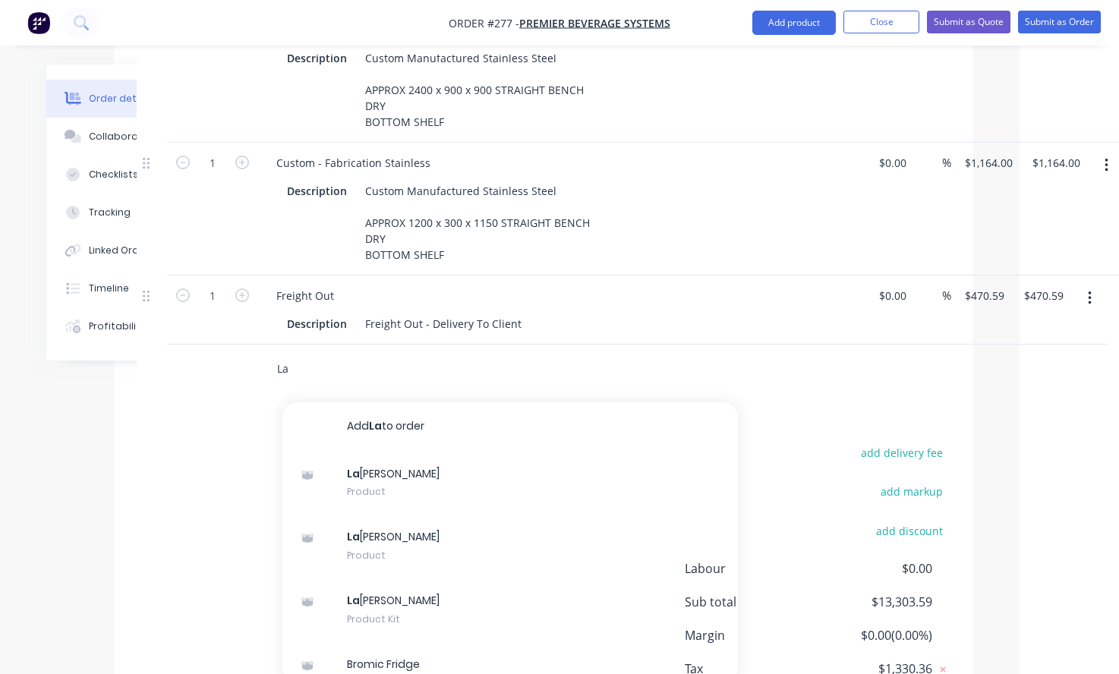
type input "L"
type input "i"
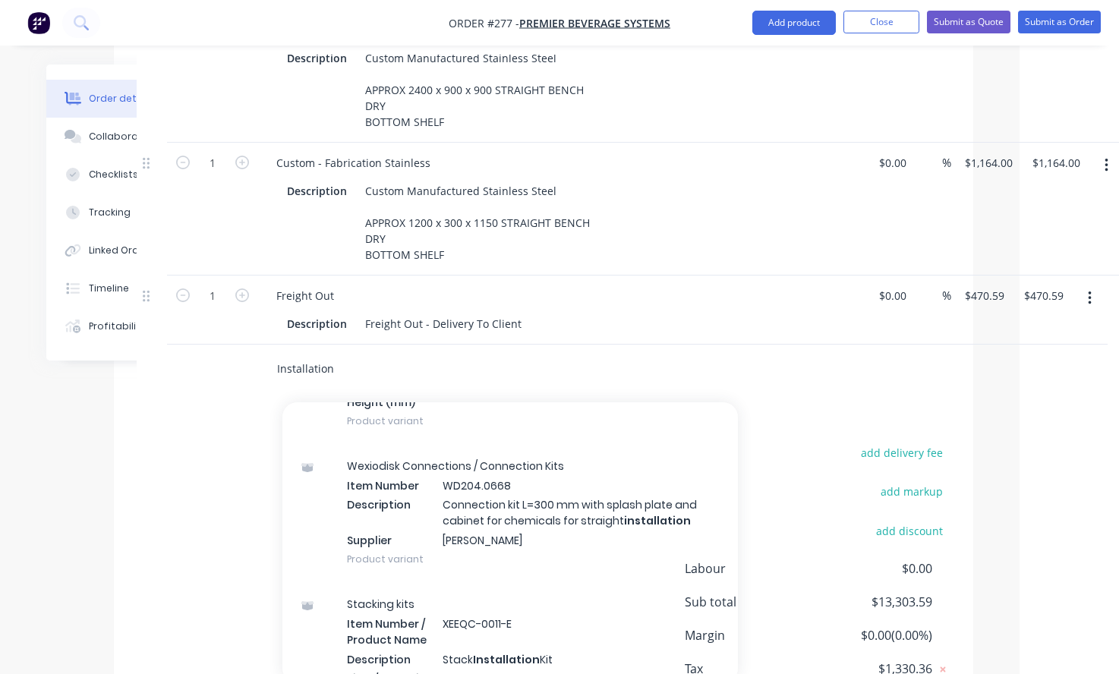
scroll to position [5087, 0]
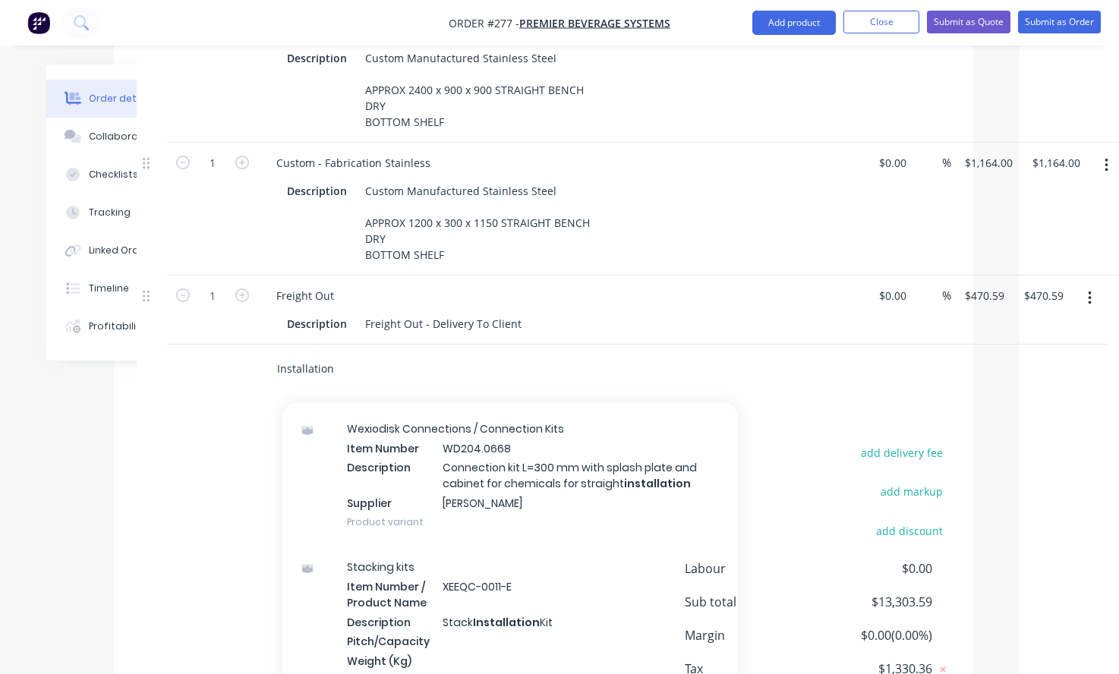
click at [382, 354] on input "Installation" at bounding box center [428, 369] width 304 height 30
type input "Installation"
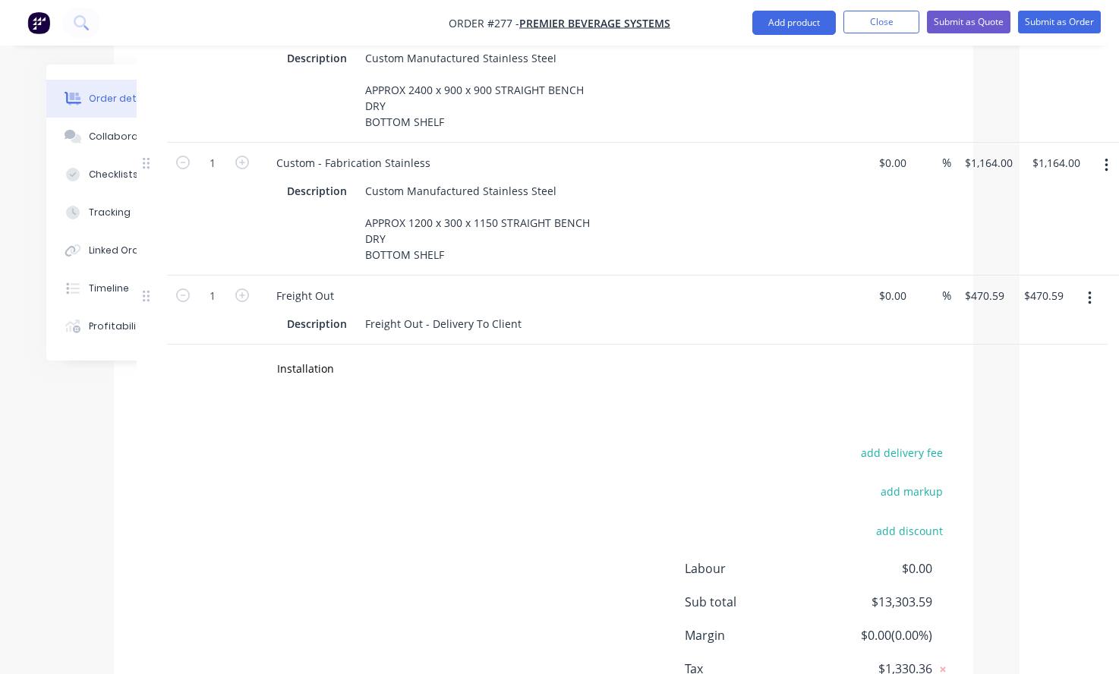
click at [783, 443] on div "add delivery fee" at bounding box center [856, 462] width 190 height 39
click at [647, 505] on div "add delivery fee add markup add discount Labour $0.00 Sub total $13,303.59 Marg…" at bounding box center [544, 589] width 814 height 293
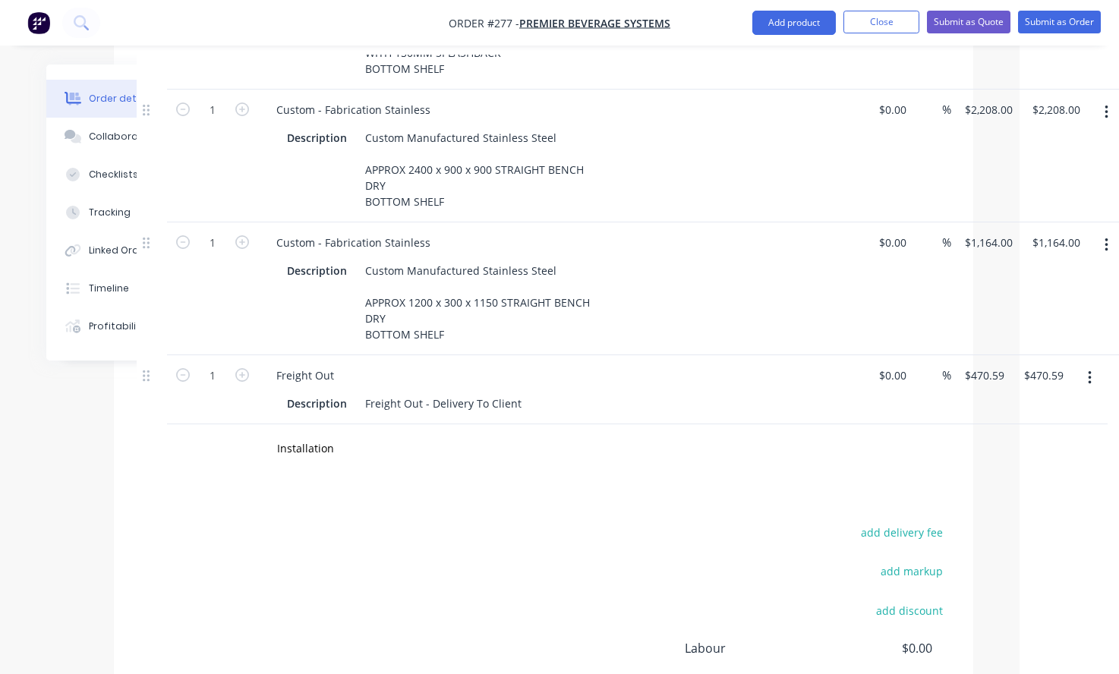
scroll to position [1038, 99]
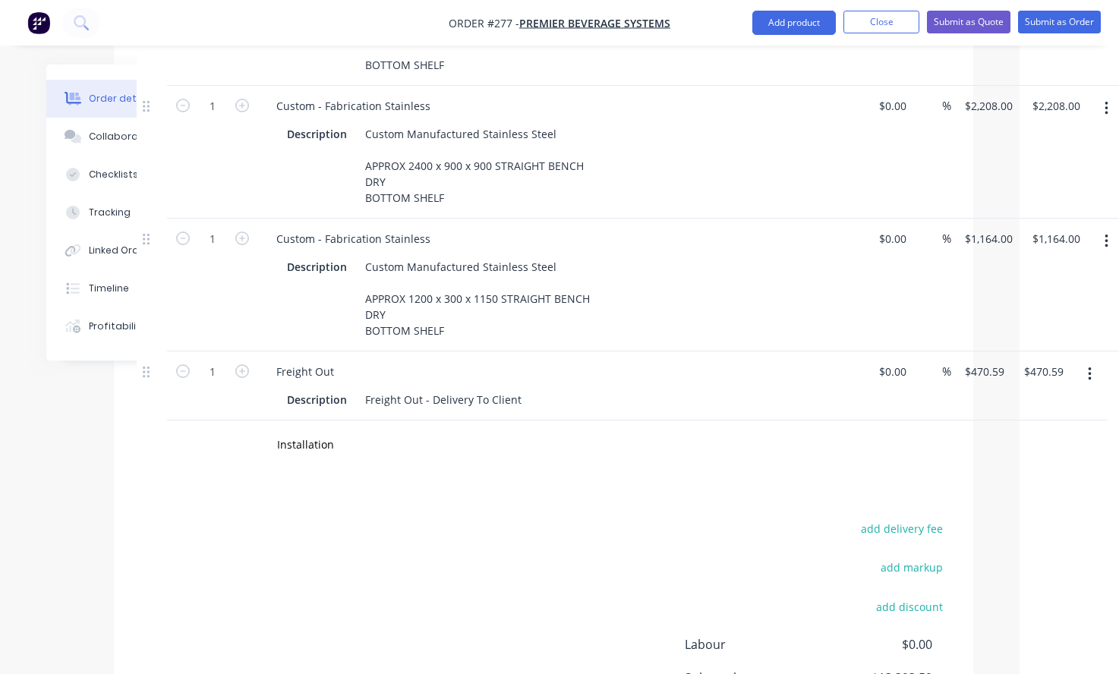
click at [920, 429] on div "Installation" at bounding box center [544, 445] width 814 height 49
click at [333, 430] on input "Installation" at bounding box center [428, 445] width 304 height 30
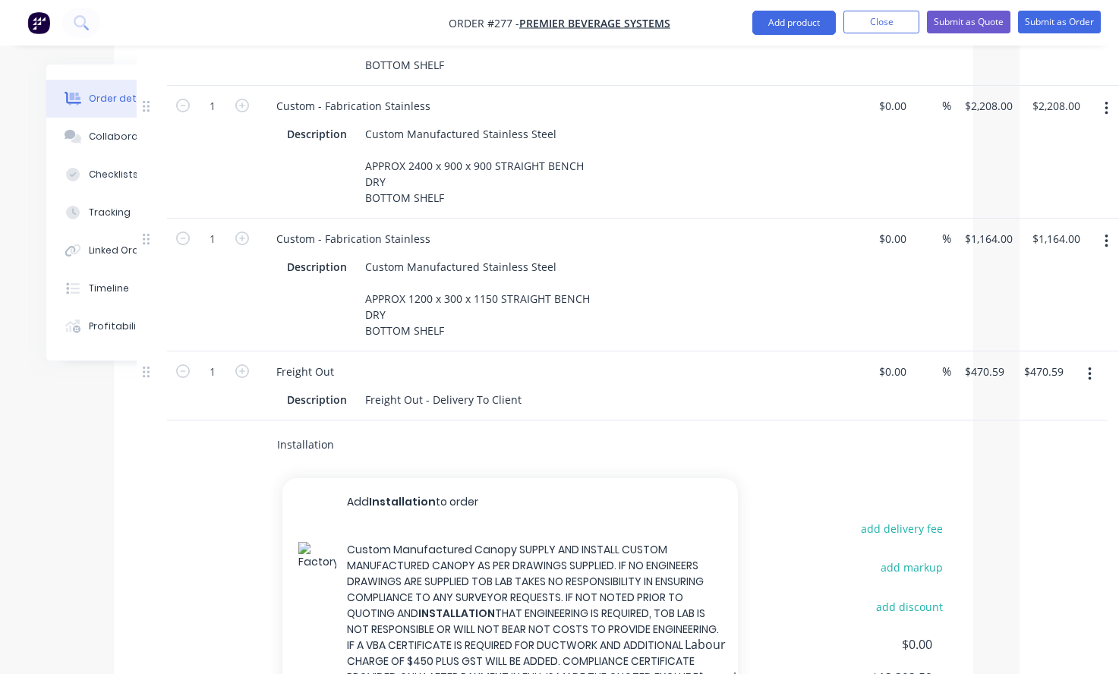
click at [333, 430] on input "Installation" at bounding box center [428, 445] width 304 height 30
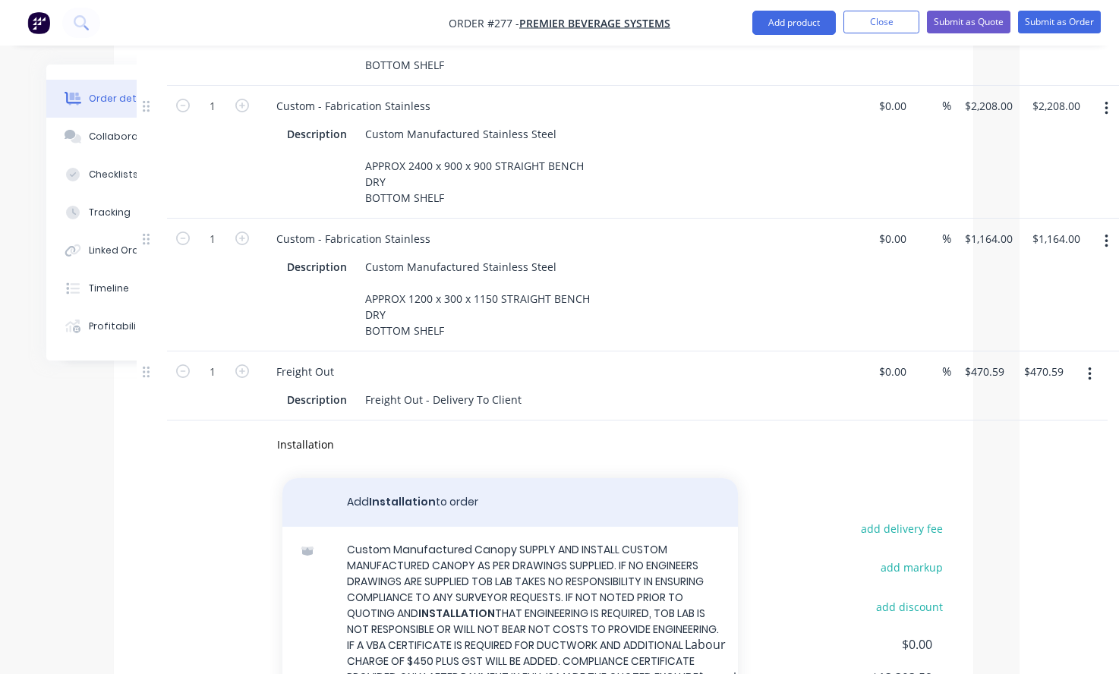
click at [464, 478] on button "Add Installation to order" at bounding box center [510, 502] width 456 height 49
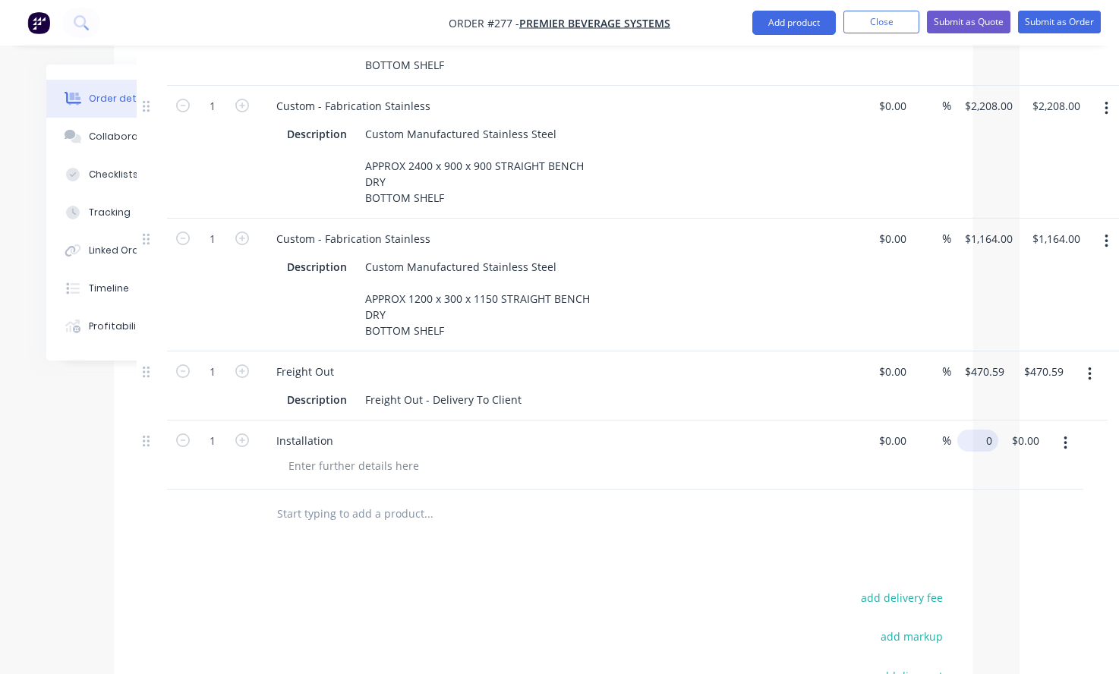
click at [970, 430] on input "0" at bounding box center [981, 441] width 35 height 22
type input "$1,176.47"
click at [839, 536] on div "Products Show / Hide columns Add product Qty Cost Markup Price Total 1 Custom -…" at bounding box center [544, 212] width 860 height 1381
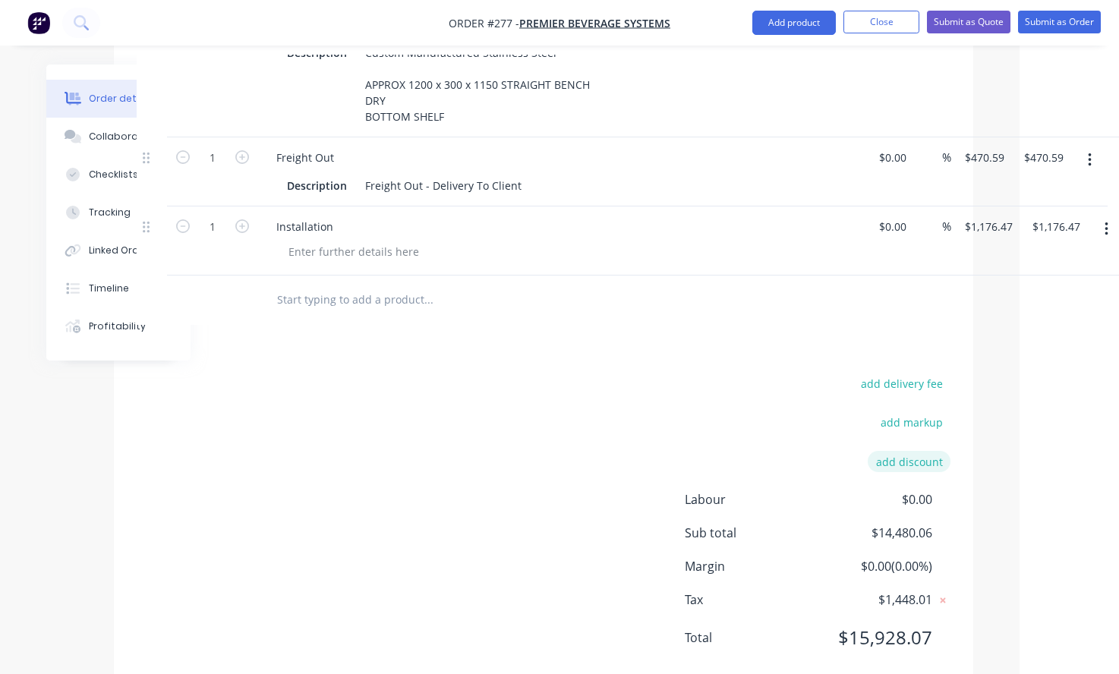
click at [936, 451] on button "add discount" at bounding box center [909, 461] width 83 height 21
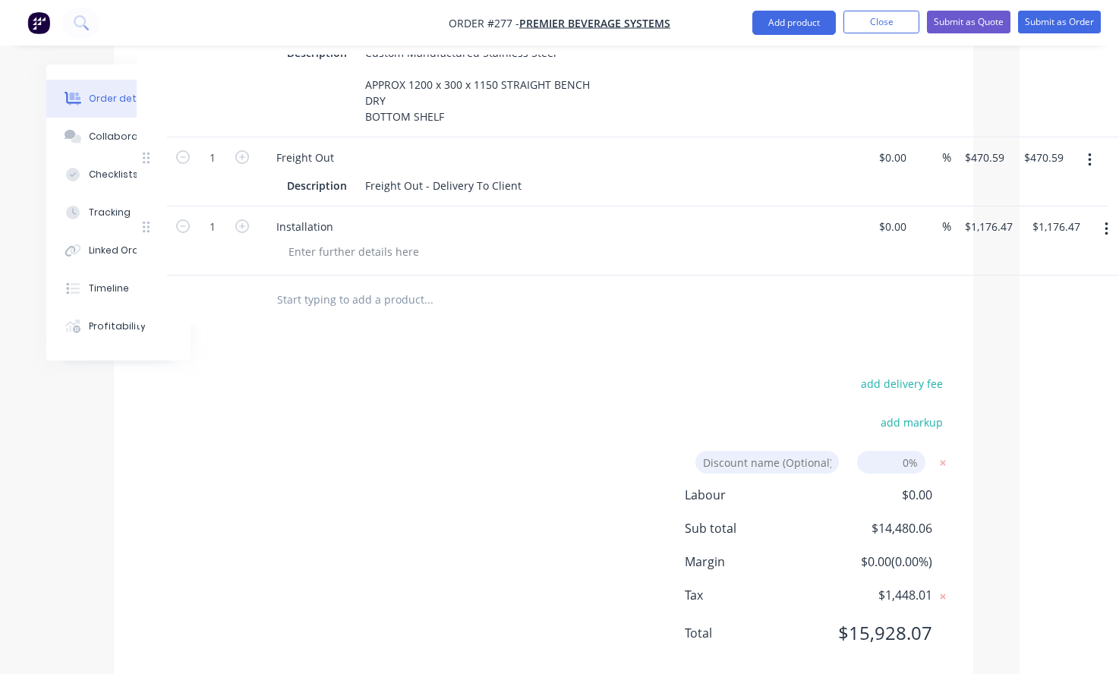
scroll to position [1248, 99]
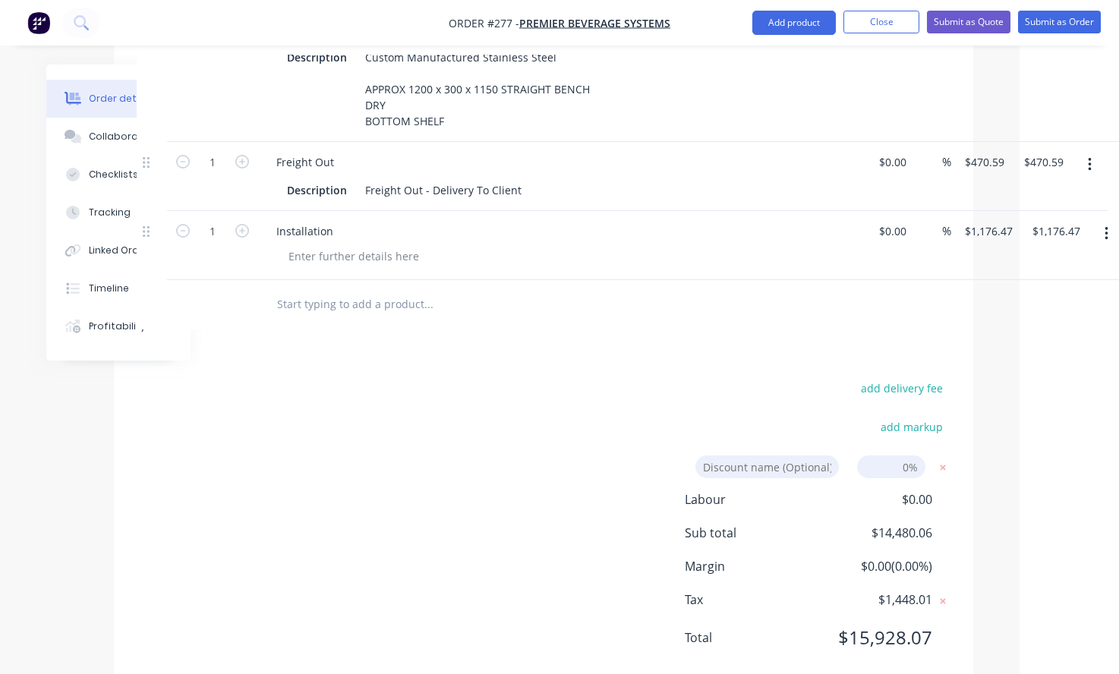
click at [892, 456] on input at bounding box center [891, 467] width 68 height 23
type input "15"
click at [639, 457] on div "add delivery fee add markup Discount name (Optional) 15 15 0% Labour $0.00 Sub …" at bounding box center [544, 522] width 814 height 289
click at [890, 456] on input "15" at bounding box center [891, 467] width 68 height 23
click input "submit" at bounding box center [0, 0] width 0 height 0
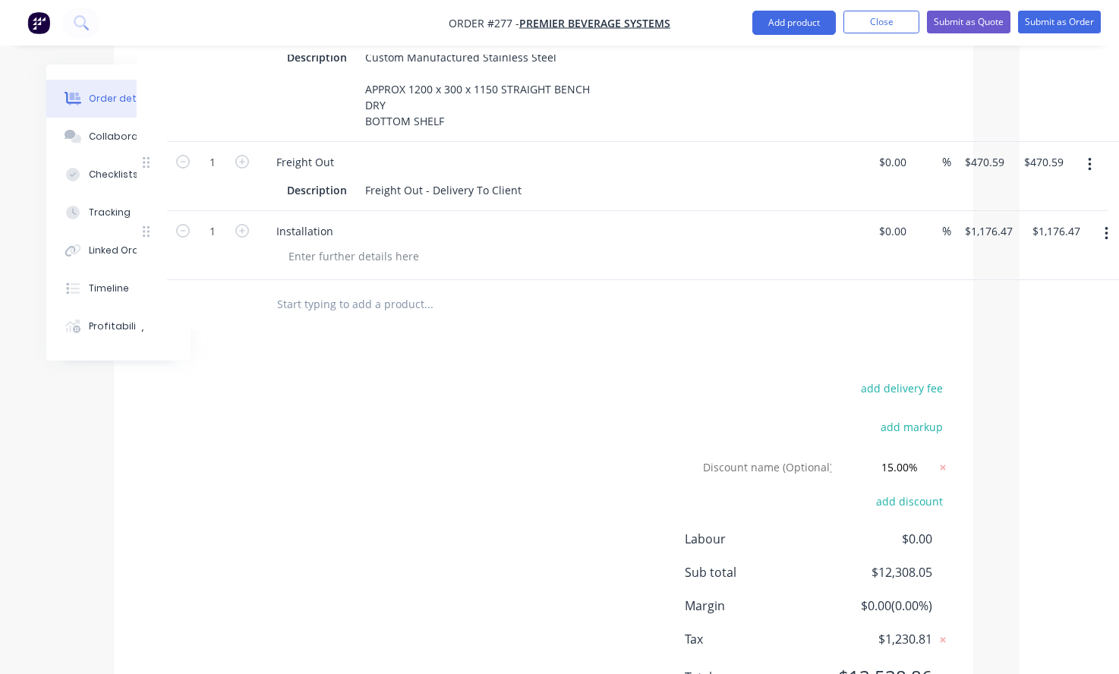
click at [573, 425] on div "add delivery fee add markup Discount name (Optional) 15.00% 15.00% 0% add disco…" at bounding box center [544, 542] width 814 height 328
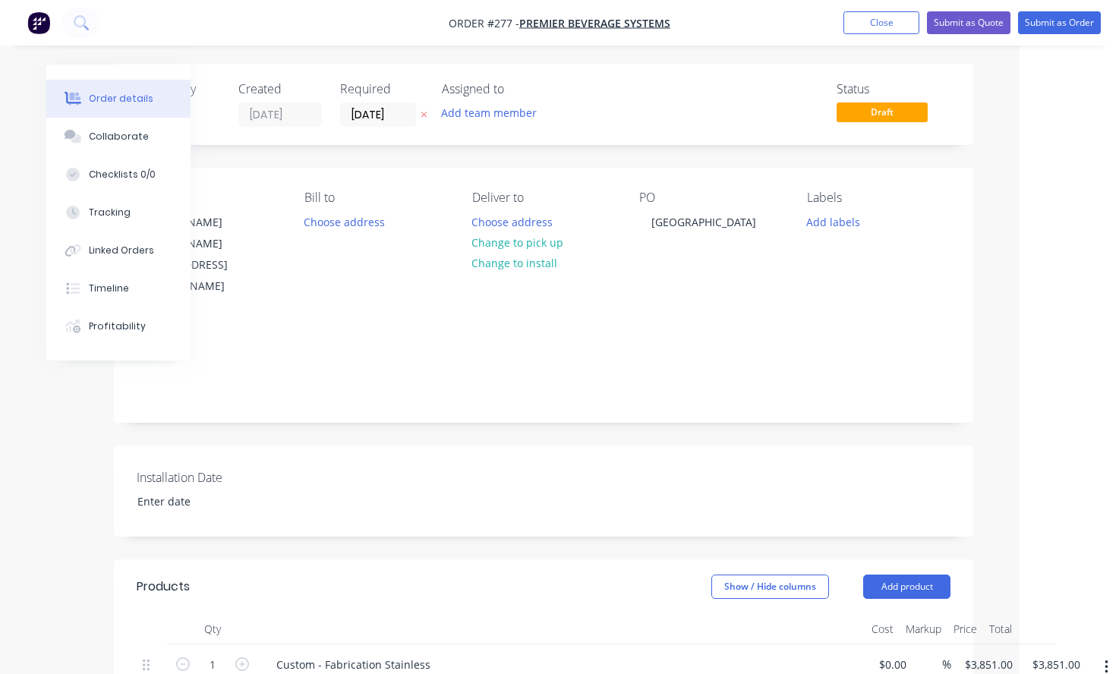
scroll to position [0, 99]
click at [995, 14] on button "Submit as Quote" at bounding box center [969, 22] width 84 height 23
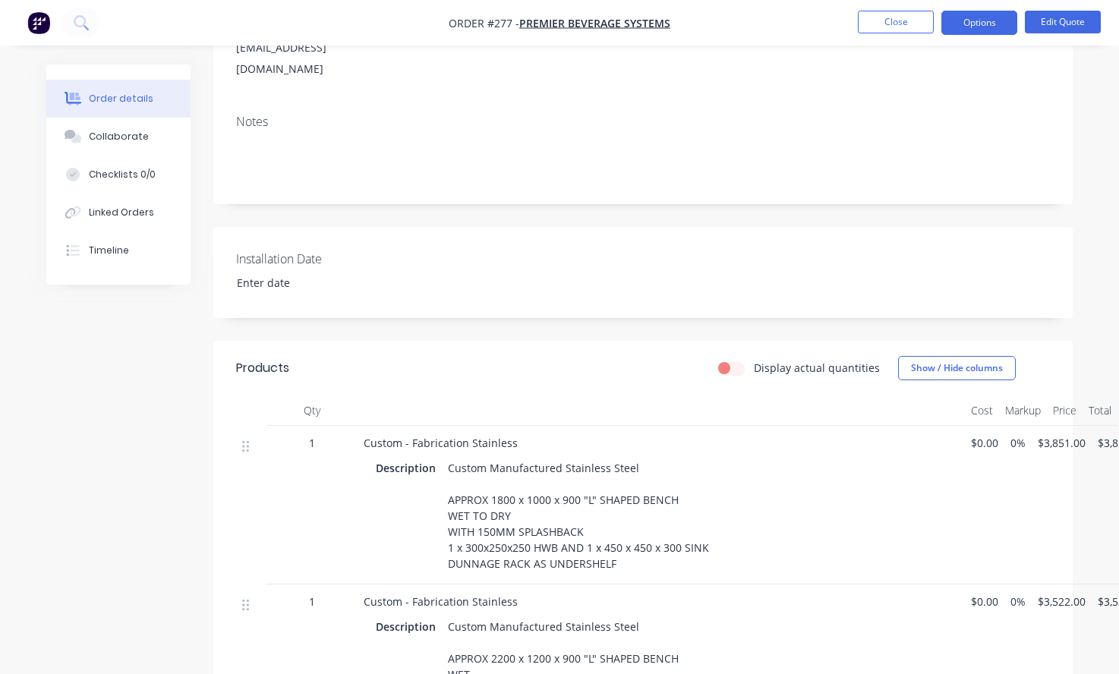
scroll to position [0, 0]
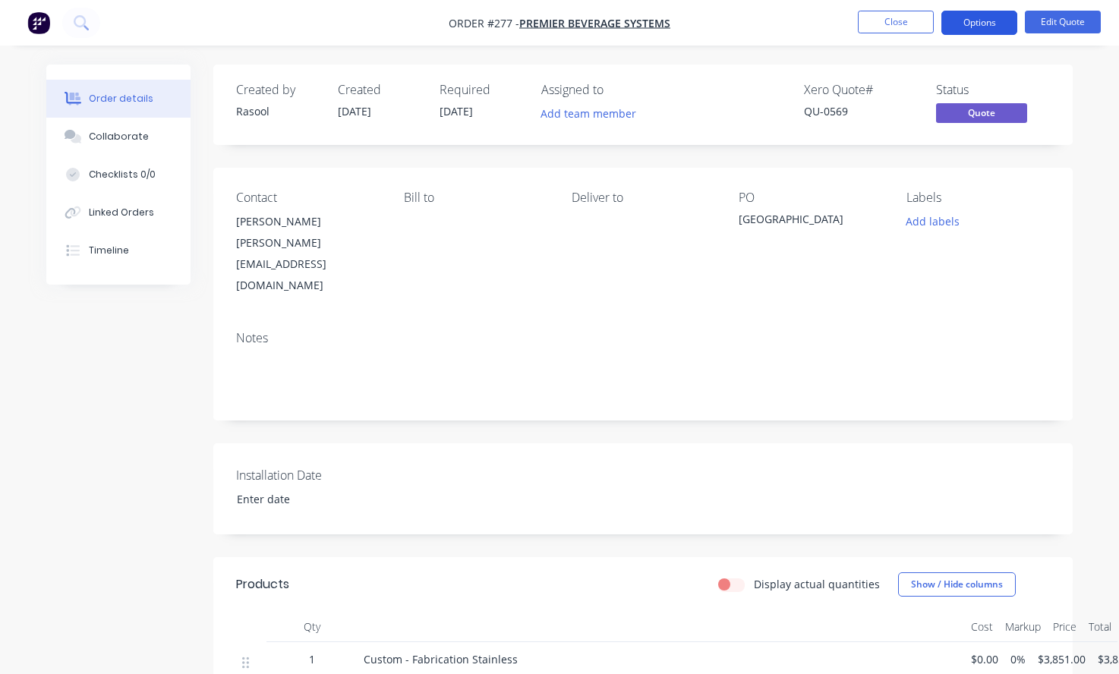
click at [965, 22] on button "Options" at bounding box center [980, 23] width 76 height 24
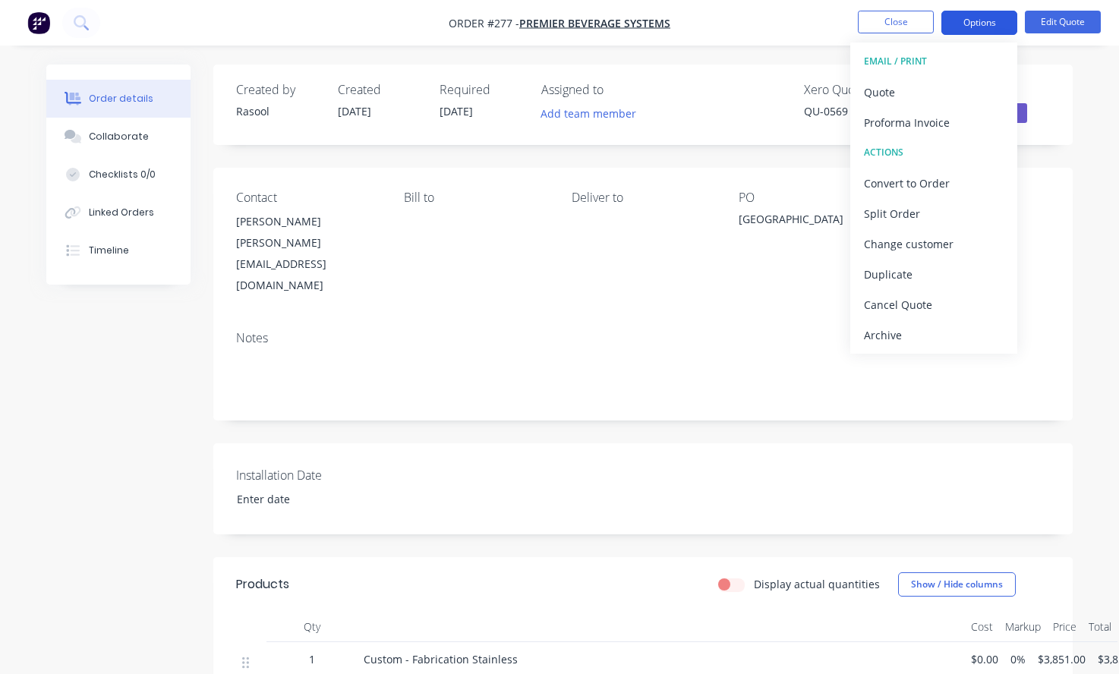
click at [965, 22] on button "Options" at bounding box center [980, 23] width 76 height 24
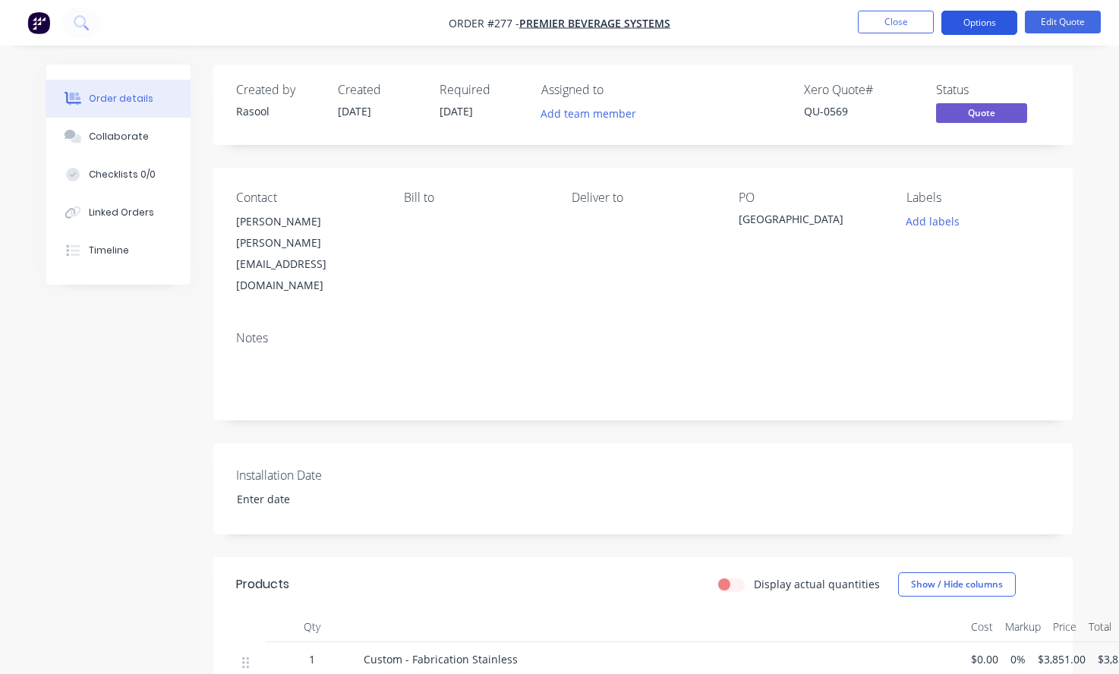
click at [1014, 17] on button "Options" at bounding box center [980, 23] width 76 height 24
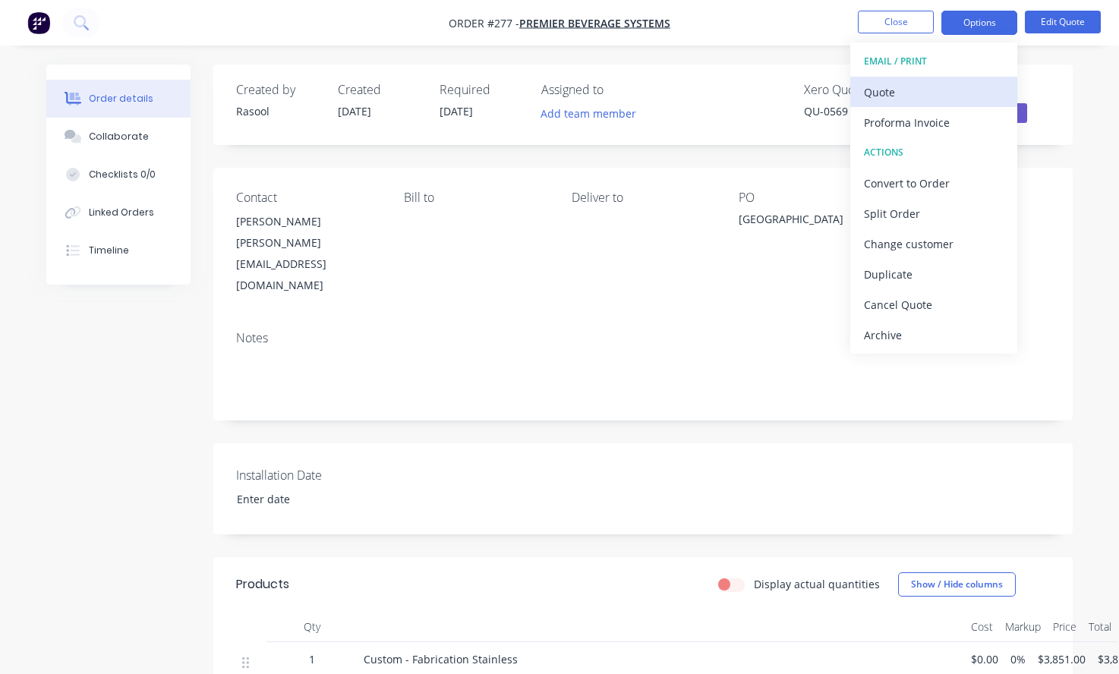
click at [881, 96] on div "Quote" at bounding box center [934, 92] width 140 height 22
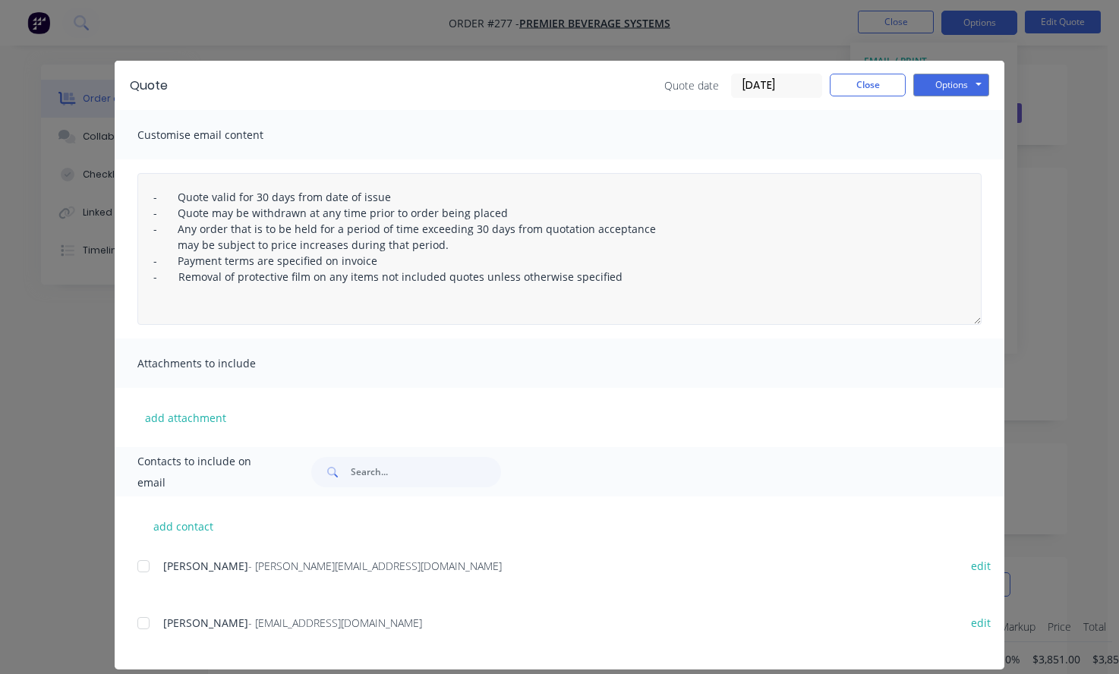
scroll to position [17, 0]
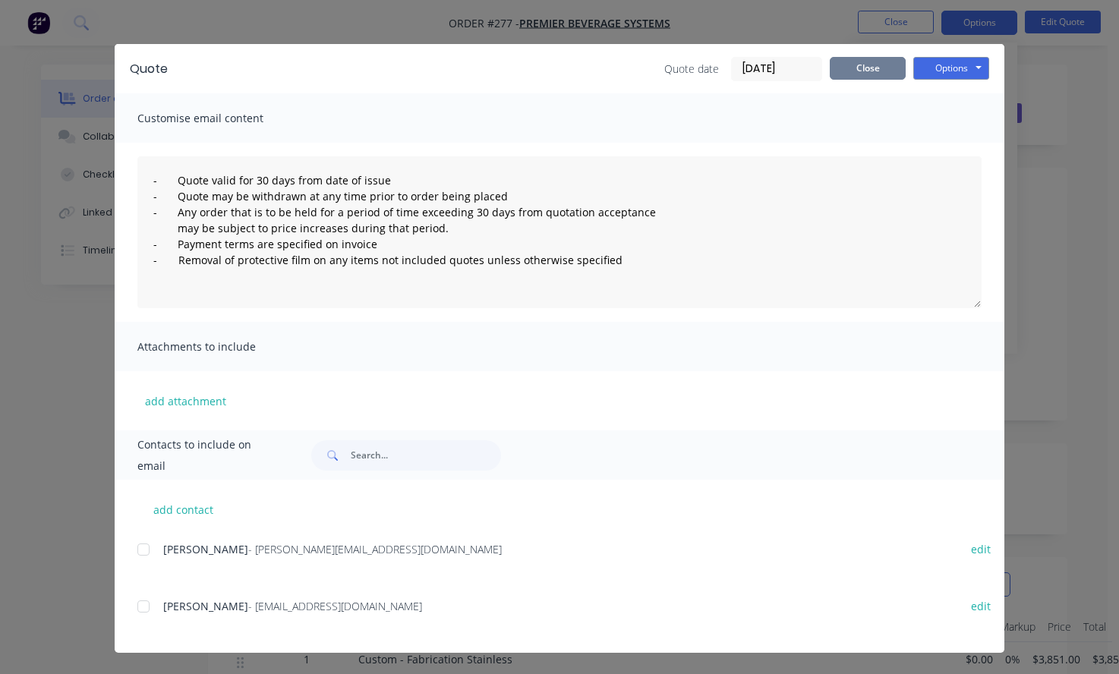
click at [856, 60] on button "Close" at bounding box center [868, 68] width 76 height 23
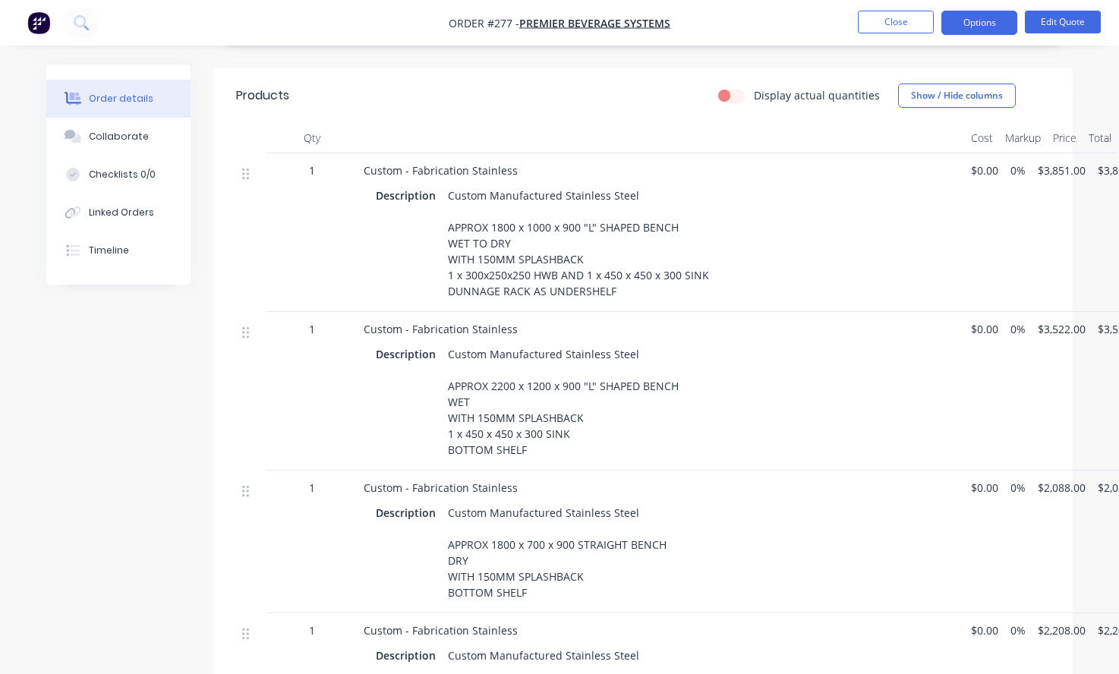
scroll to position [532, 0]
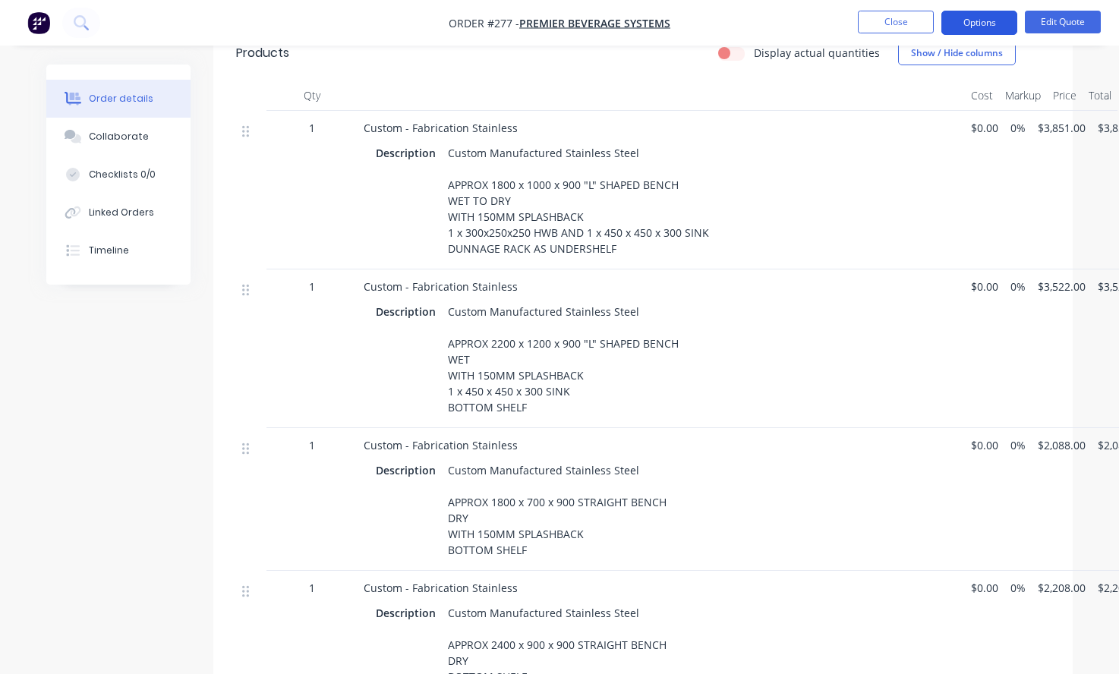
click at [970, 24] on button "Options" at bounding box center [980, 23] width 76 height 24
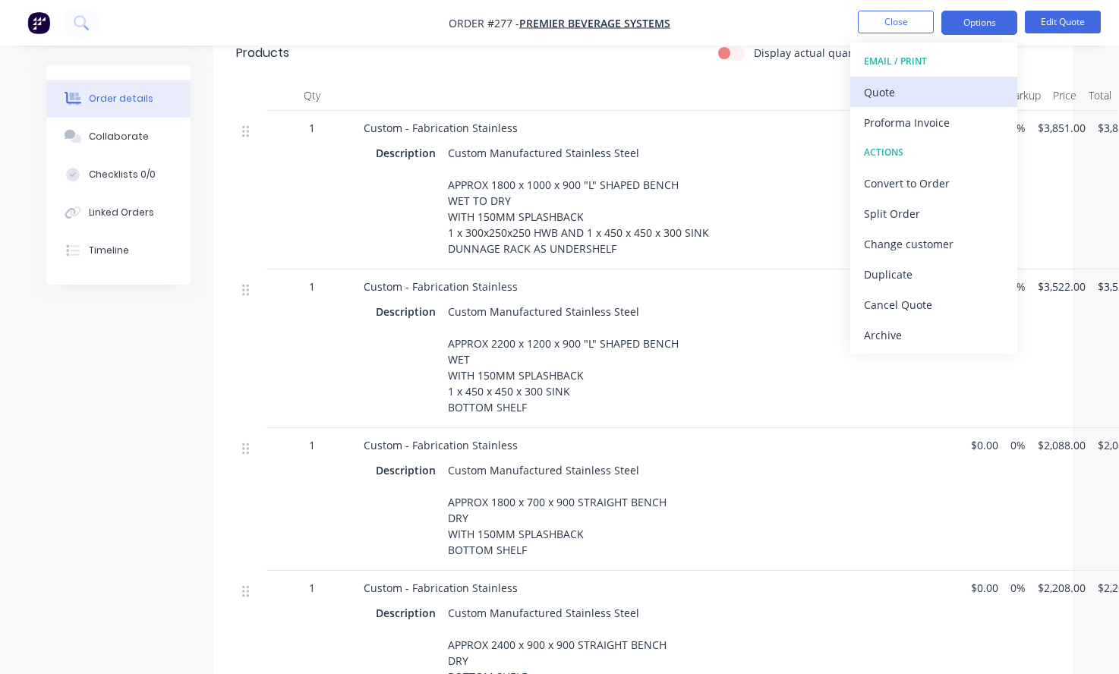
click at [935, 85] on div "Quote" at bounding box center [934, 92] width 140 height 22
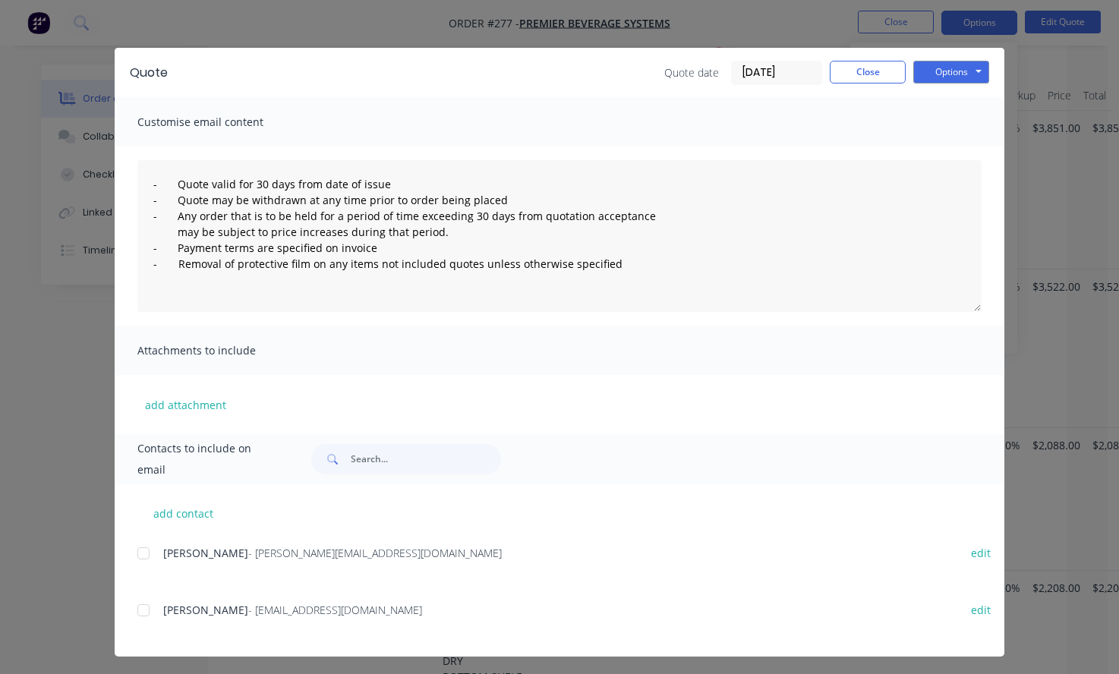
scroll to position [17, 0]
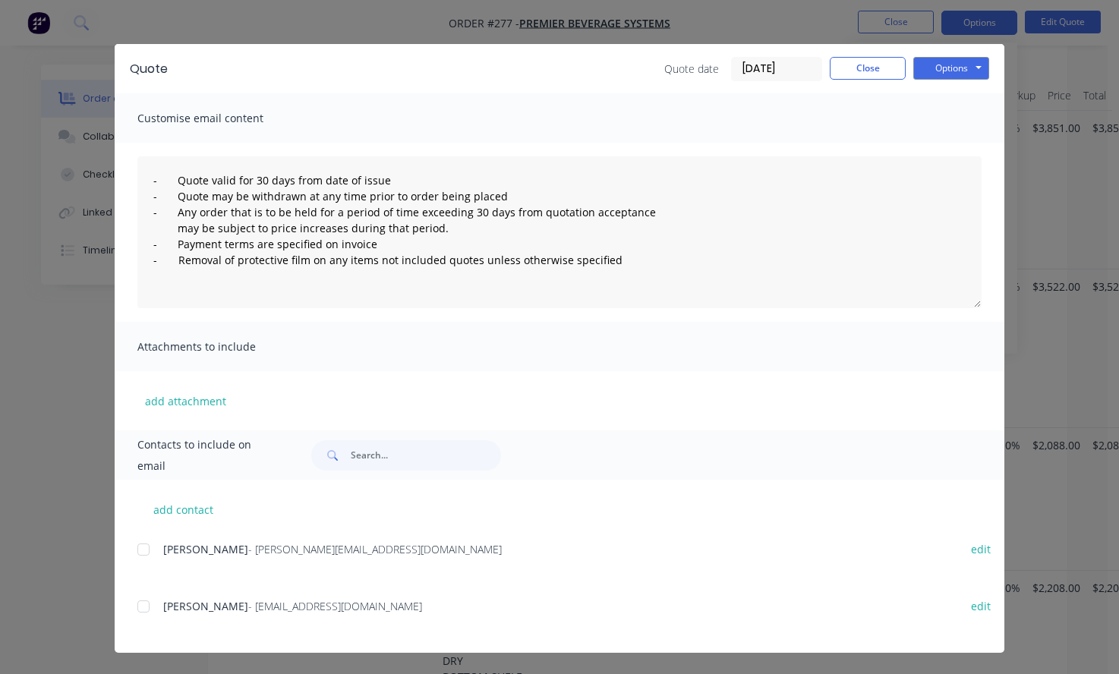
click at [137, 607] on div at bounding box center [143, 606] width 30 height 30
click at [136, 550] on div at bounding box center [143, 550] width 30 height 30
click at [175, 516] on button "add contact" at bounding box center [182, 509] width 91 height 23
select select "AU"
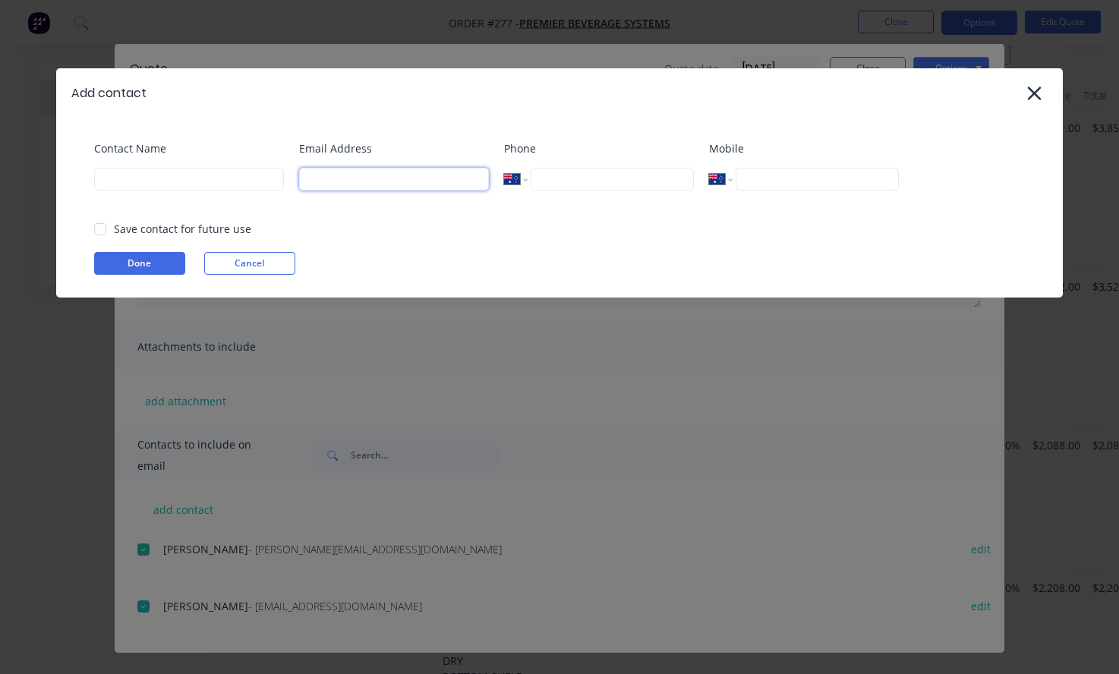
click at [339, 178] on input at bounding box center [394, 179] width 190 height 23
paste input "[EMAIL_ADDRESS][DOMAIN_NAME]"
type input "[EMAIL_ADDRESS][DOMAIN_NAME]"
click at [396, 206] on div "Email Address [EMAIL_ADDRESS][DOMAIN_NAME]" at bounding box center [394, 172] width 190 height 65
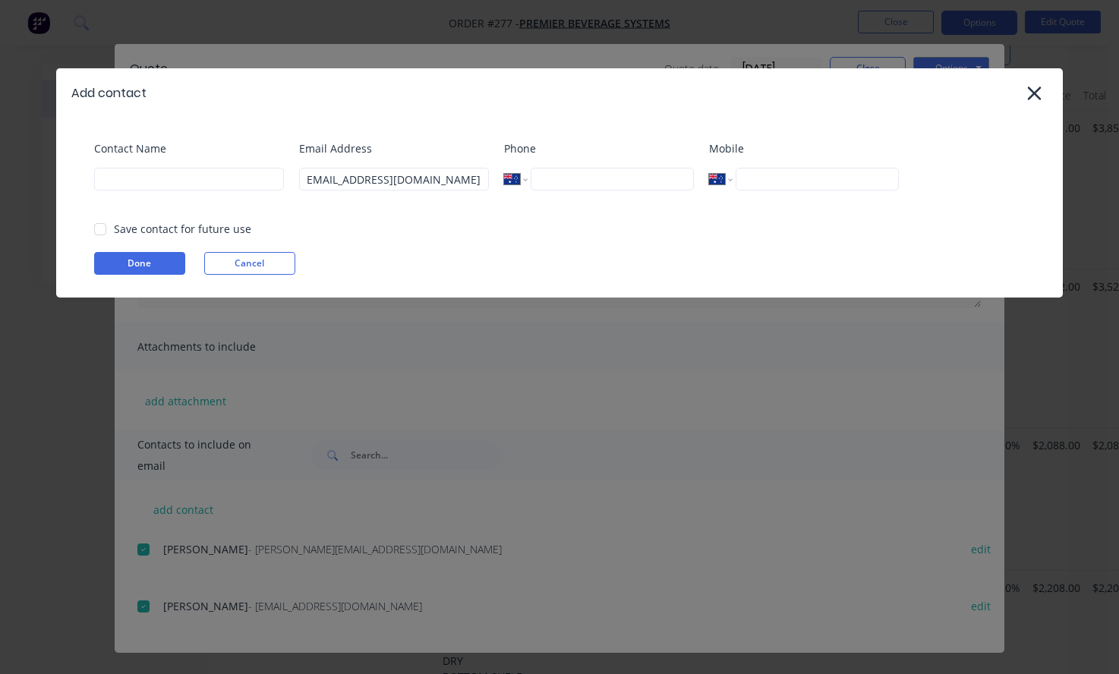
scroll to position [0, 0]
click at [139, 267] on button "Done" at bounding box center [139, 263] width 91 height 23
type input "MOXO Sales File [GEOGRAPHIC_DATA] PROJECT"
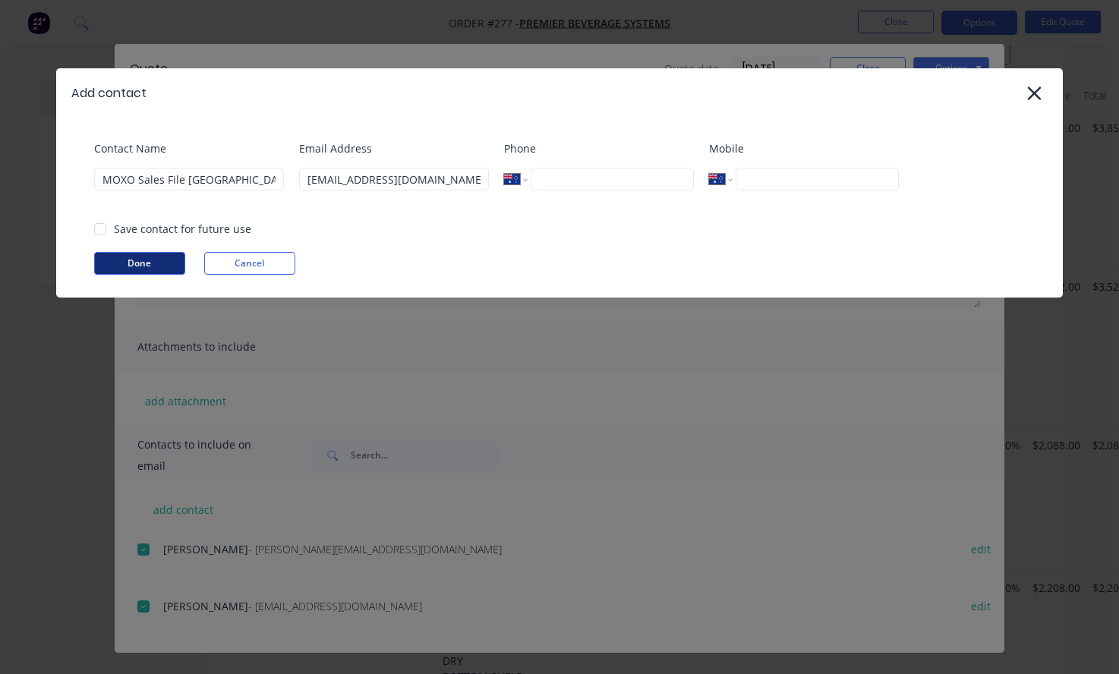
click at [115, 260] on button "Done" at bounding box center [139, 263] width 91 height 23
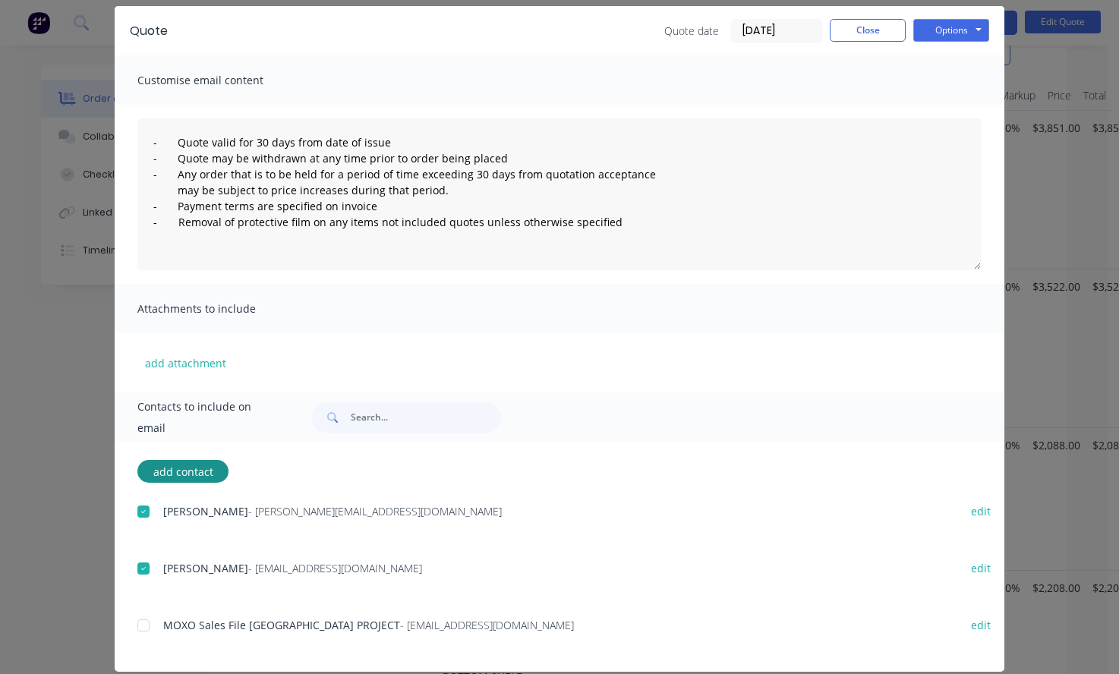
scroll to position [74, 0]
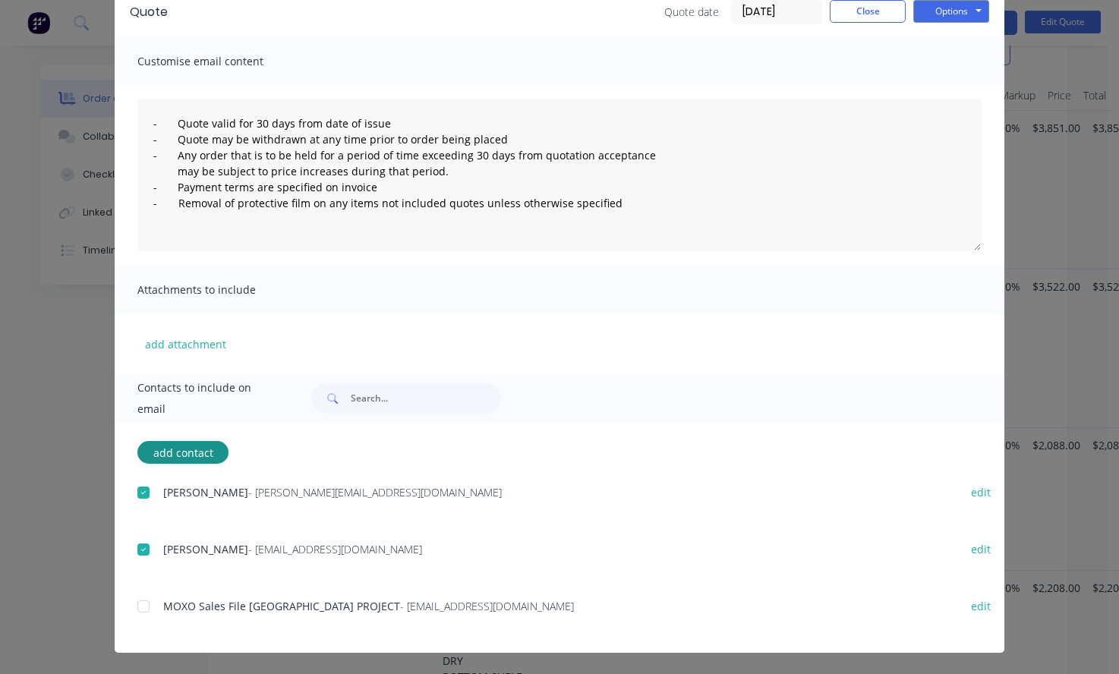
click at [149, 607] on div at bounding box center [143, 606] width 30 height 30
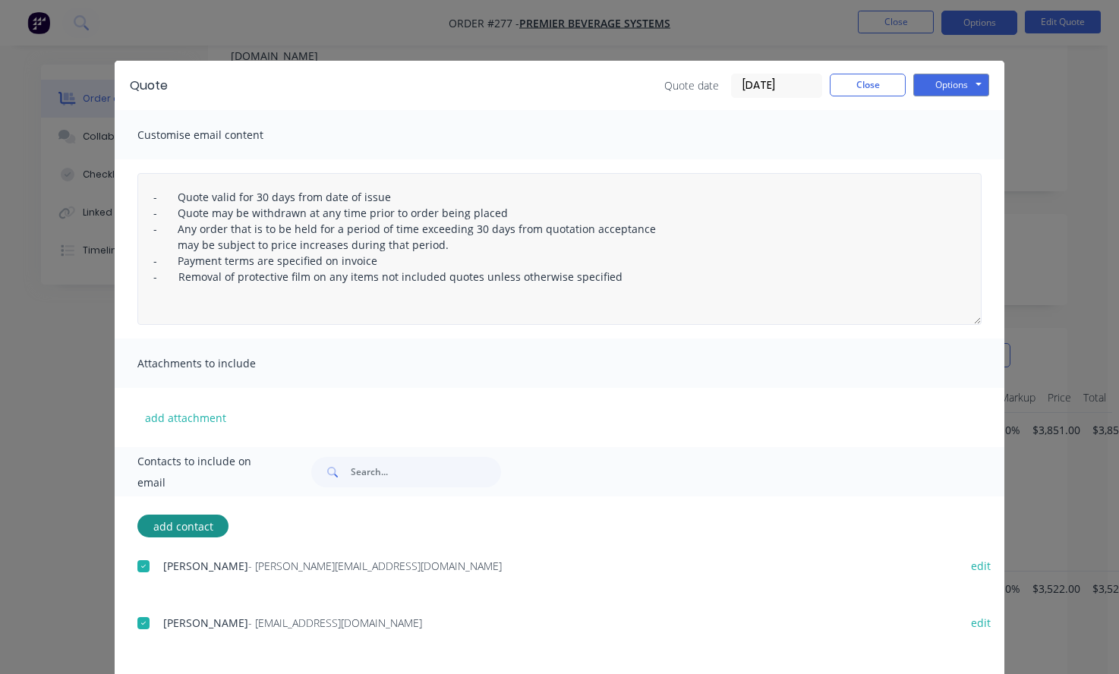
scroll to position [228, 0]
click at [957, 86] on button "Options" at bounding box center [951, 85] width 76 height 23
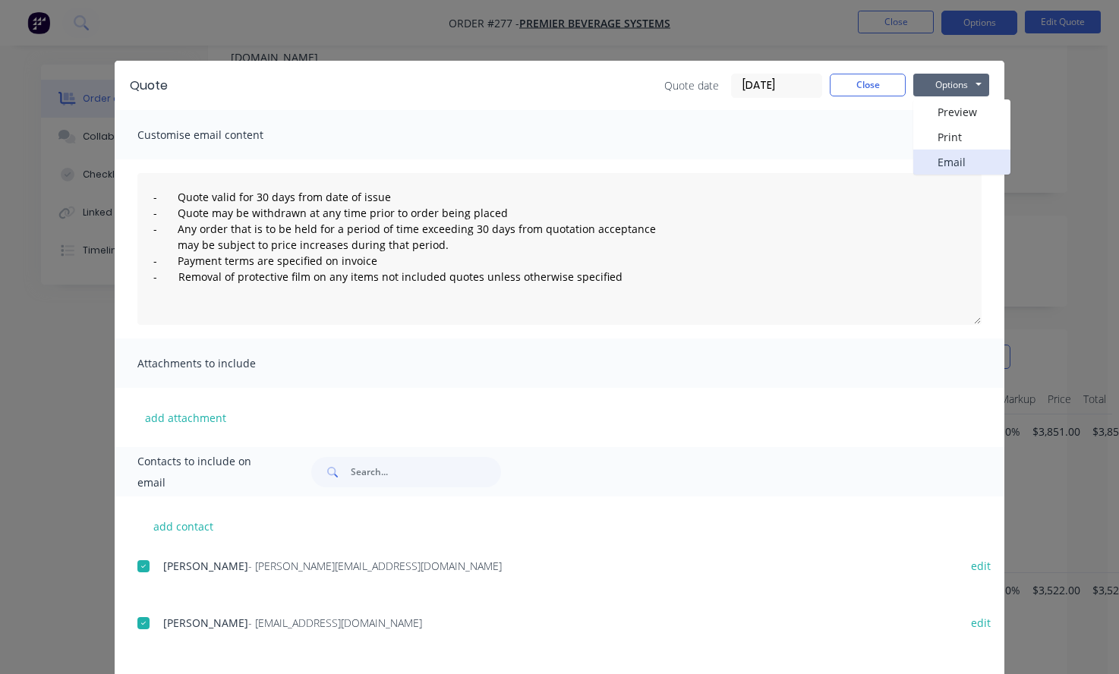
click at [932, 161] on button "Email" at bounding box center [961, 162] width 97 height 25
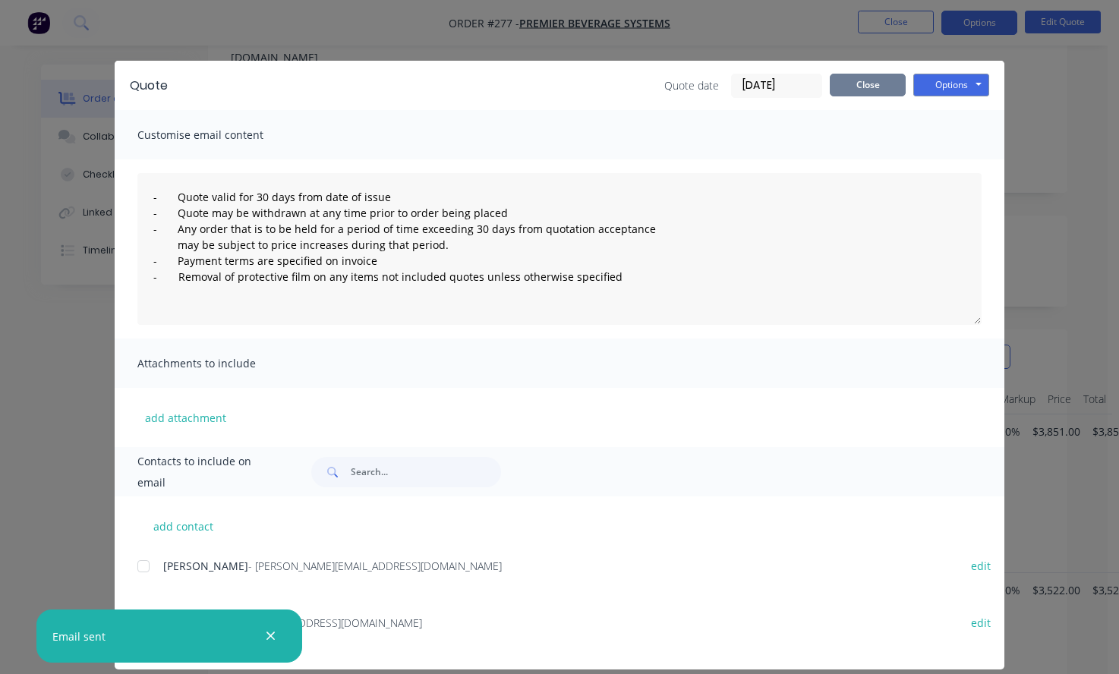
click at [878, 92] on button "Close" at bounding box center [868, 85] width 76 height 23
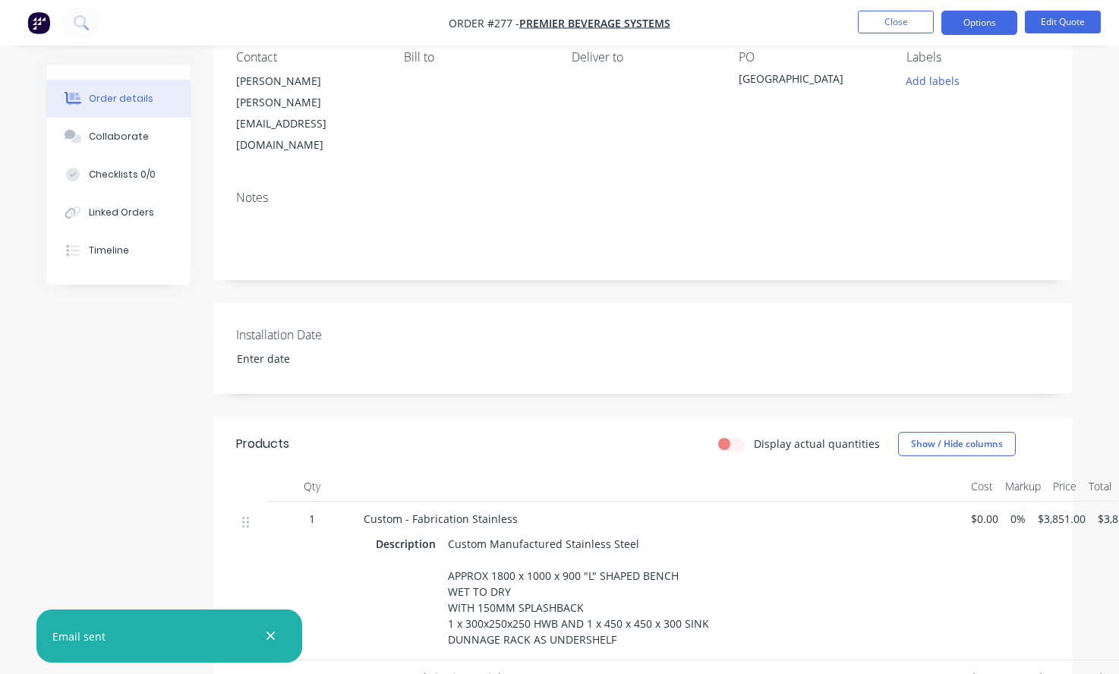
scroll to position [0, 0]
